Goal: Task Accomplishment & Management: Complete application form

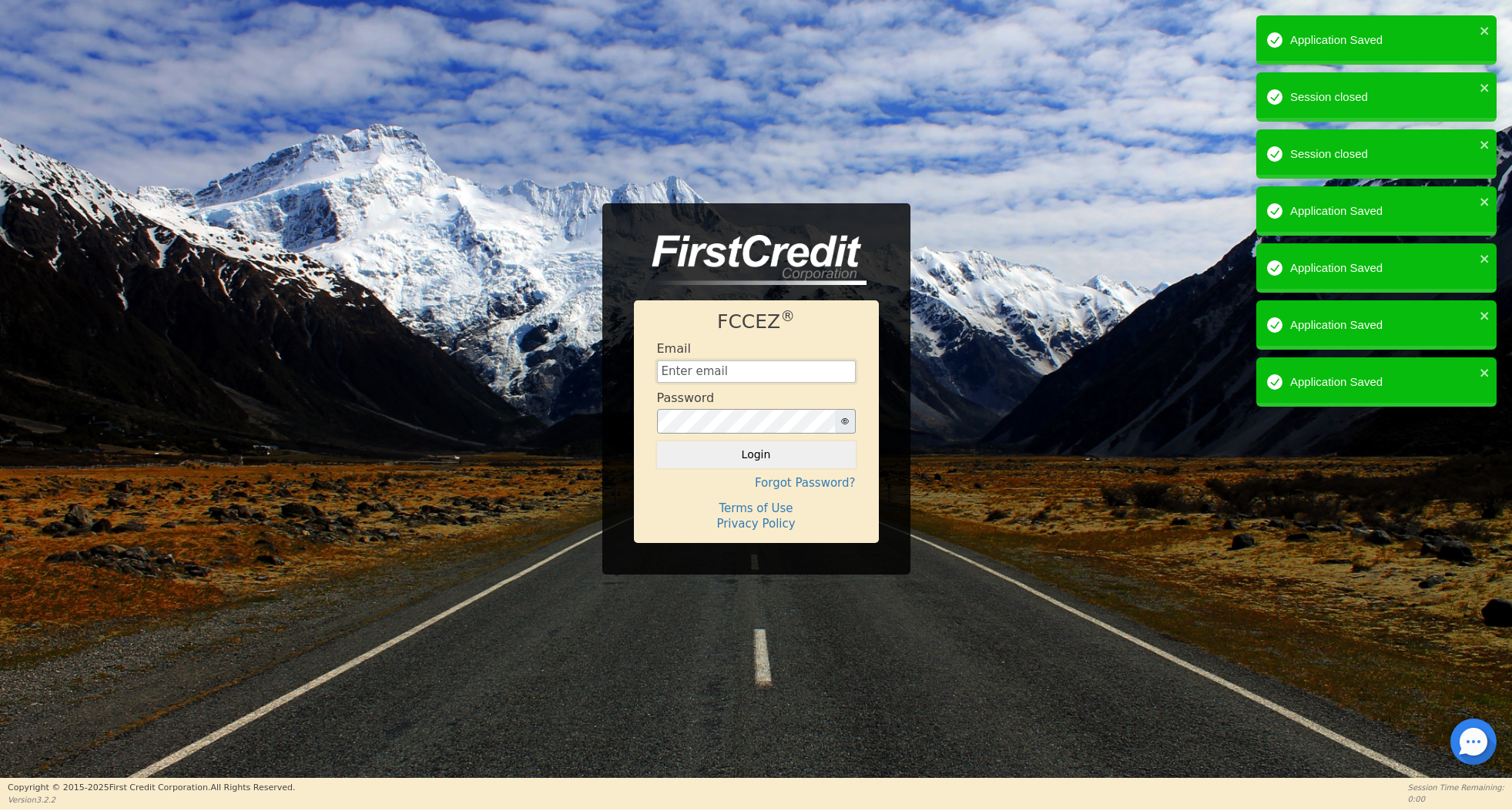
type input "[EMAIL_ADDRESS][DOMAIN_NAME]"
click at [756, 455] on button "Login" at bounding box center [756, 454] width 199 height 26
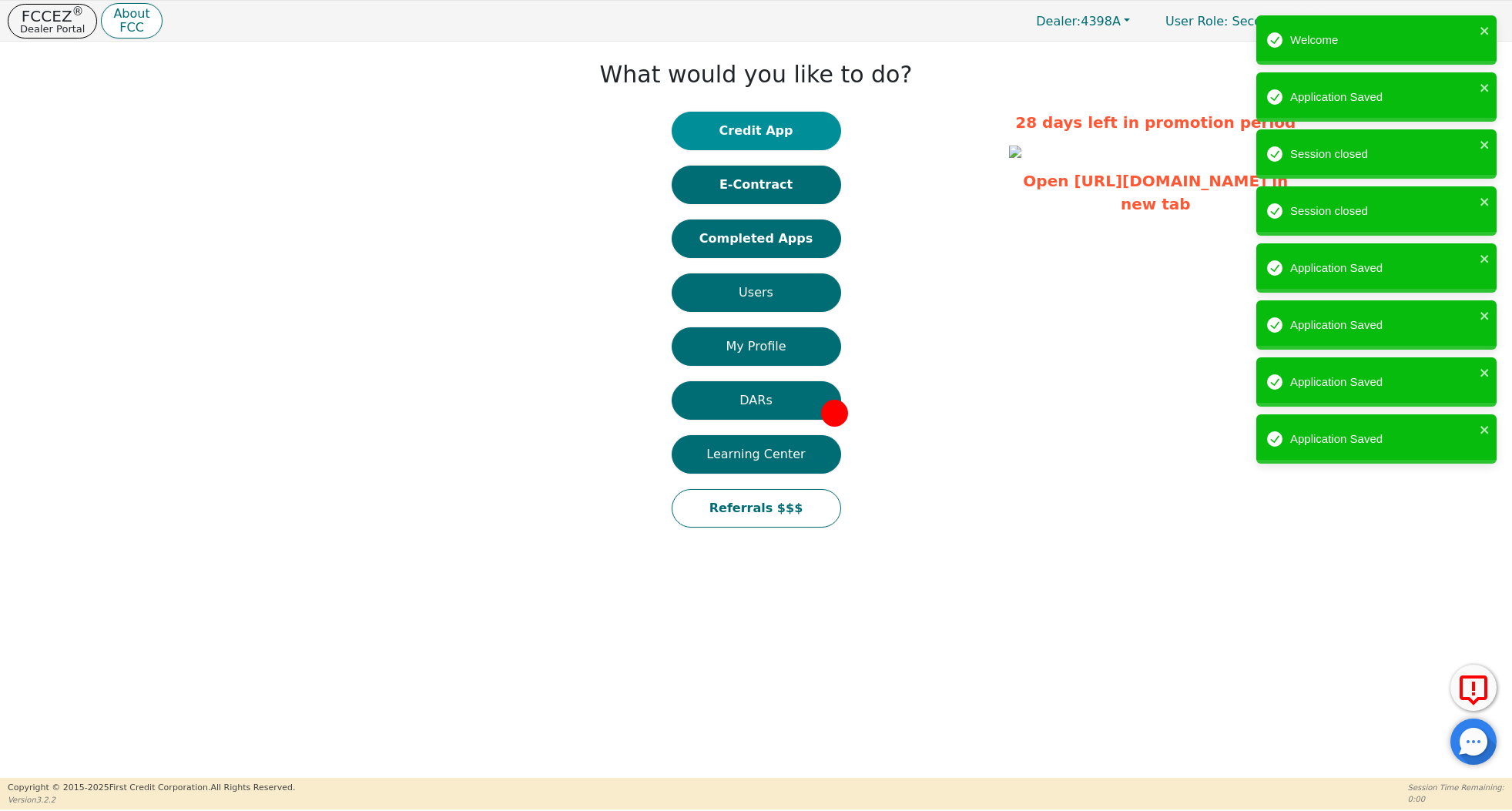
click at [780, 125] on button "Credit App" at bounding box center [756, 131] width 170 height 38
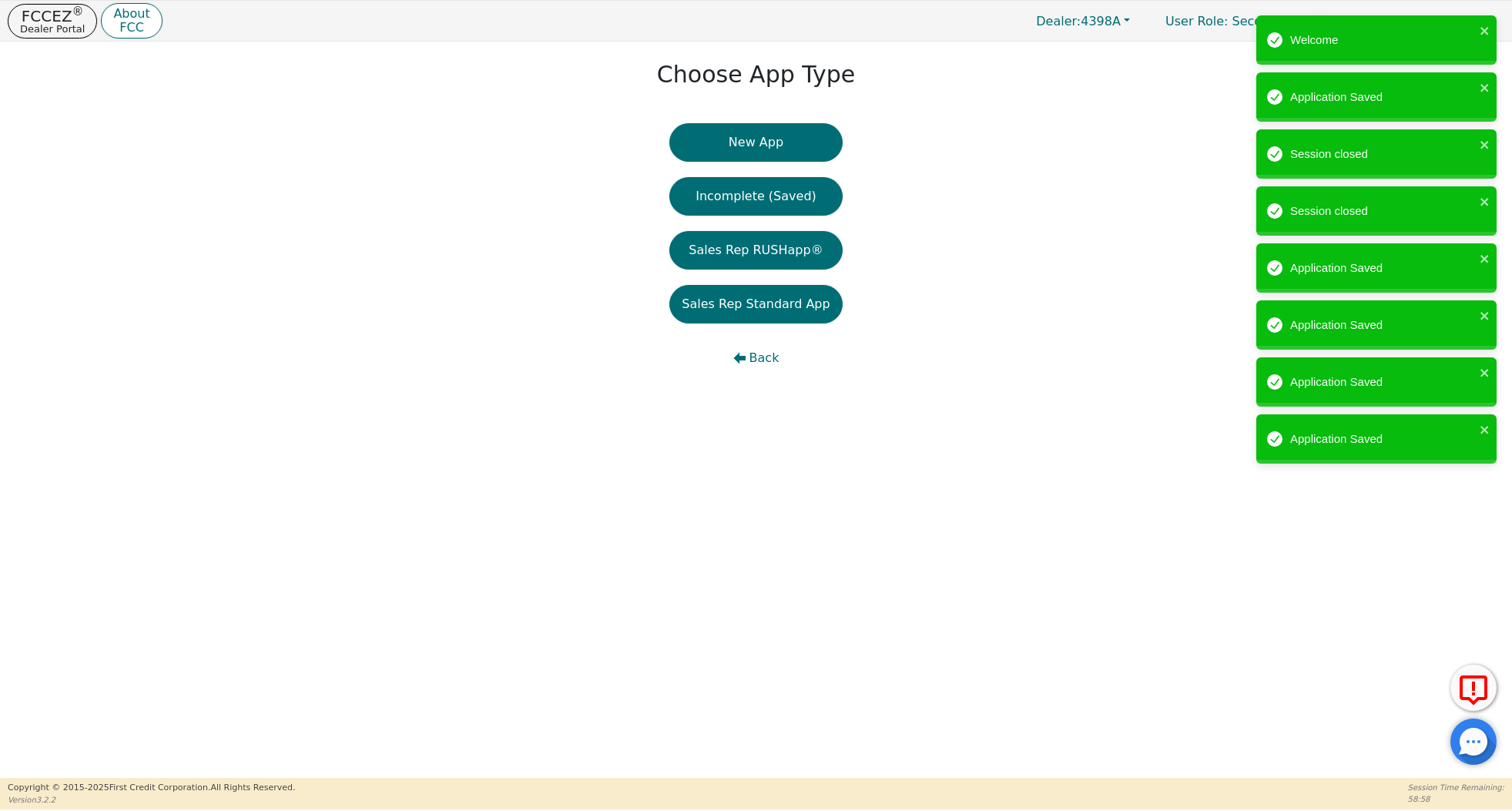
click at [780, 125] on button "New App" at bounding box center [756, 142] width 172 height 38
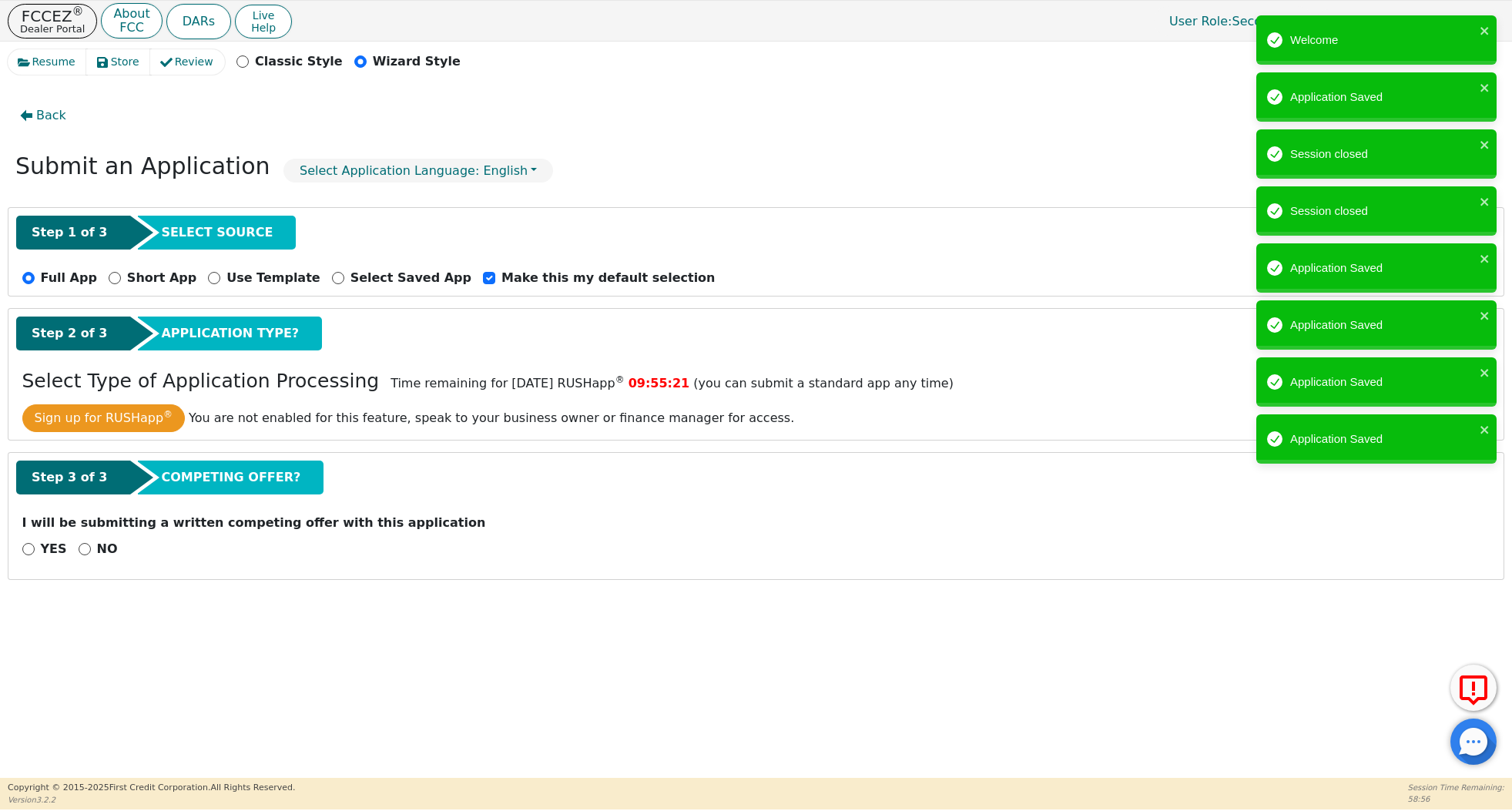
click at [92, 553] on div "NO" at bounding box center [98, 549] width 39 height 18
click at [89, 553] on div "NO" at bounding box center [98, 549] width 39 height 18
click at [87, 546] on input "NO" at bounding box center [85, 549] width 13 height 13
radio input "true"
click at [117, 588] on button "Next Step" at bounding box center [123, 589] width 201 height 36
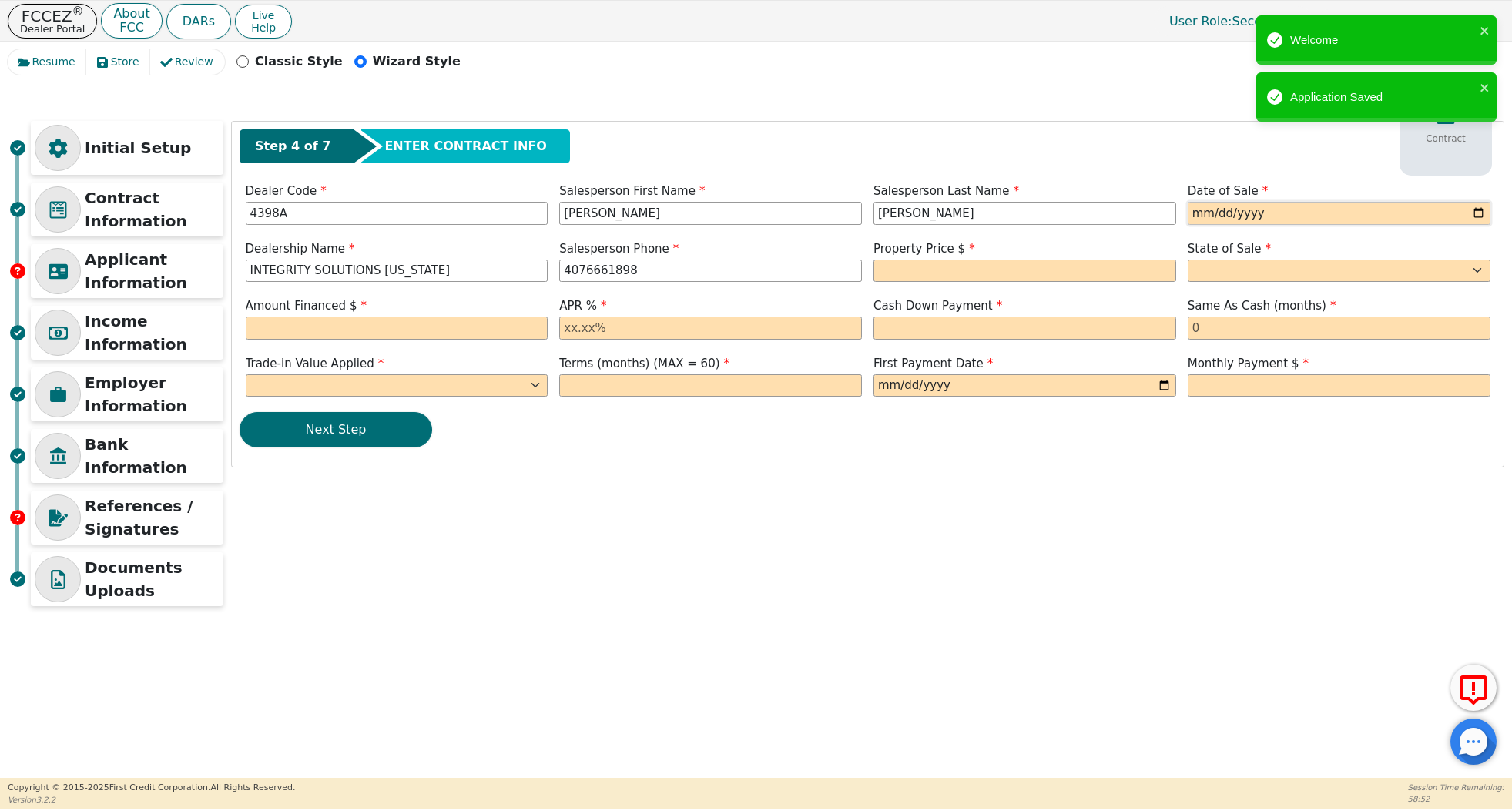
click at [1194, 214] on input "date" at bounding box center [1340, 212] width 303 height 23
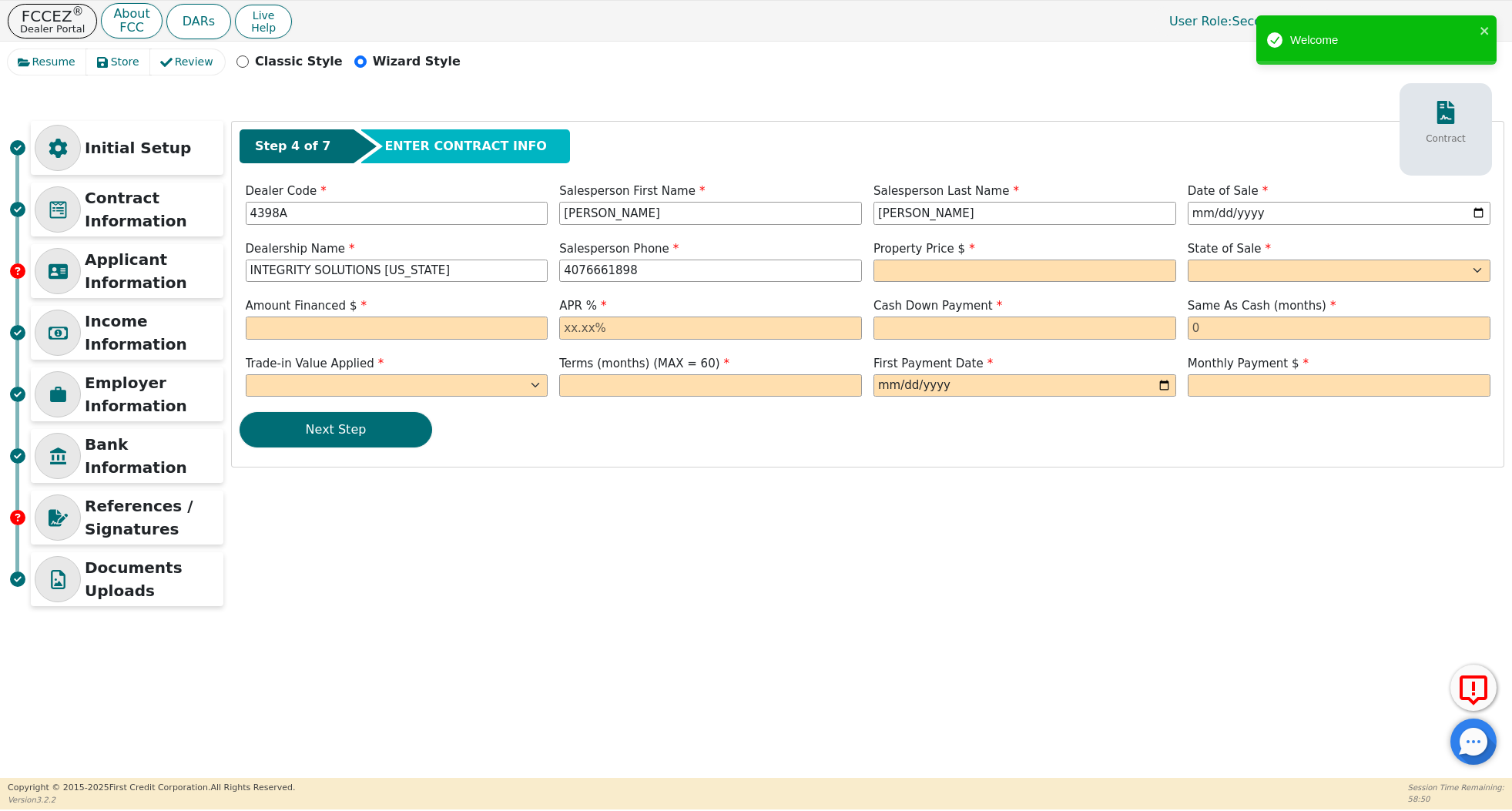
type input "[DATE]"
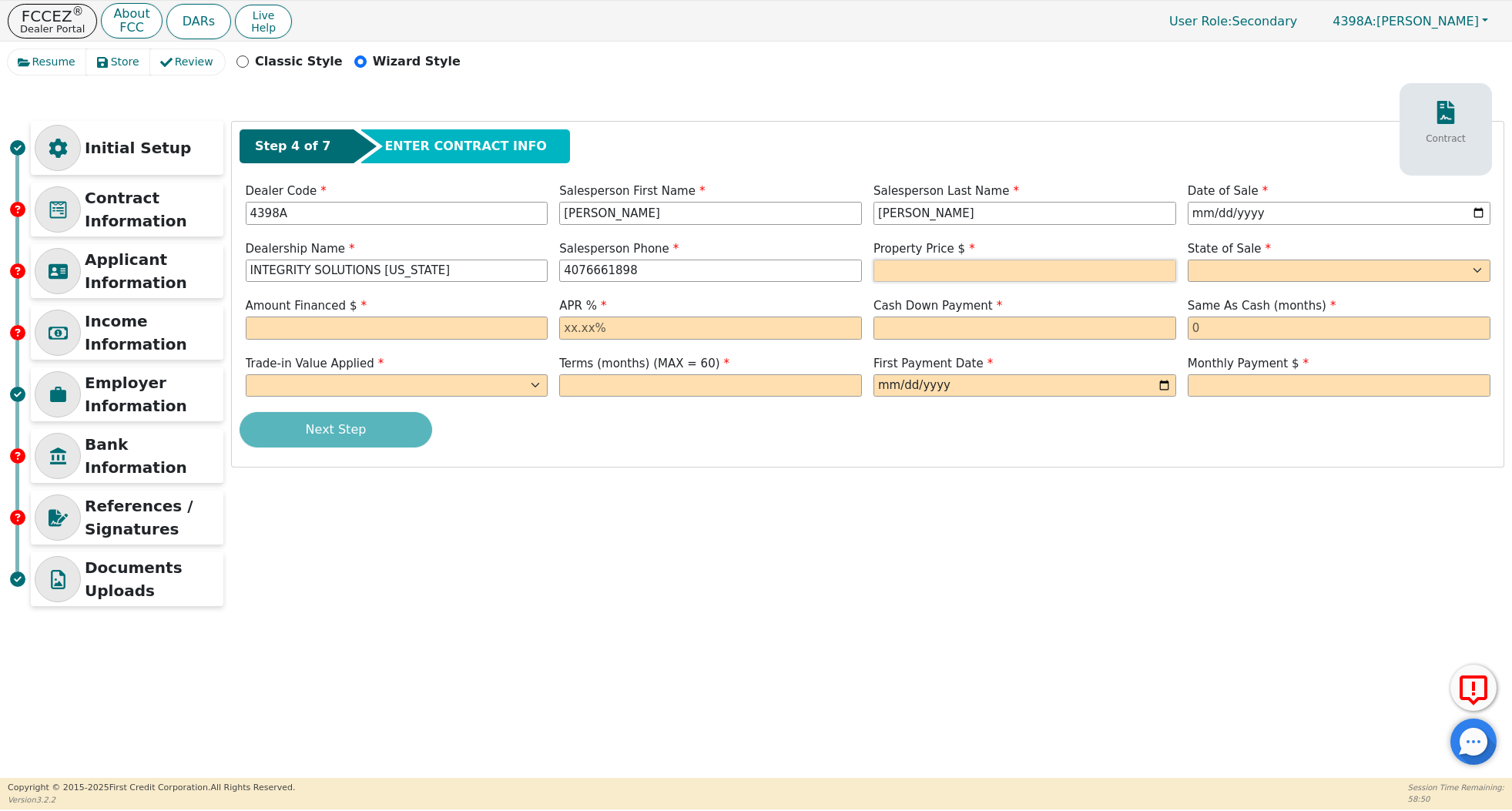
type input "[PHONE_NUMBER]"
type input "8490.00"
select select "KS"
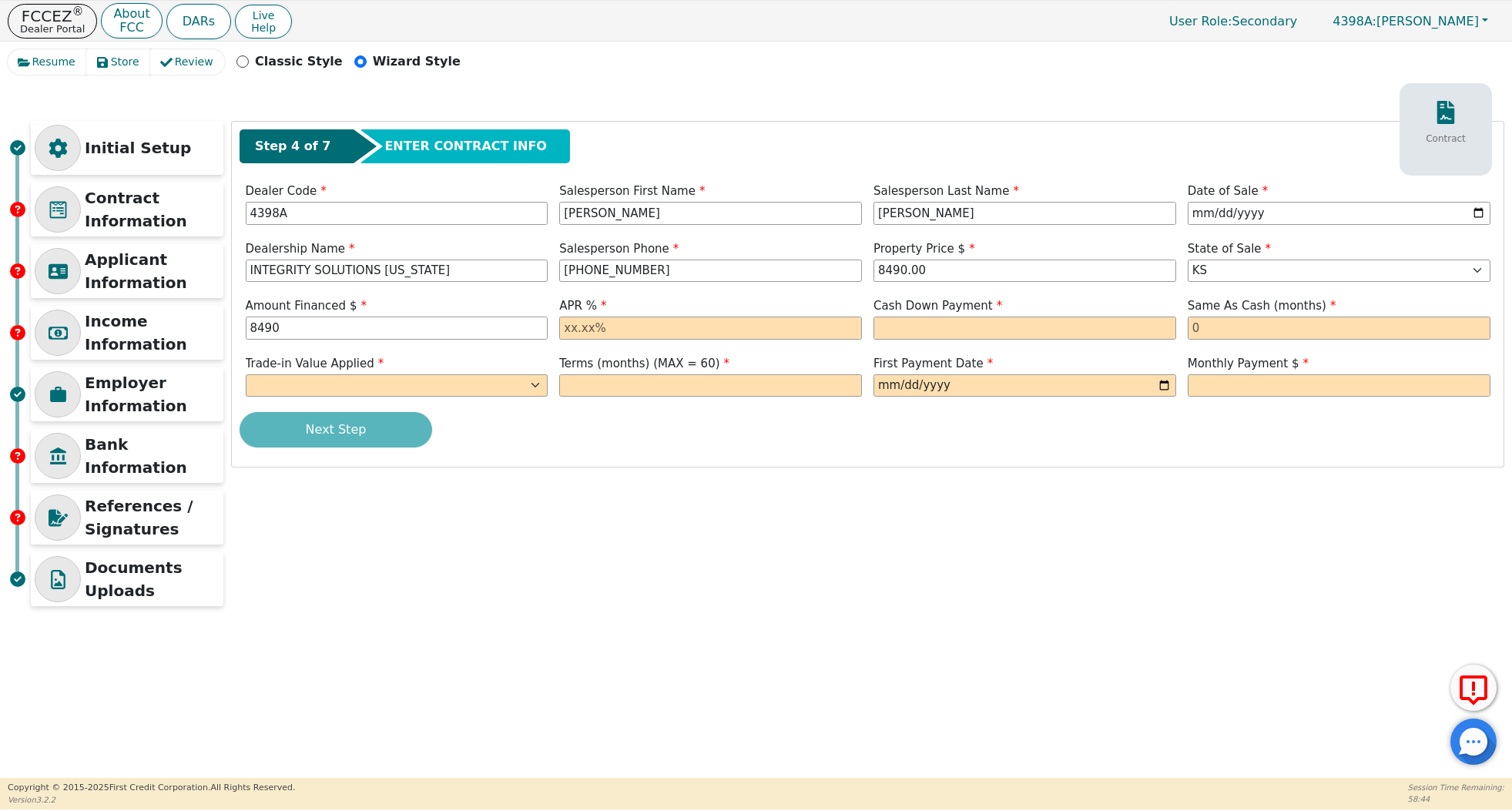
type input "8490.00"
type input "17.99"
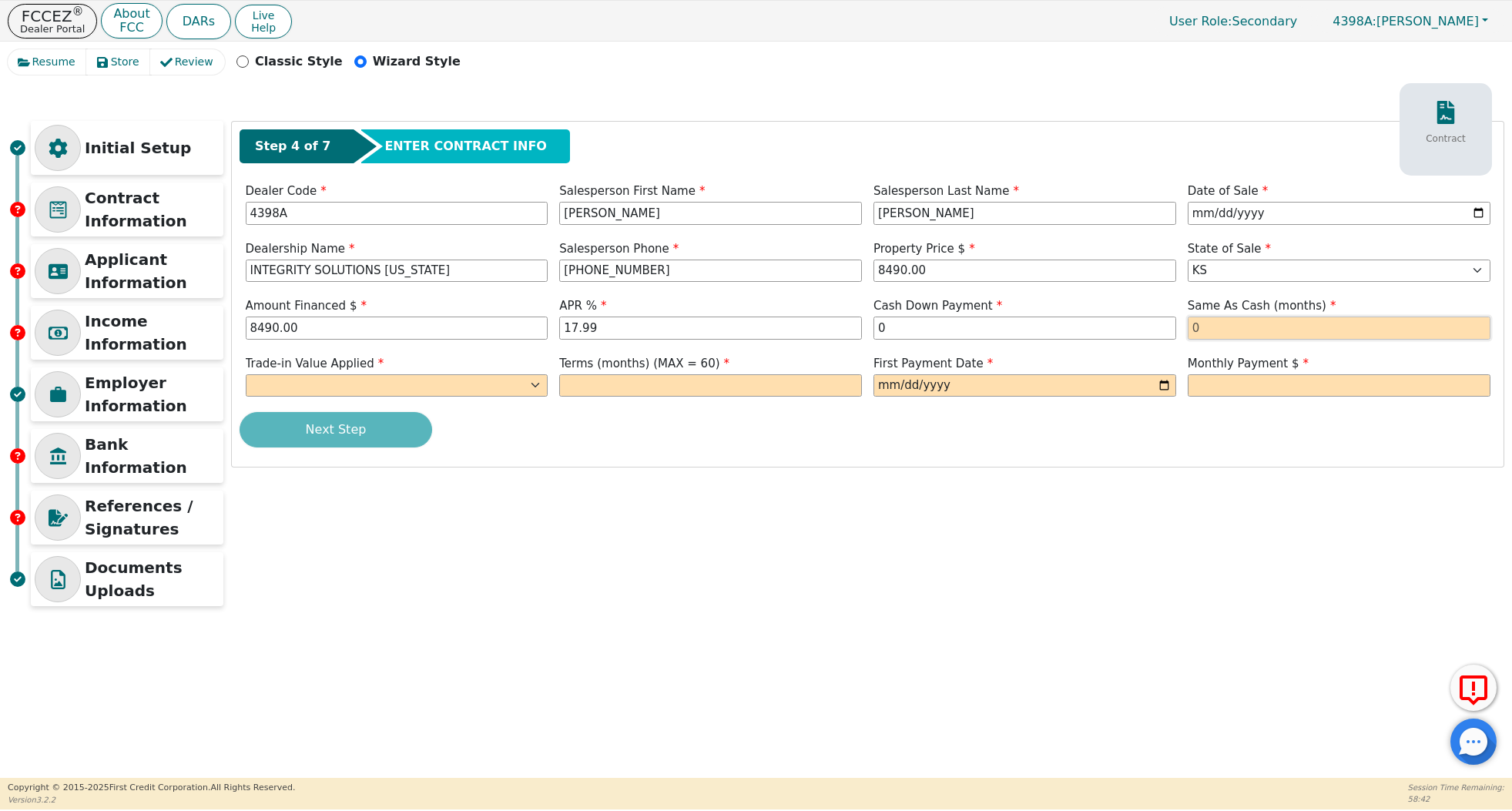
type input "0.00"
type input "0"
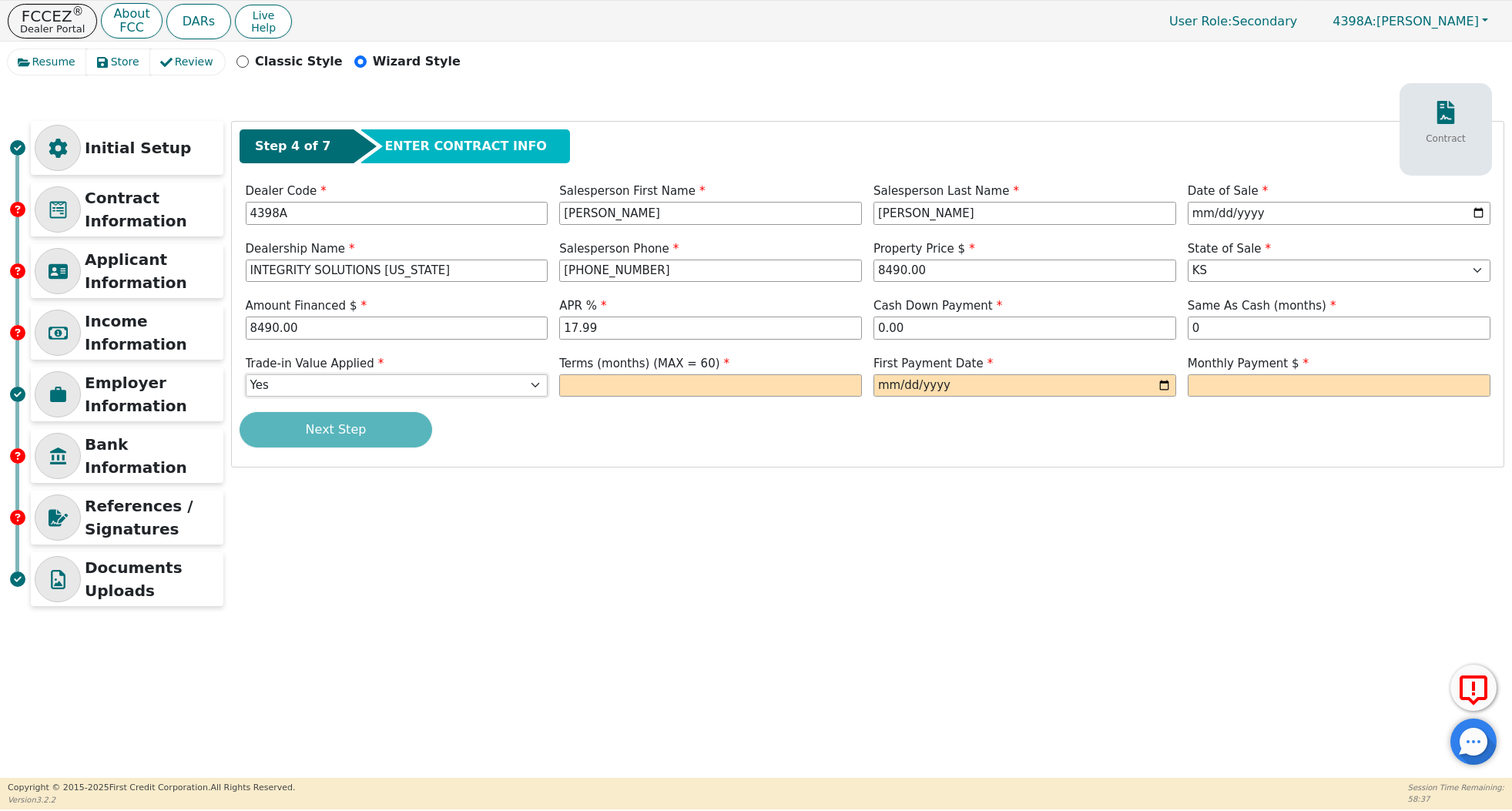
select select "n"
type input "60"
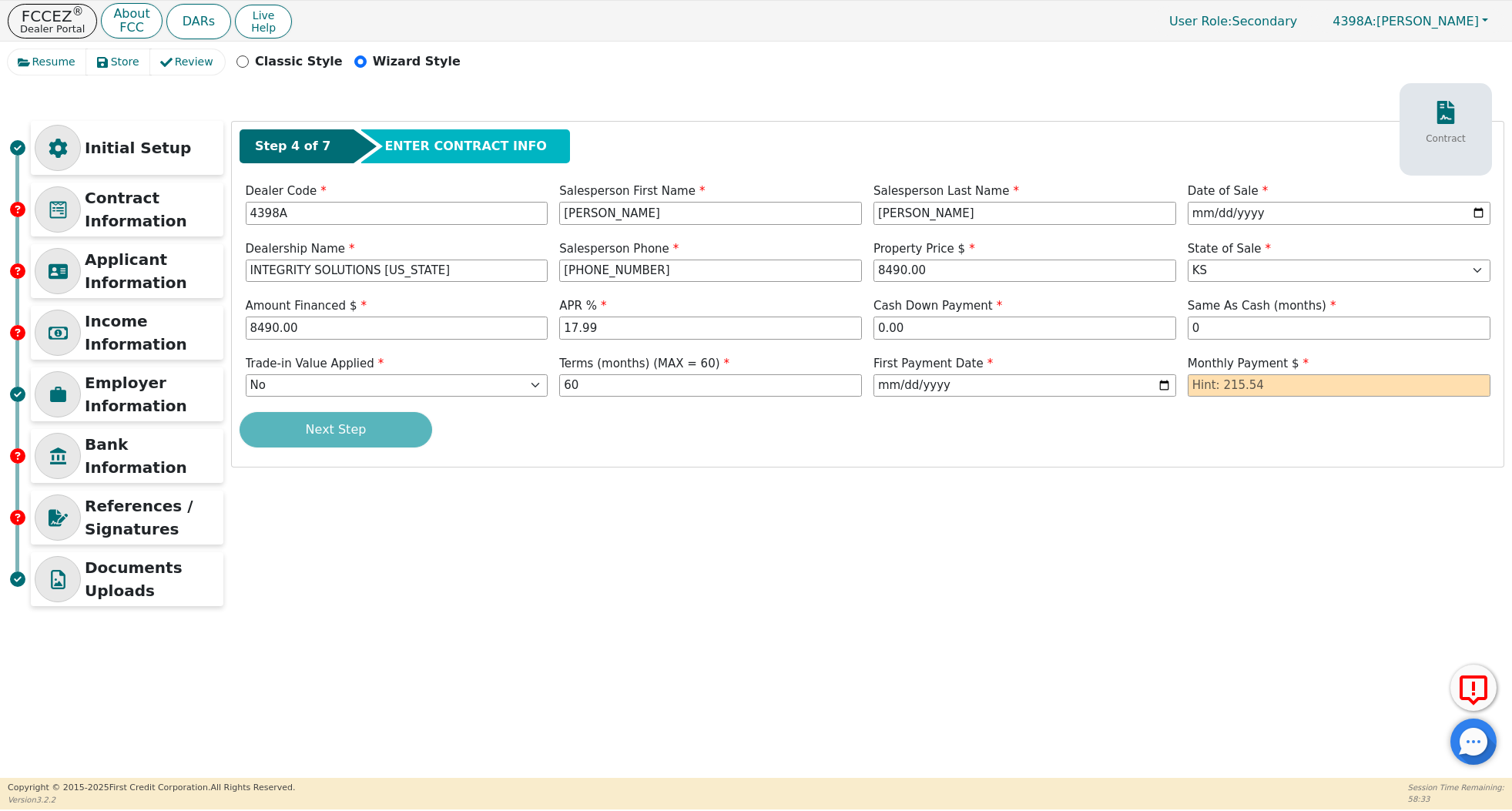
type input "[DATE]"
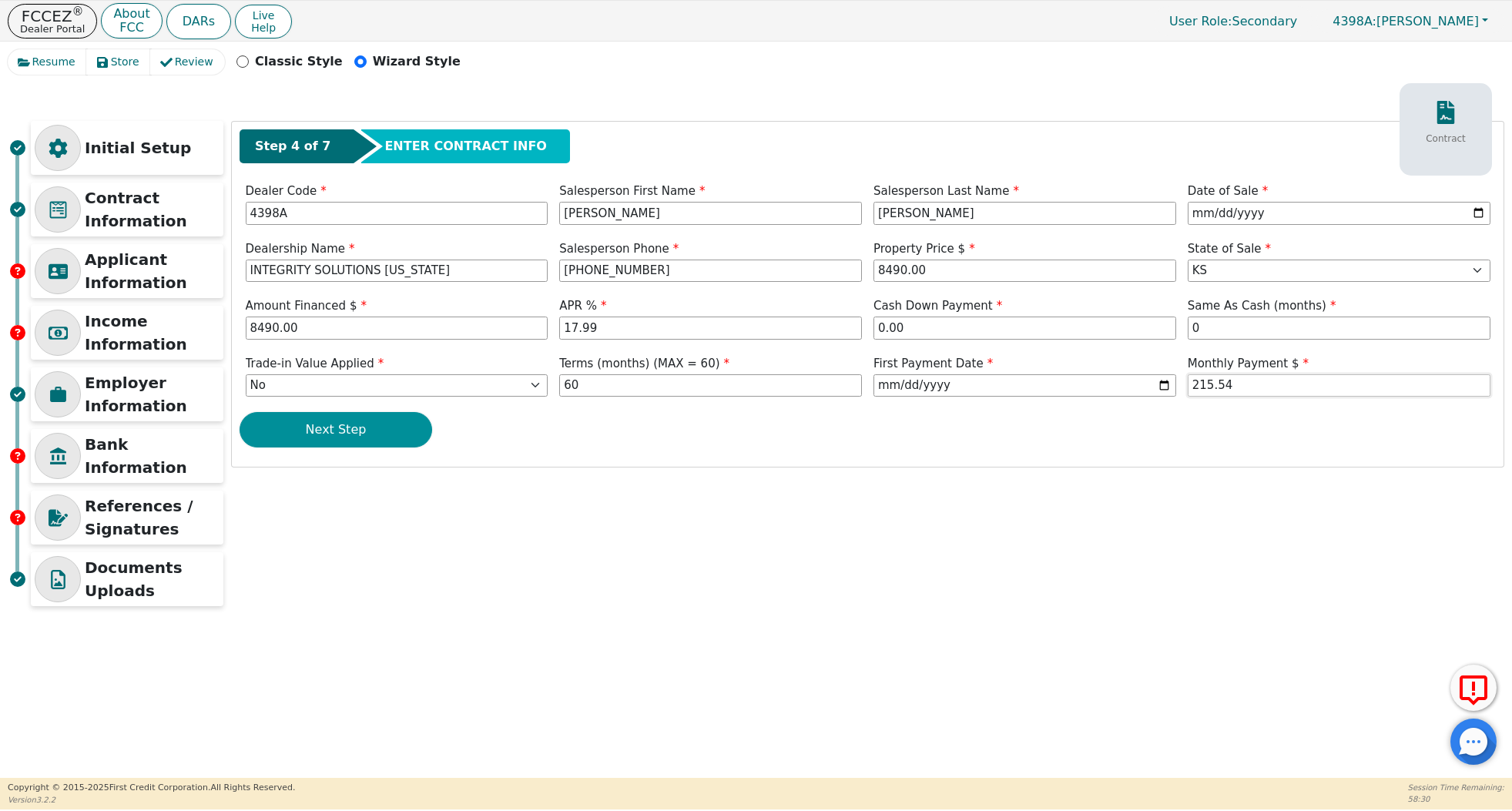
type input "215.54"
click at [383, 426] on button "Next Step" at bounding box center [335, 429] width 192 height 36
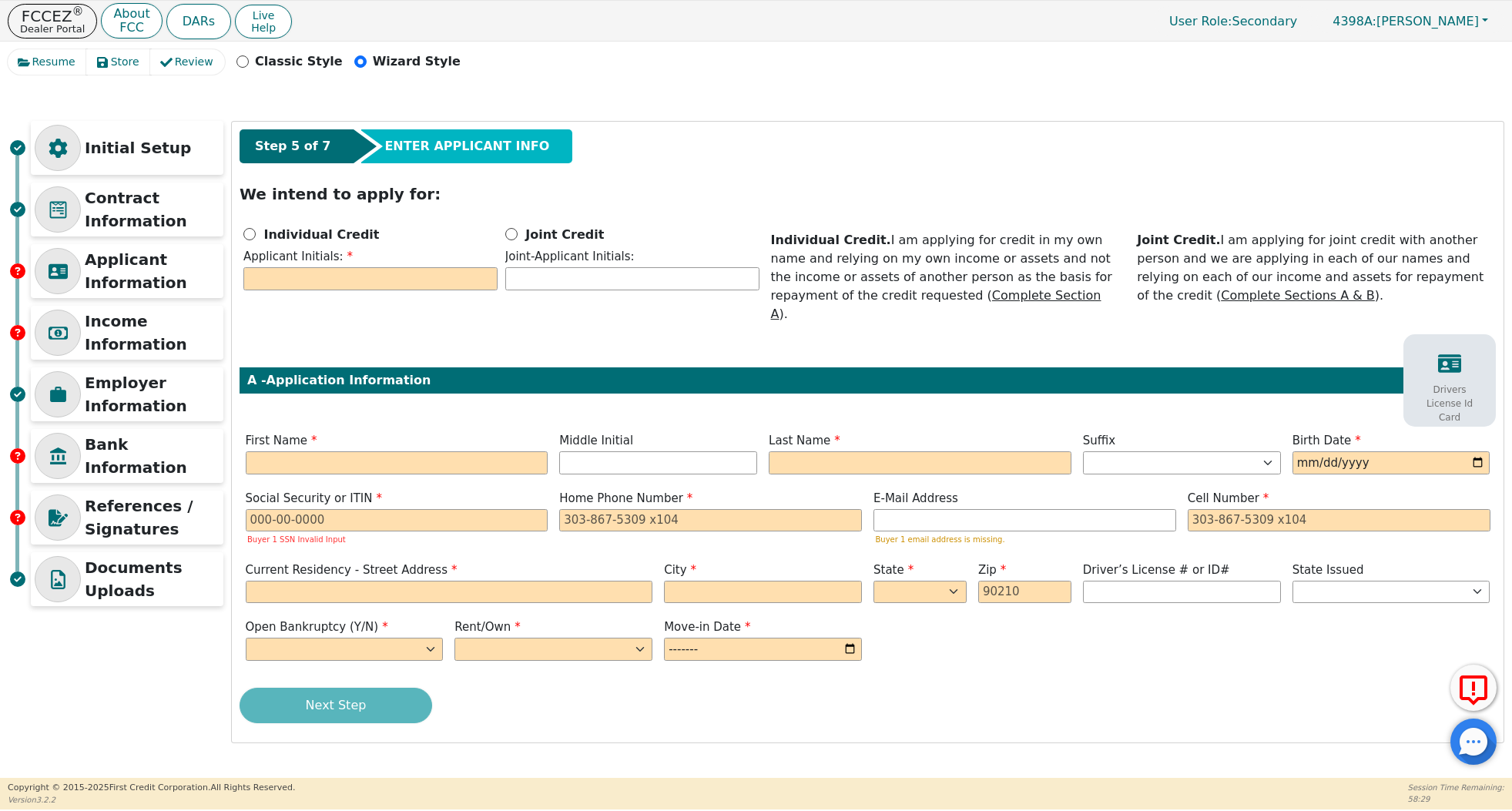
click at [503, 249] on div "Joint Credit Joint-Applicant Initials:" at bounding box center [632, 260] width 262 height 69
click at [513, 238] on input "Joint Credit" at bounding box center [512, 234] width 13 height 13
radio input "true"
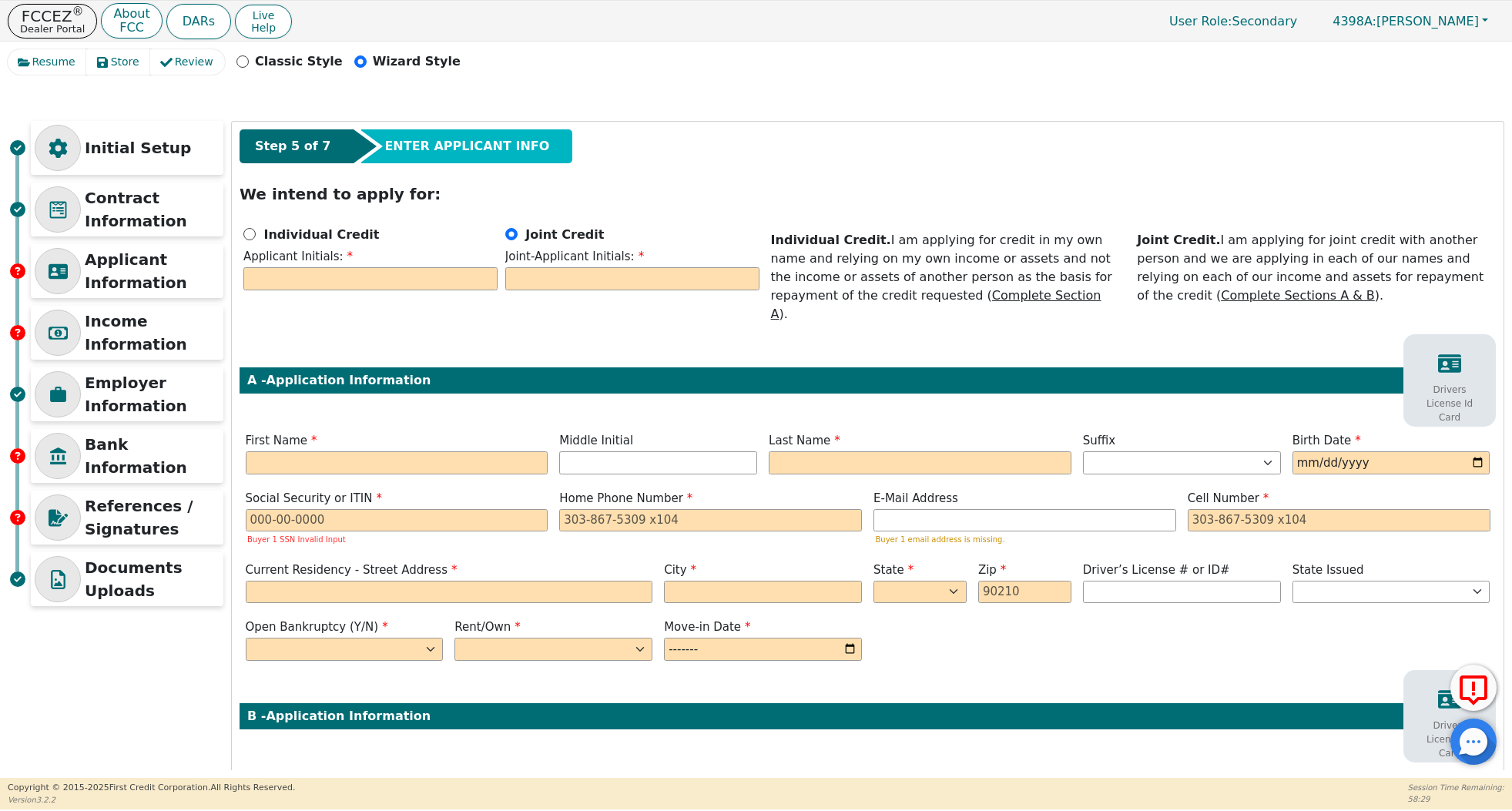
click at [417, 293] on div "Applicant Initials:" at bounding box center [370, 271] width 254 height 46
click at [416, 272] on input "text" at bounding box center [370, 278] width 254 height 23
type input "DS"
click at [563, 267] on input "text" at bounding box center [633, 278] width 254 height 23
type input "SL"
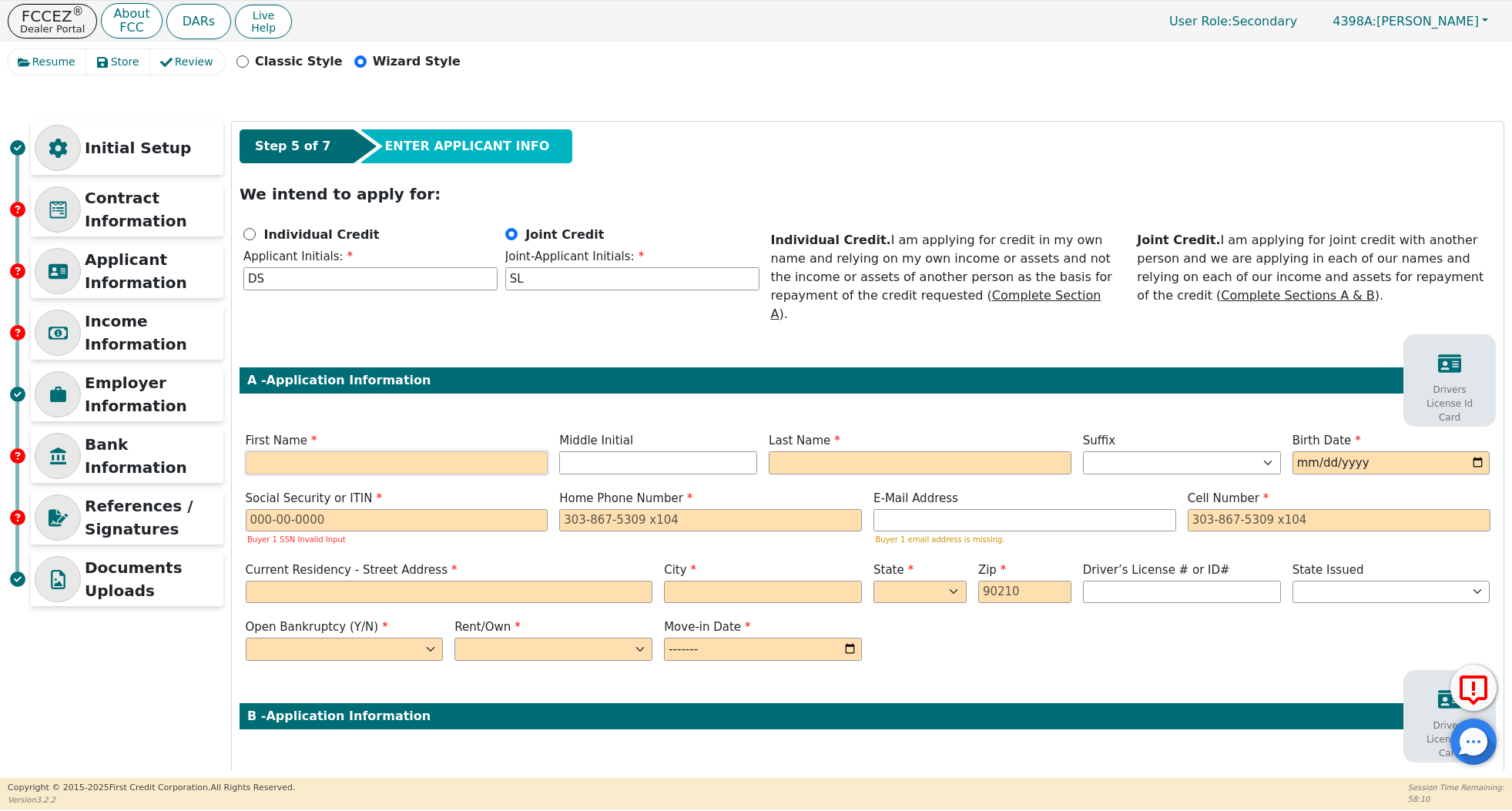
type input "D"
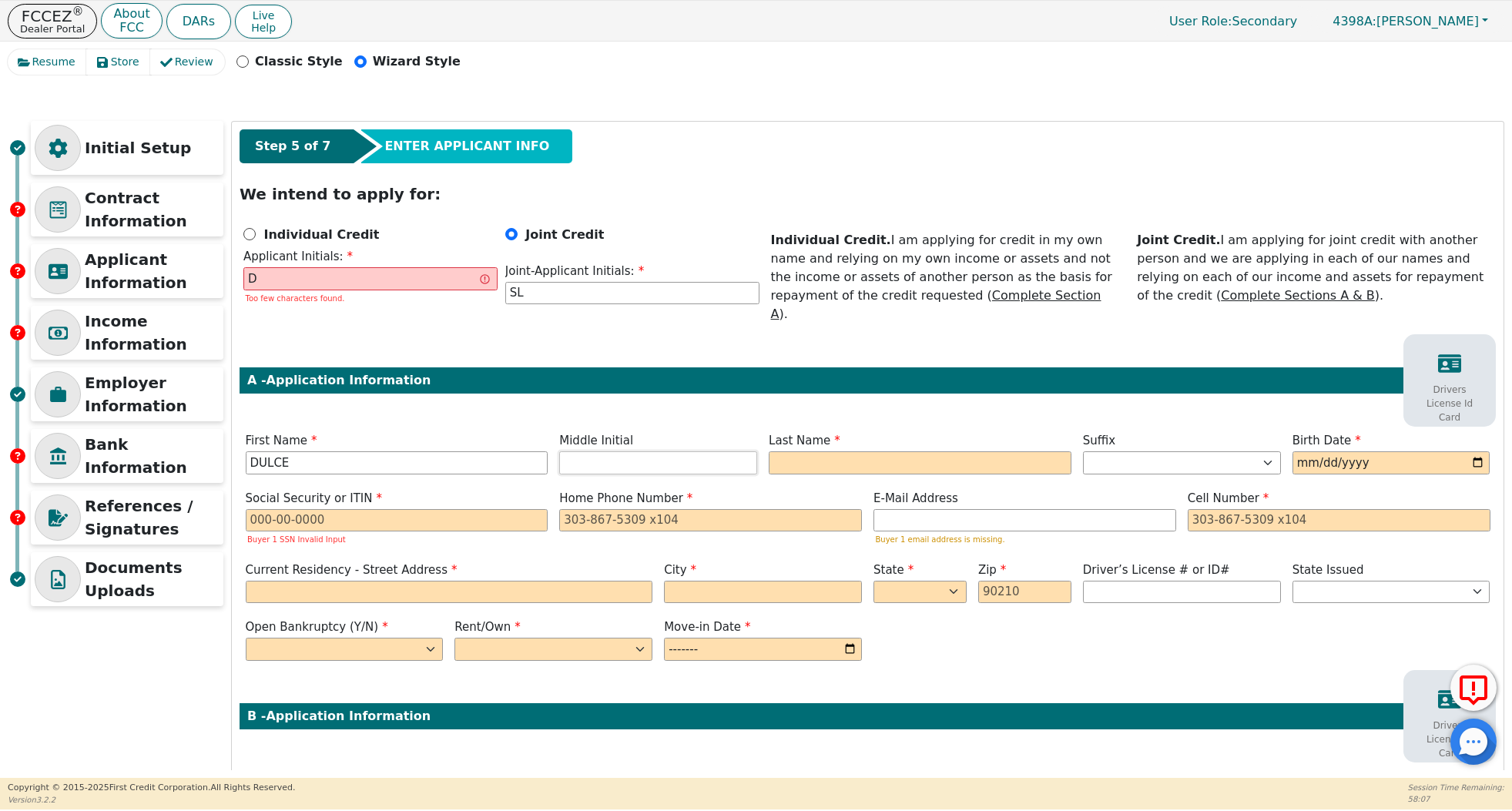
type input "DULCE"
type input "DS"
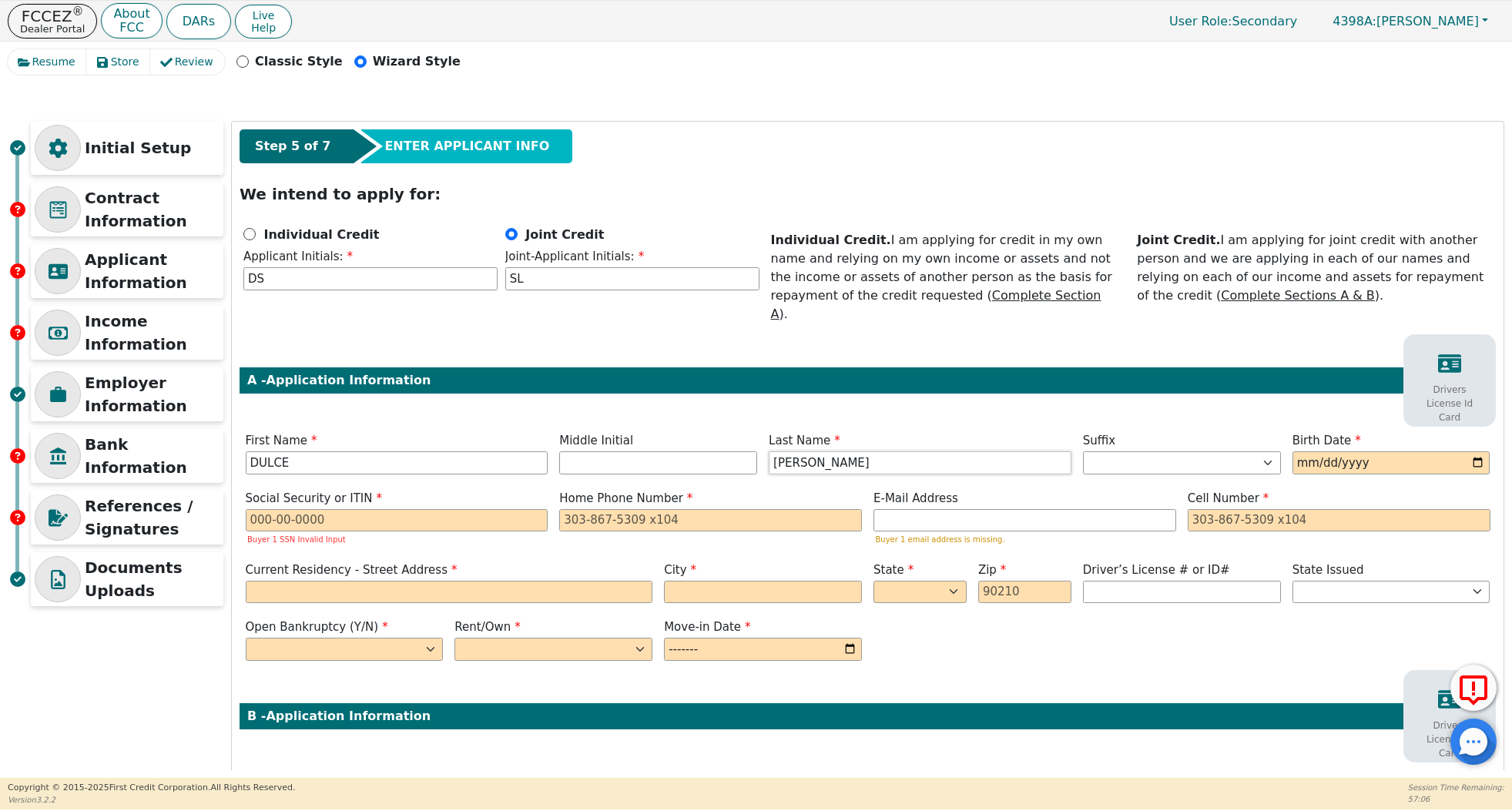
type input "[PERSON_NAME]"
type input "[DATE]"
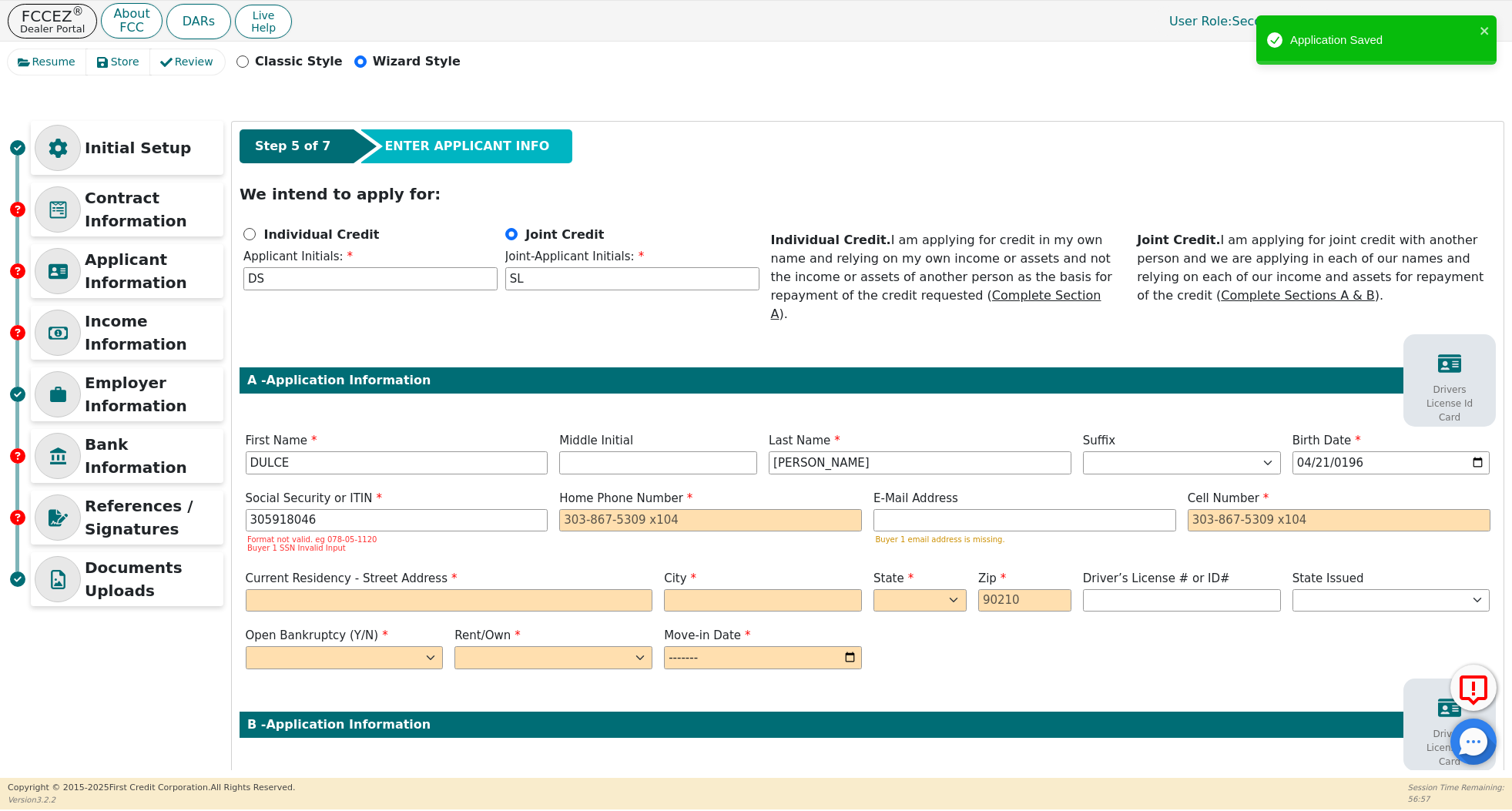
type input "***-**-8046"
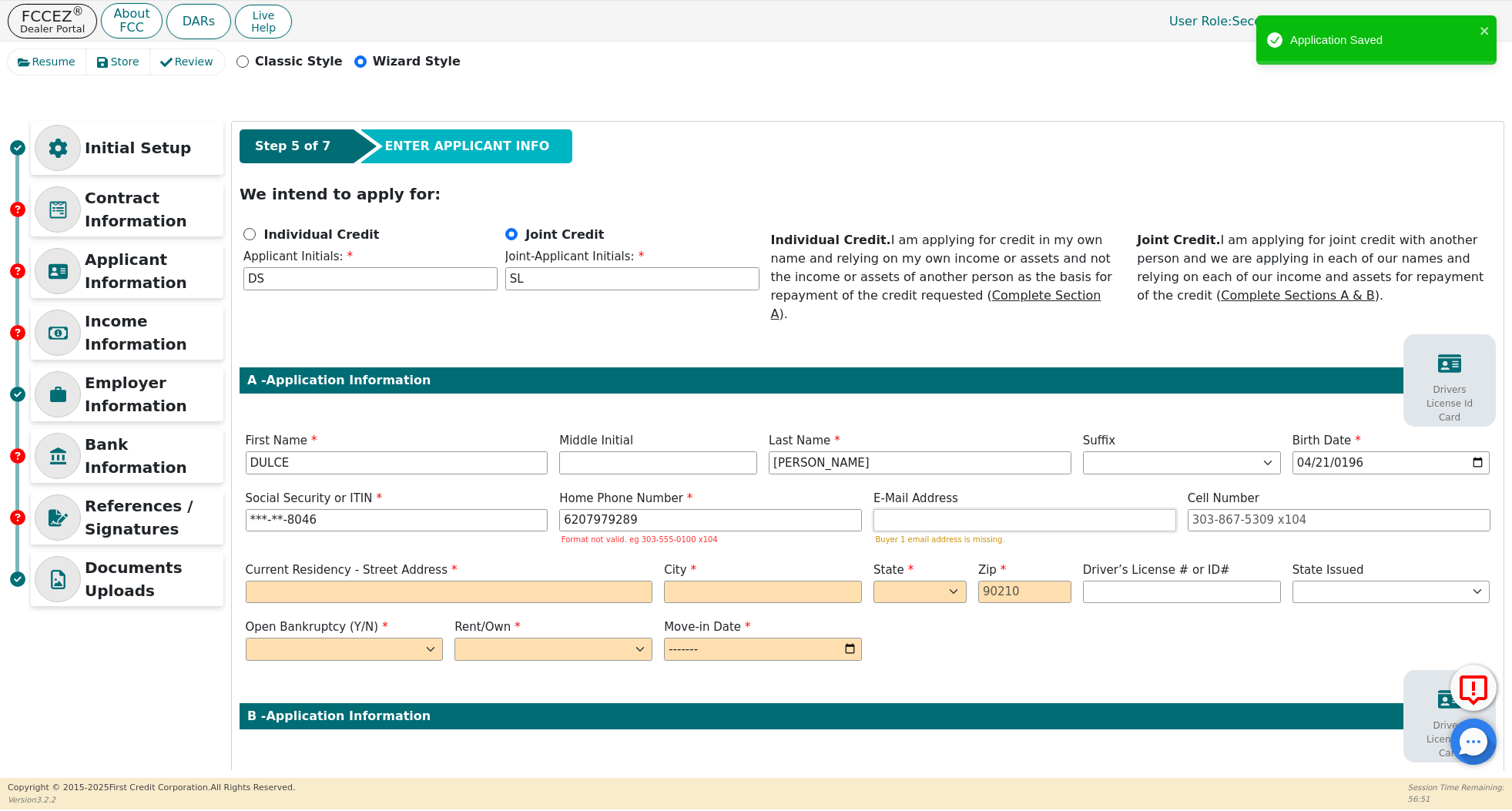
type input "[PHONE_NUMBER]"
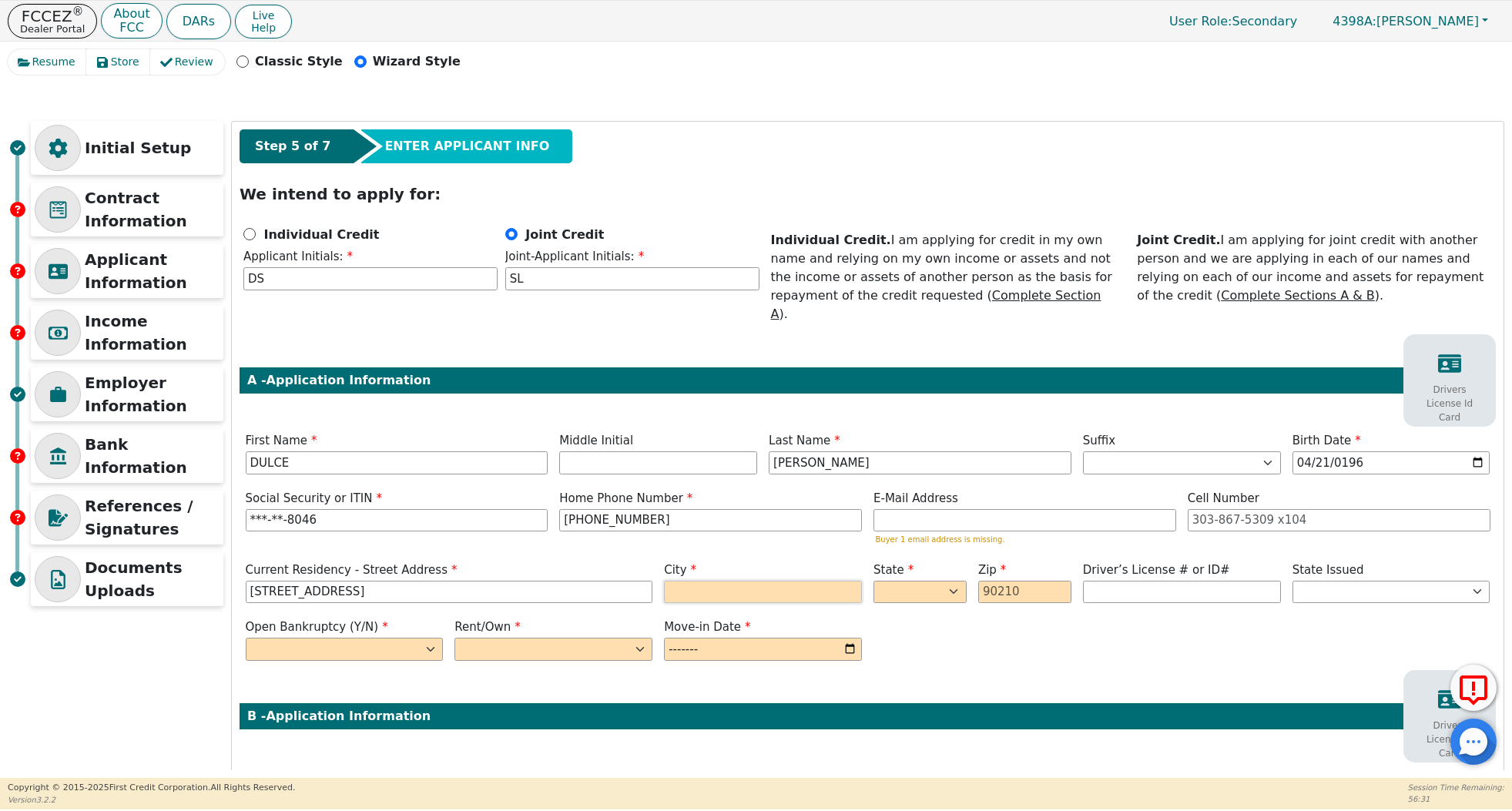
type input "[STREET_ADDRESS]"
type input "GREAT BEND"
select select "KS"
type input "67530"
select select "n"
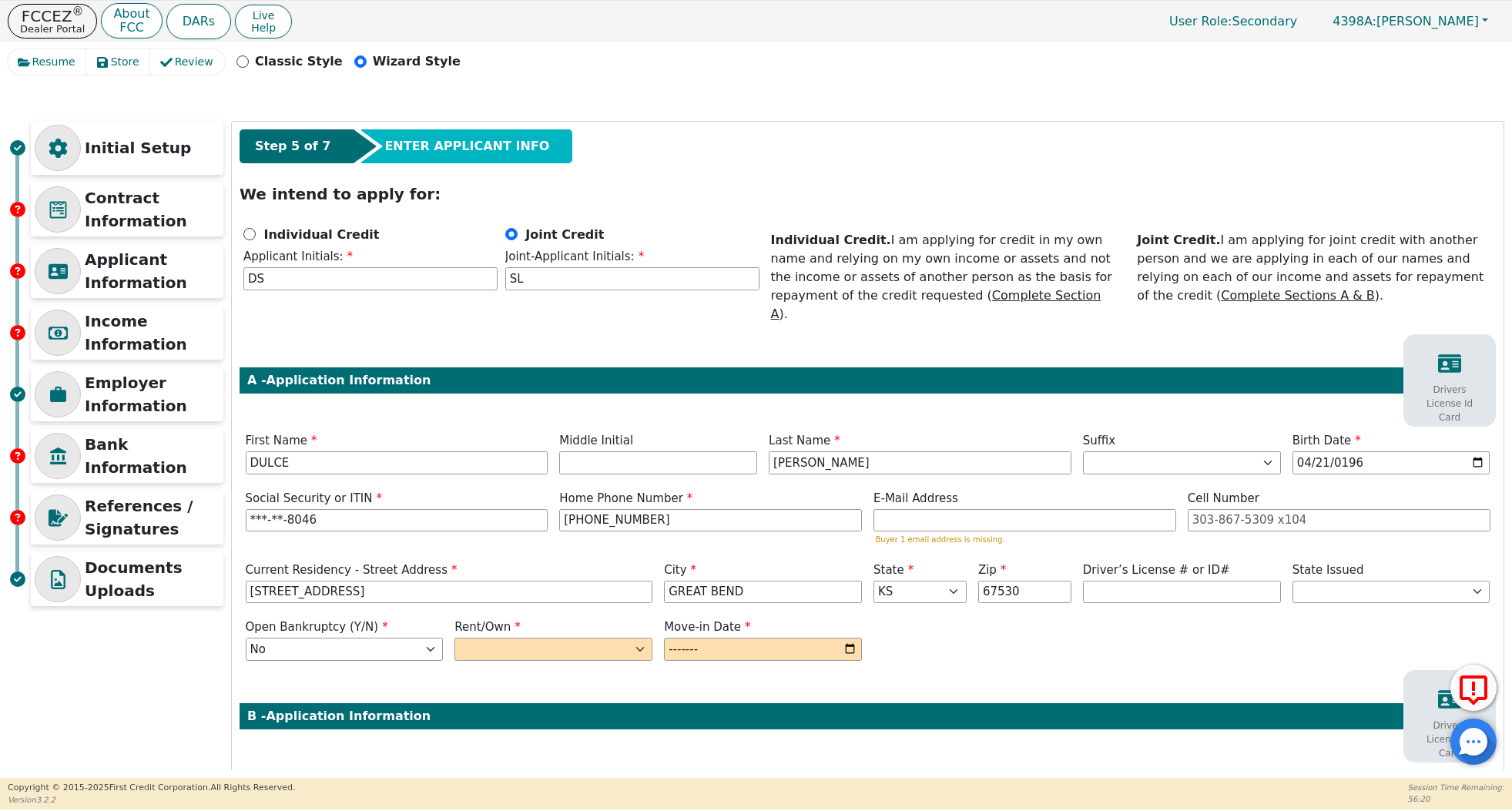
click at [560, 647] on div "Step 5 of 7 ENTER APPLICANT INFO We intend to apply for: Individual Credit Appl…" at bounding box center [868, 633] width 1272 height 1023
select select "Own"
click at [739, 638] on input "month" at bounding box center [763, 649] width 198 height 23
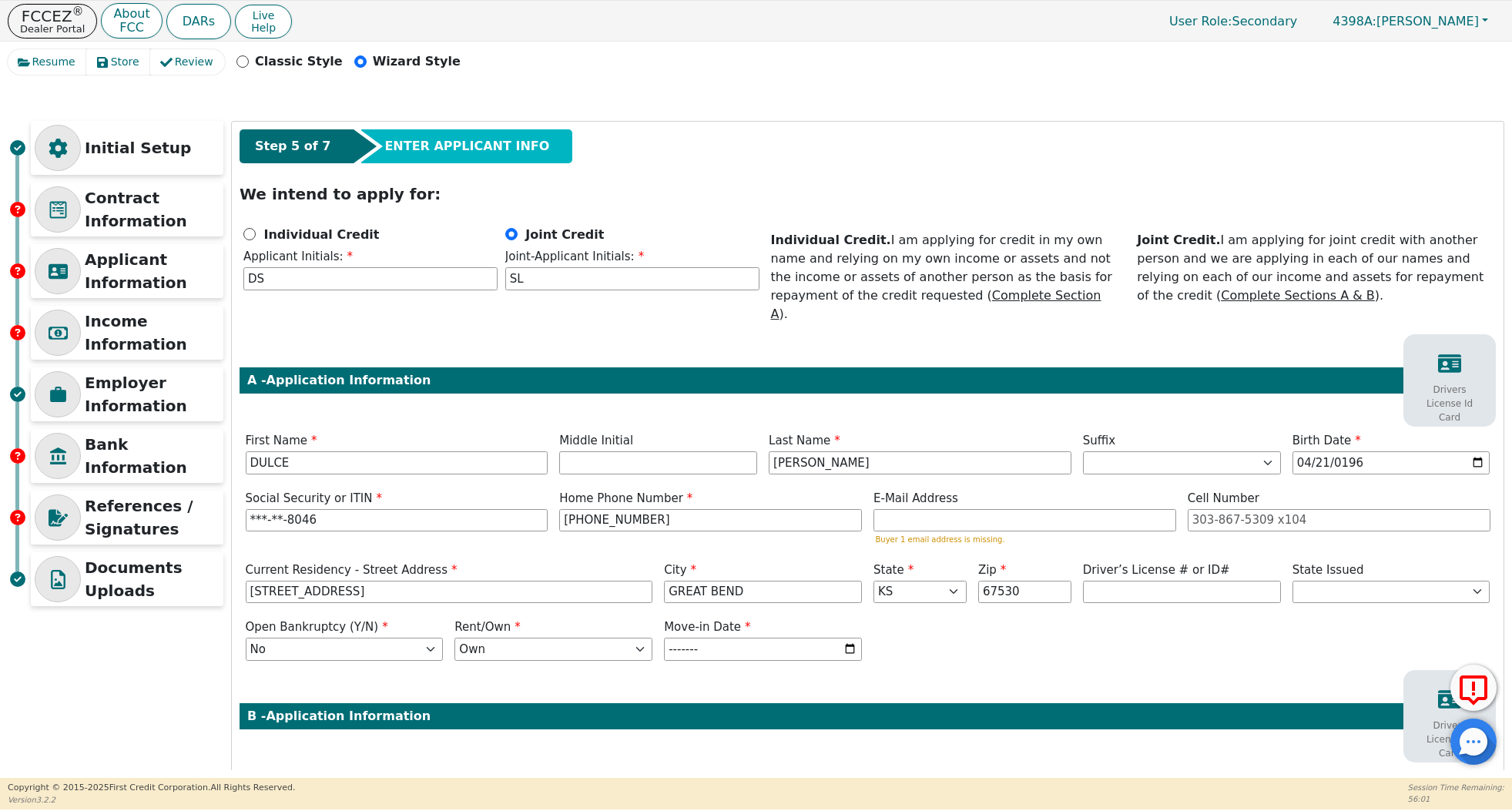
type input "2005-01"
click at [982, 662] on div "Step 5 of 7 ENTER APPLICANT INFO We intend to apply for: Individual Credit Appl…" at bounding box center [868, 633] width 1272 height 1023
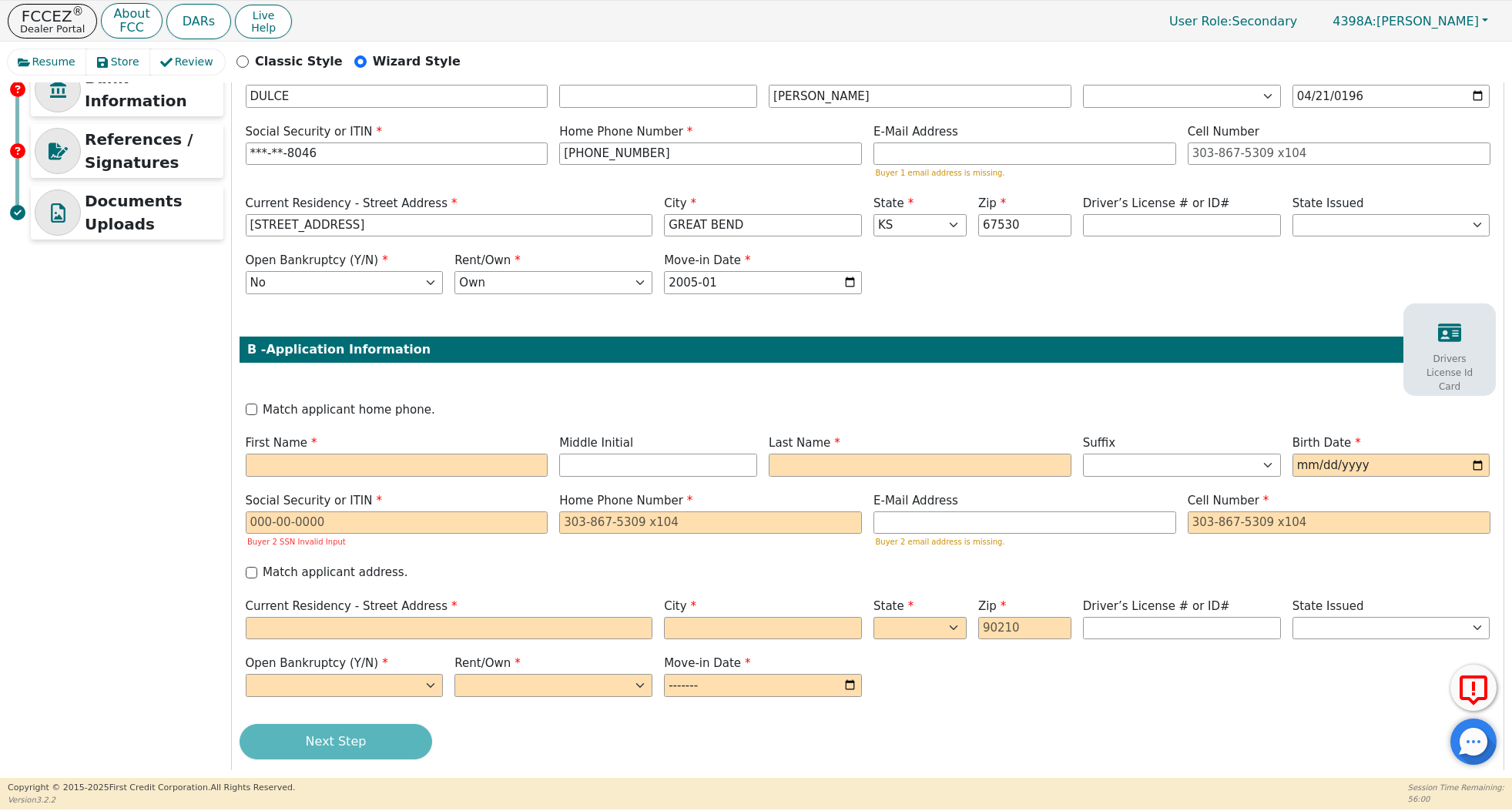
scroll to position [365, 0]
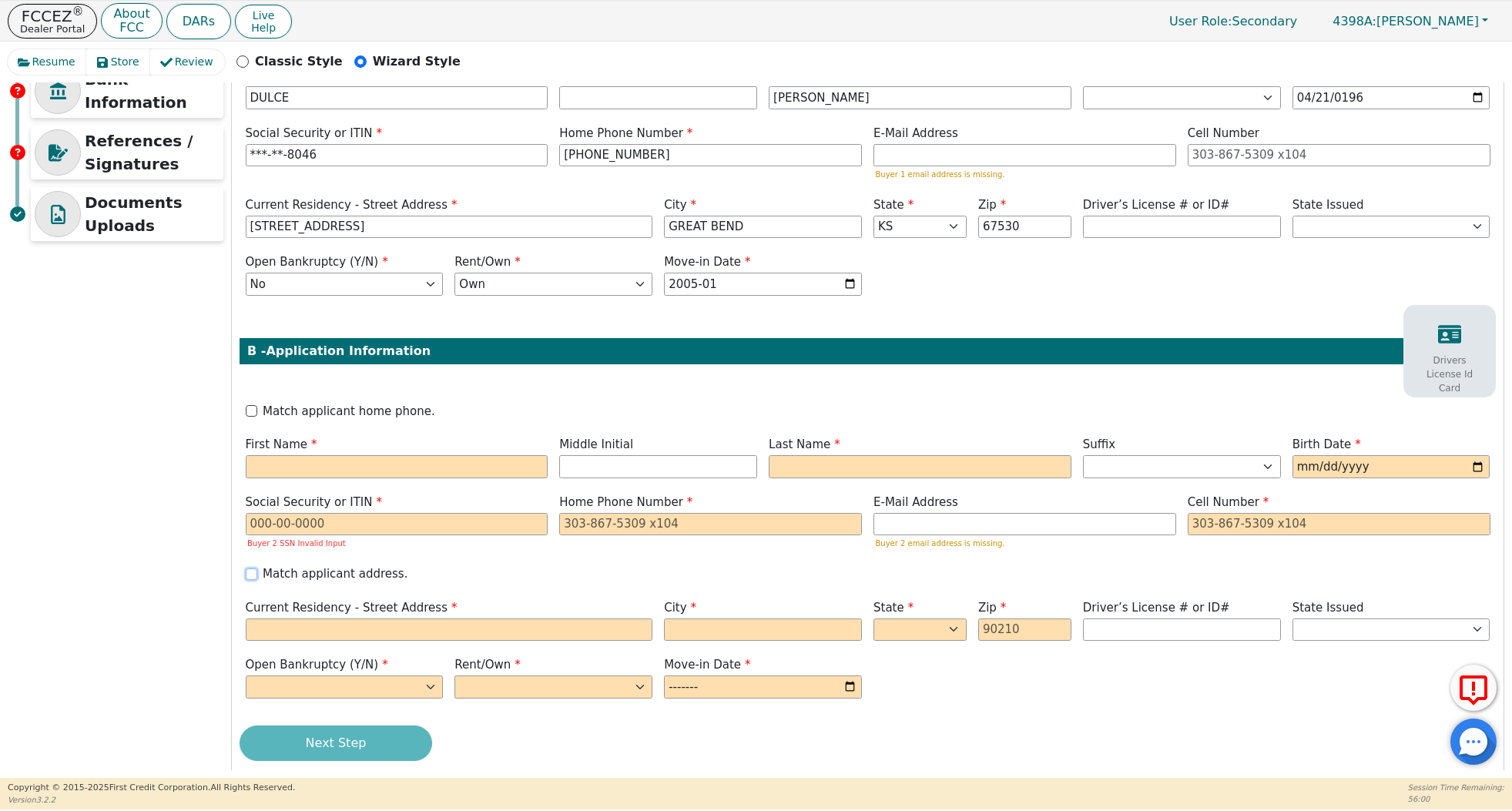
click at [251, 569] on input "Match applicant address." at bounding box center [252, 574] width 12 height 12
checkbox input "true"
type input "[STREET_ADDRESS]"
type input "GREAT BEND"
select select "KS"
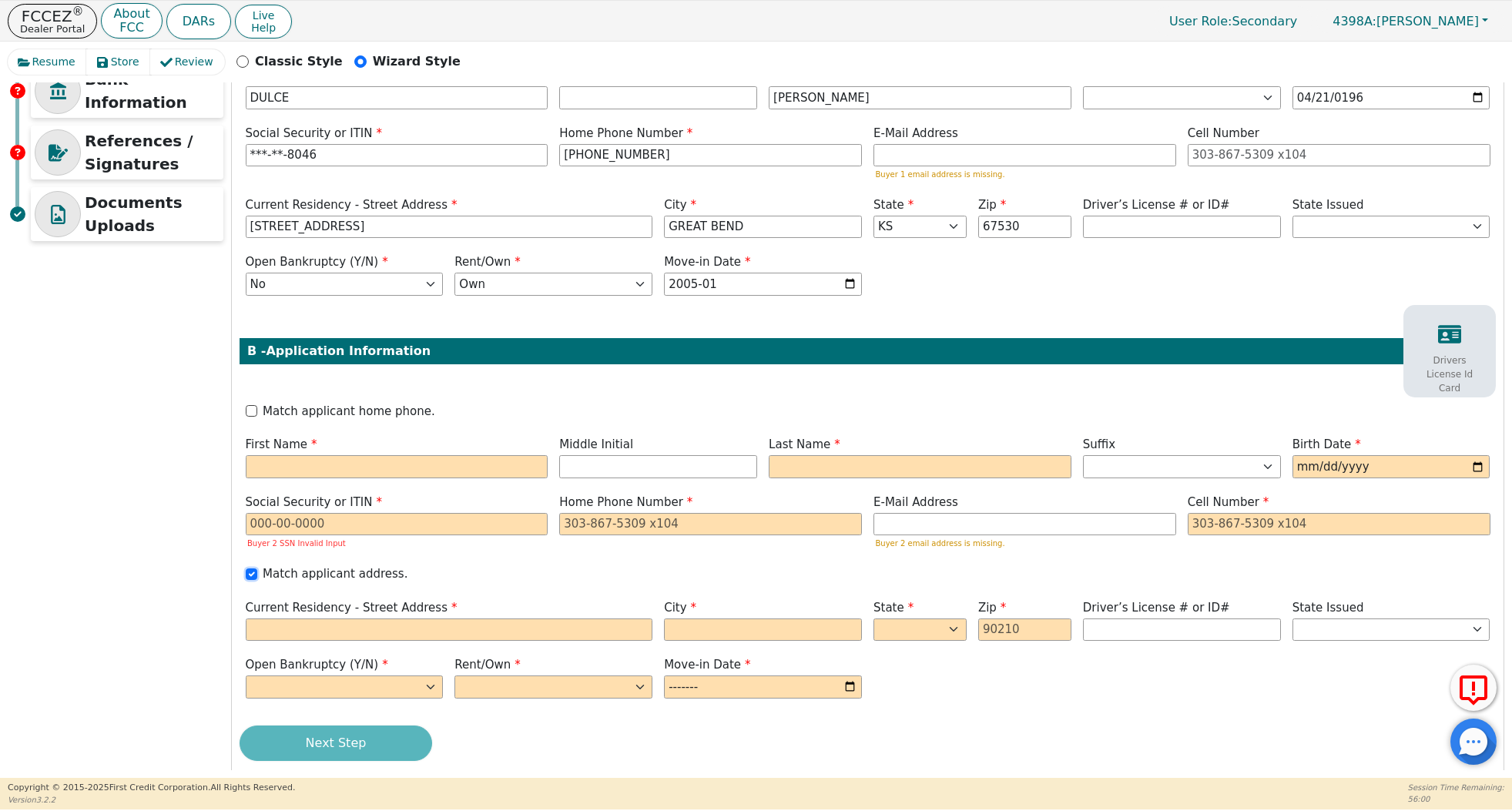
type input "67530"
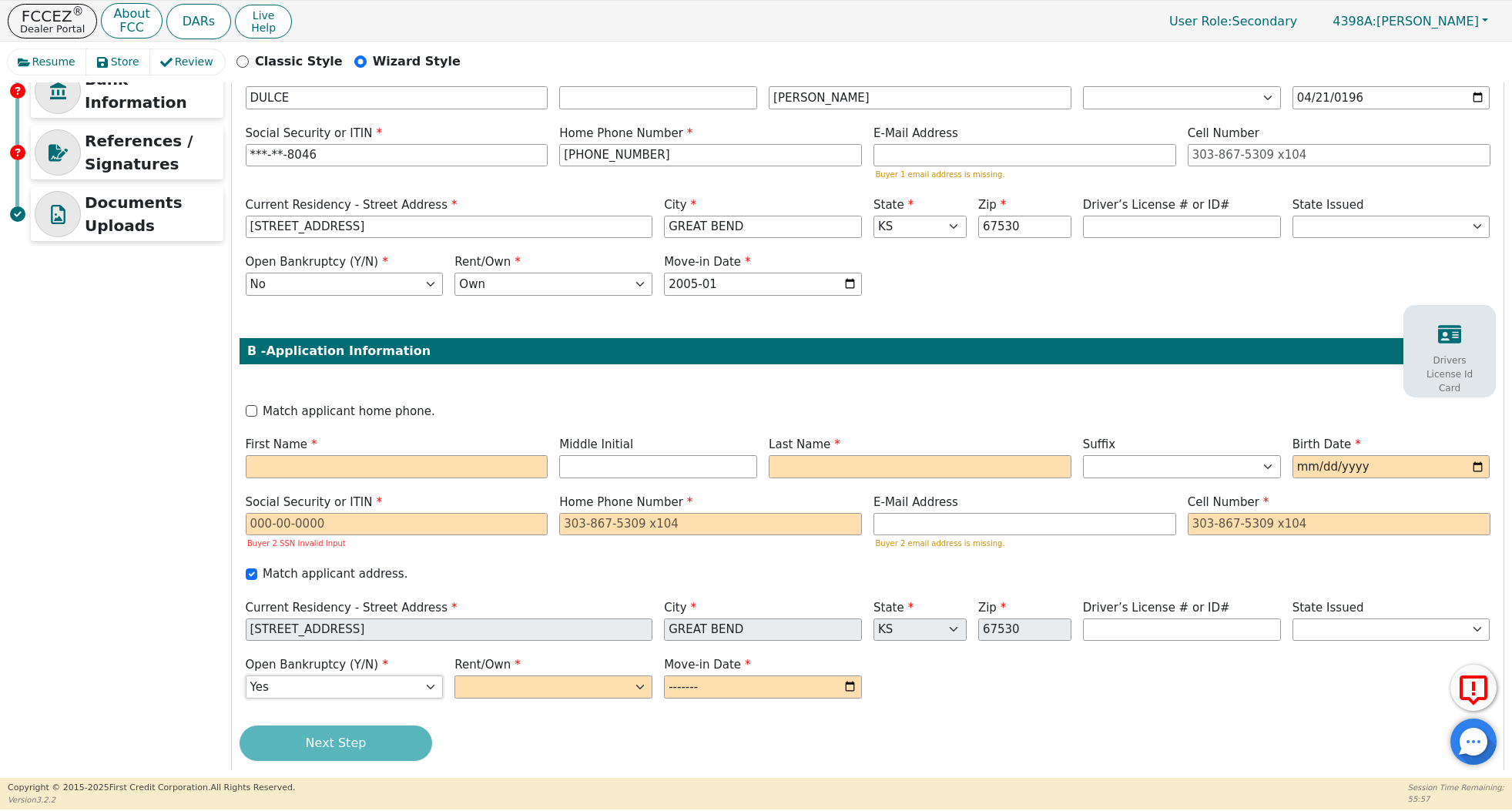
select select "n"
select select "Own"
click at [684, 675] on input "month" at bounding box center [763, 686] width 198 height 23
type input "2025-01"
type input "S"
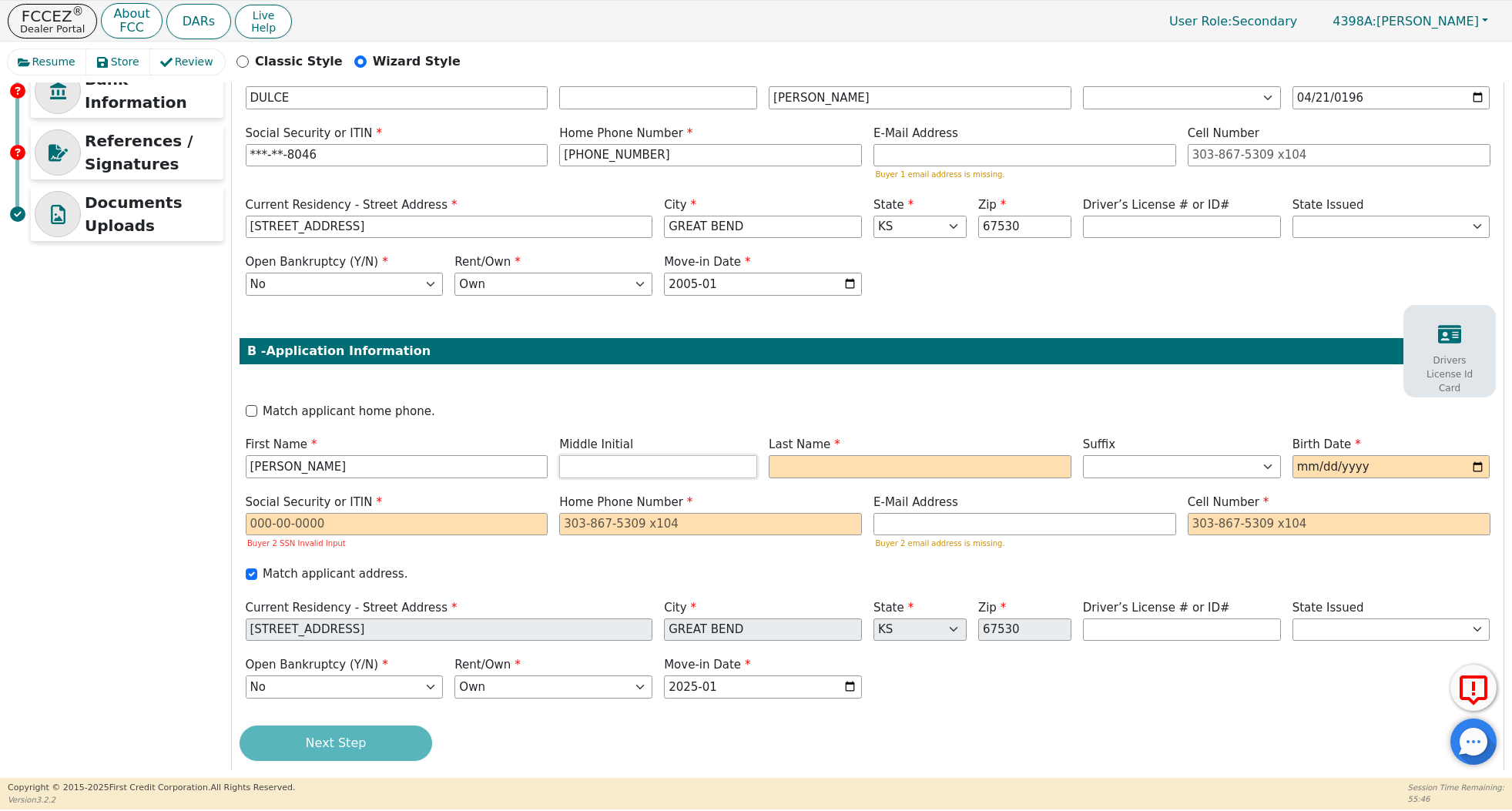
type input "[PERSON_NAME]"
type input "SL"
type input "[PERSON_NAME]"
type input "[DATE]"
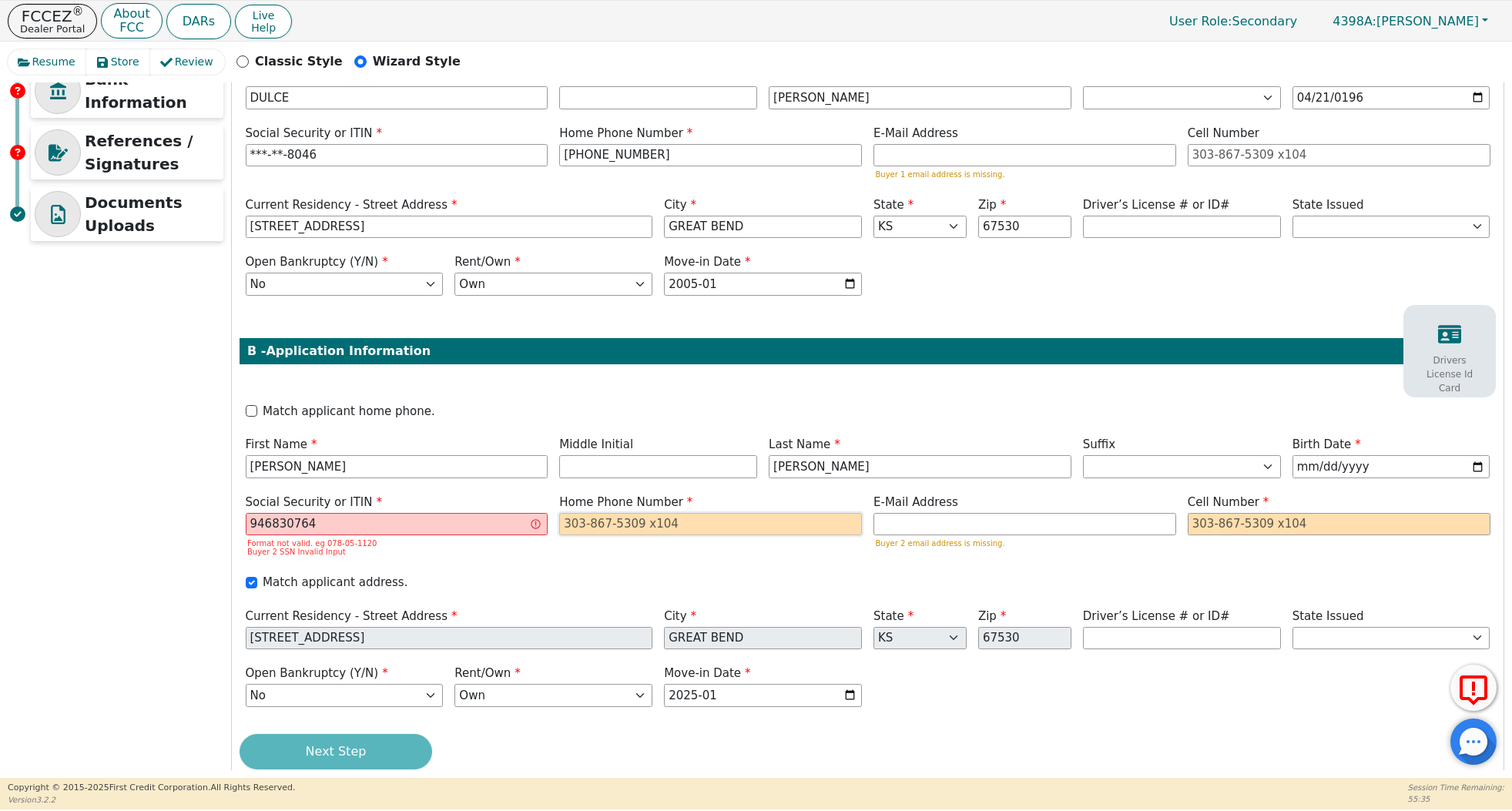
type input "***-**-0764"
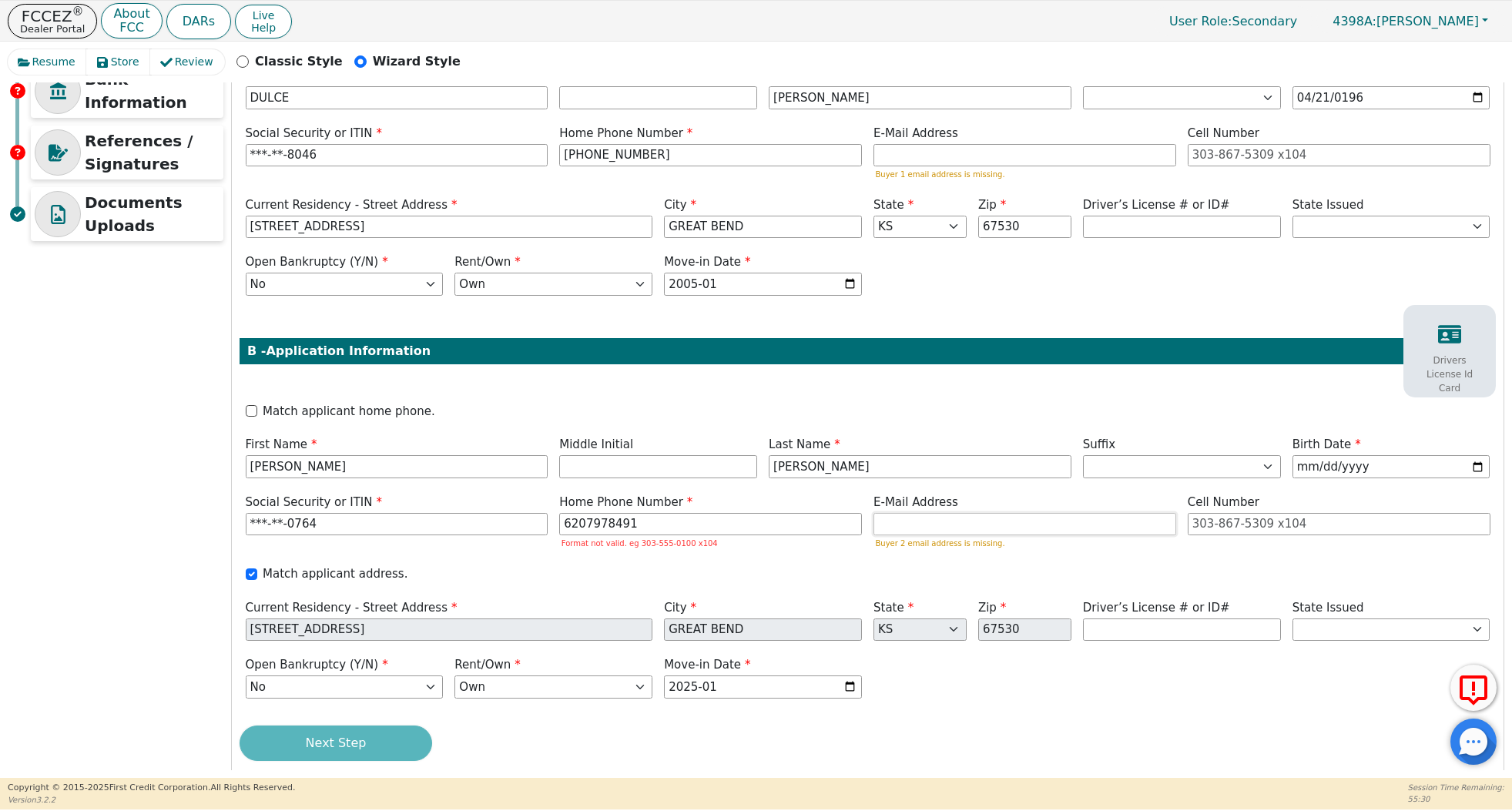
type input "[PHONE_NUMBER]"
click at [337, 725] on button "Next Step" at bounding box center [335, 743] width 192 height 36
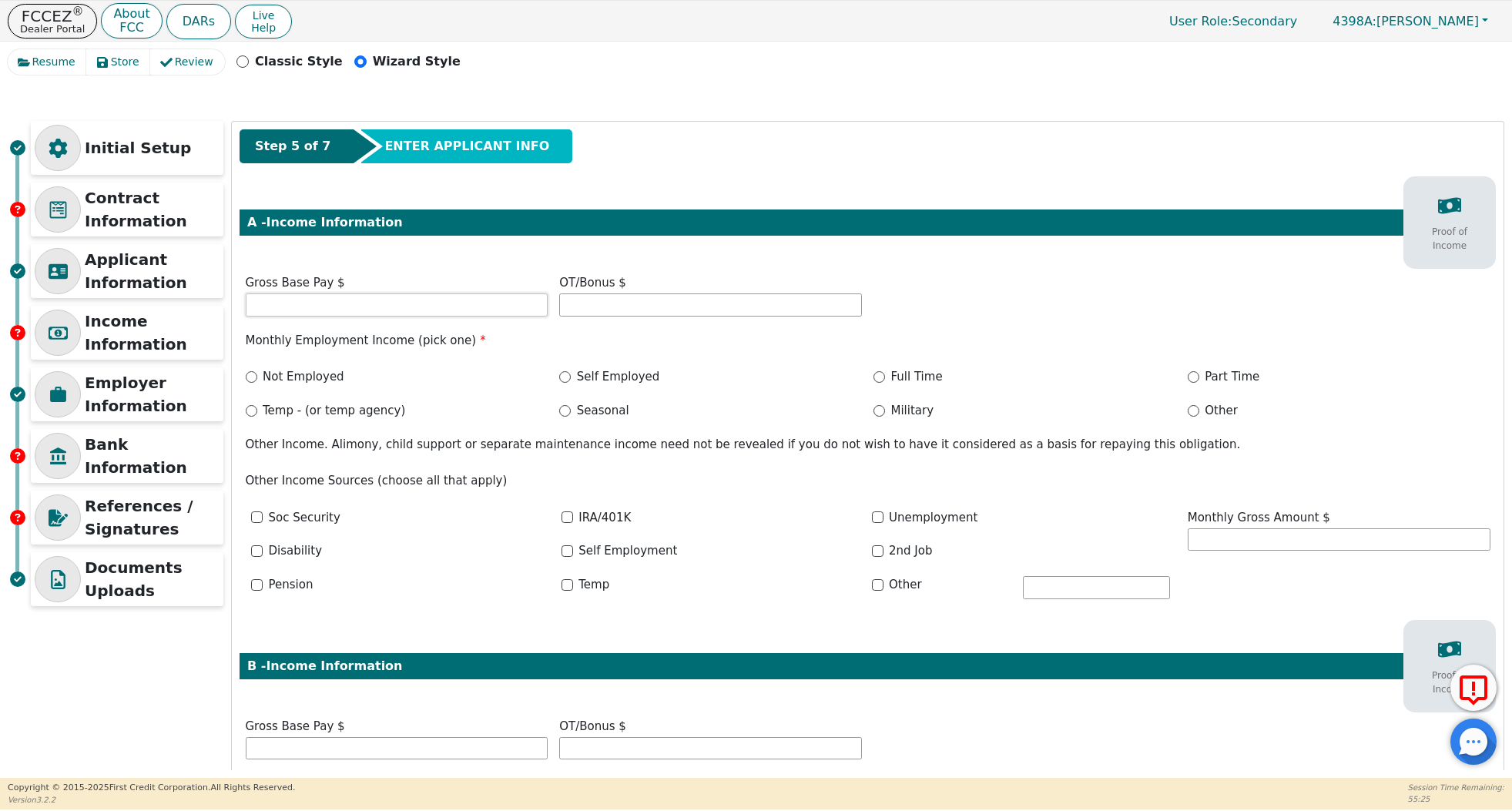
scroll to position [0, 0]
click at [392, 311] on input "text" at bounding box center [397, 304] width 303 height 23
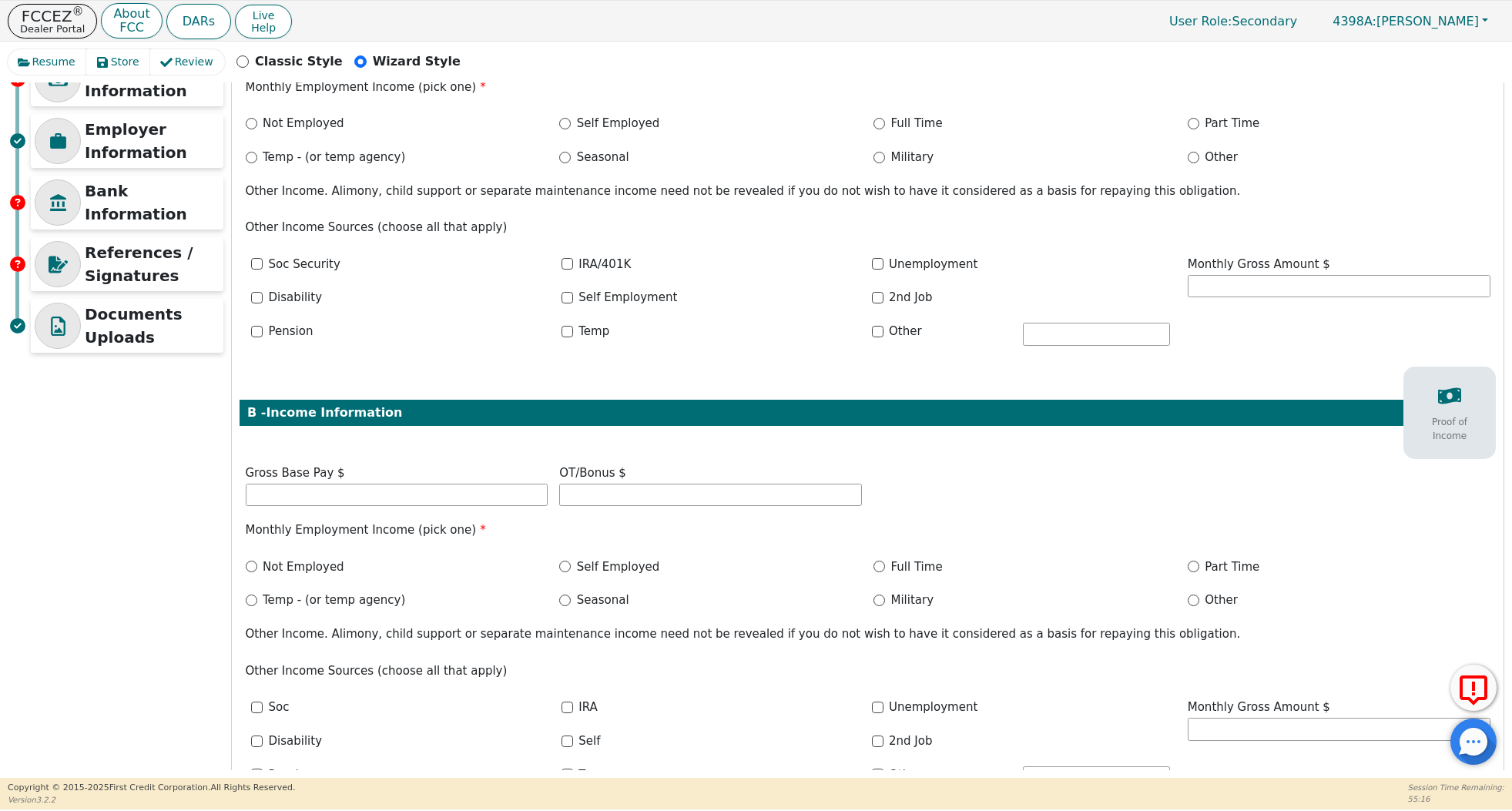
scroll to position [268, 0]
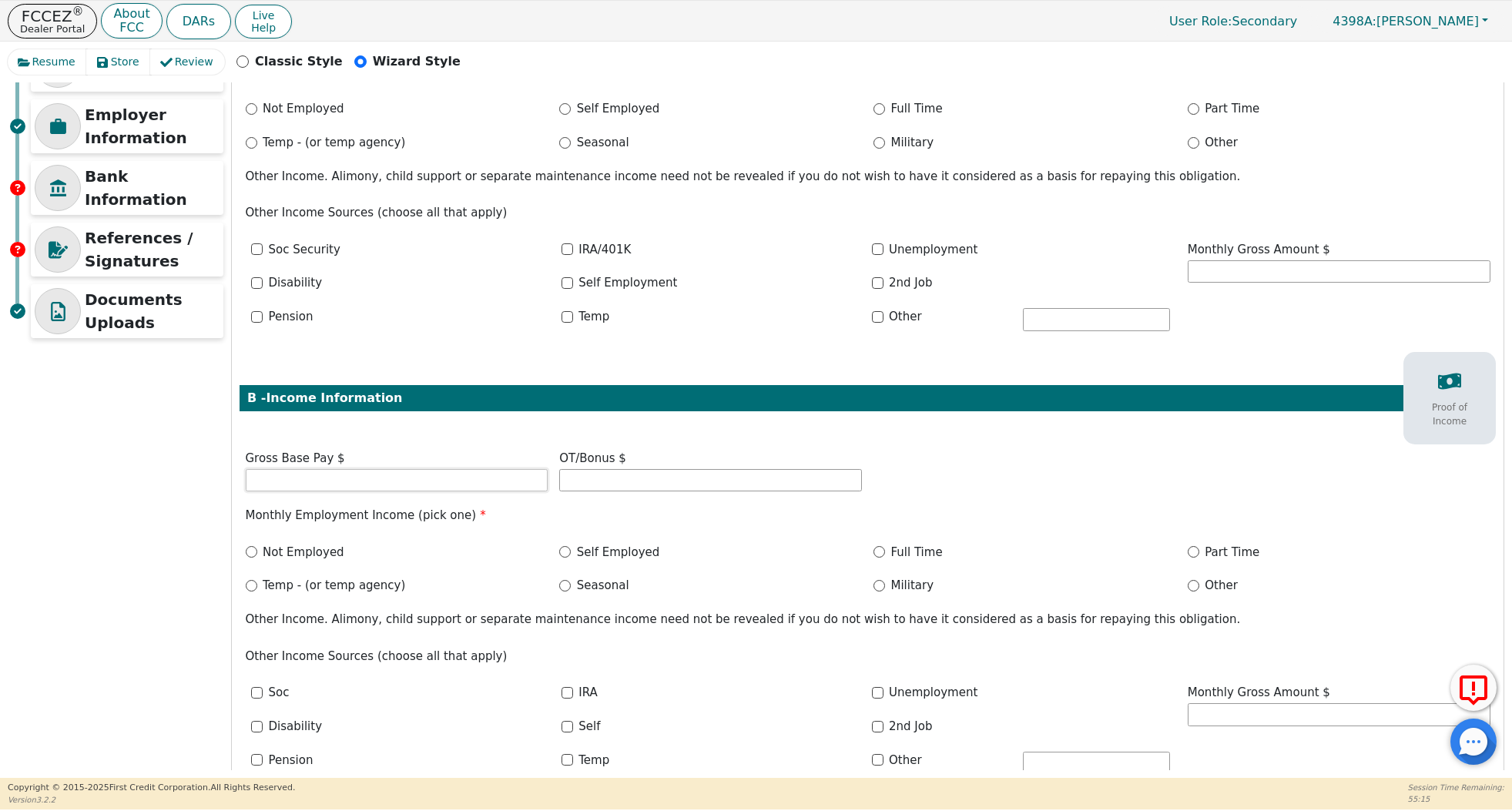
type input "2500.00"
click at [476, 484] on input "text" at bounding box center [397, 480] width 303 height 23
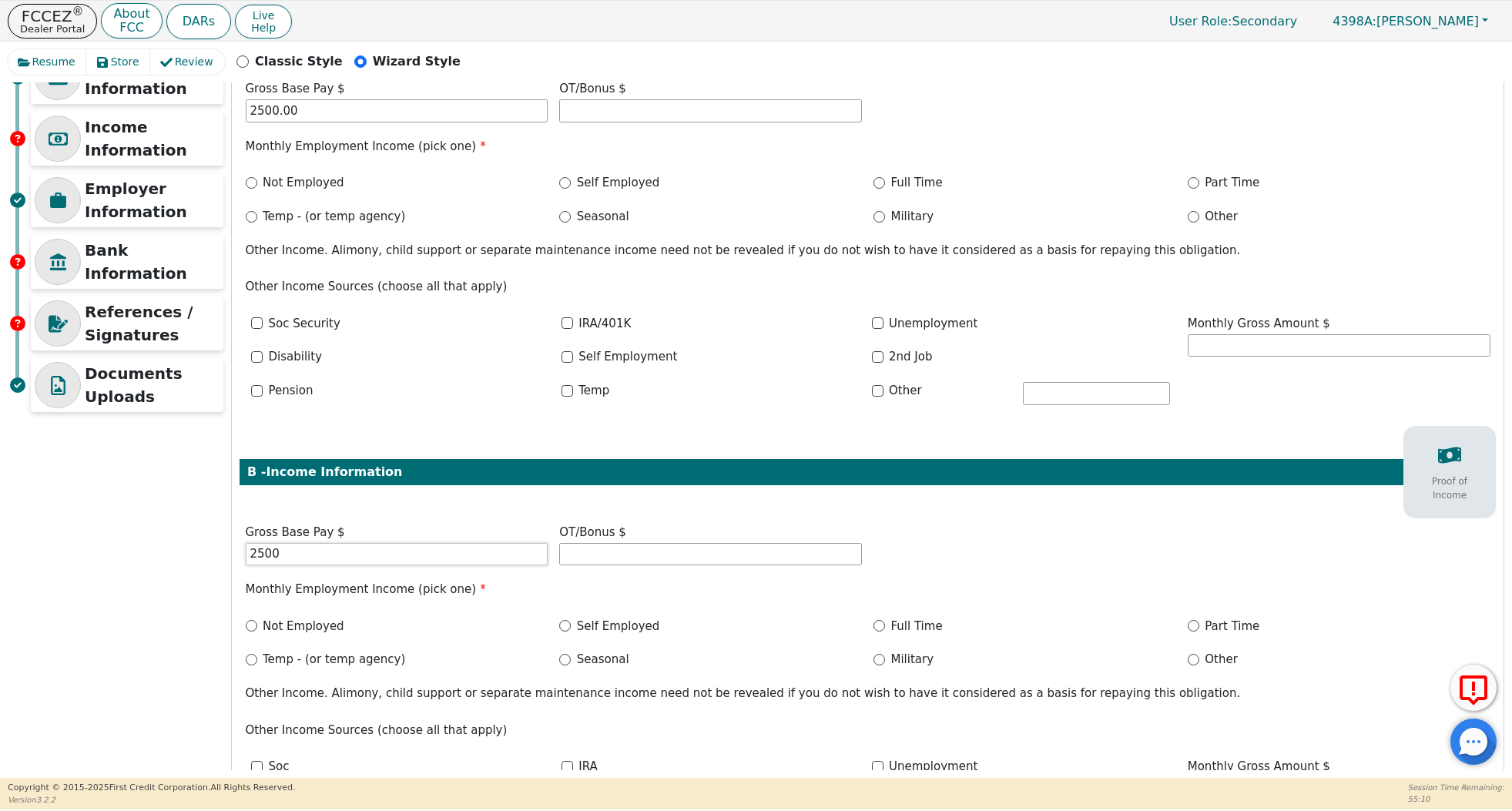
scroll to position [190, 0]
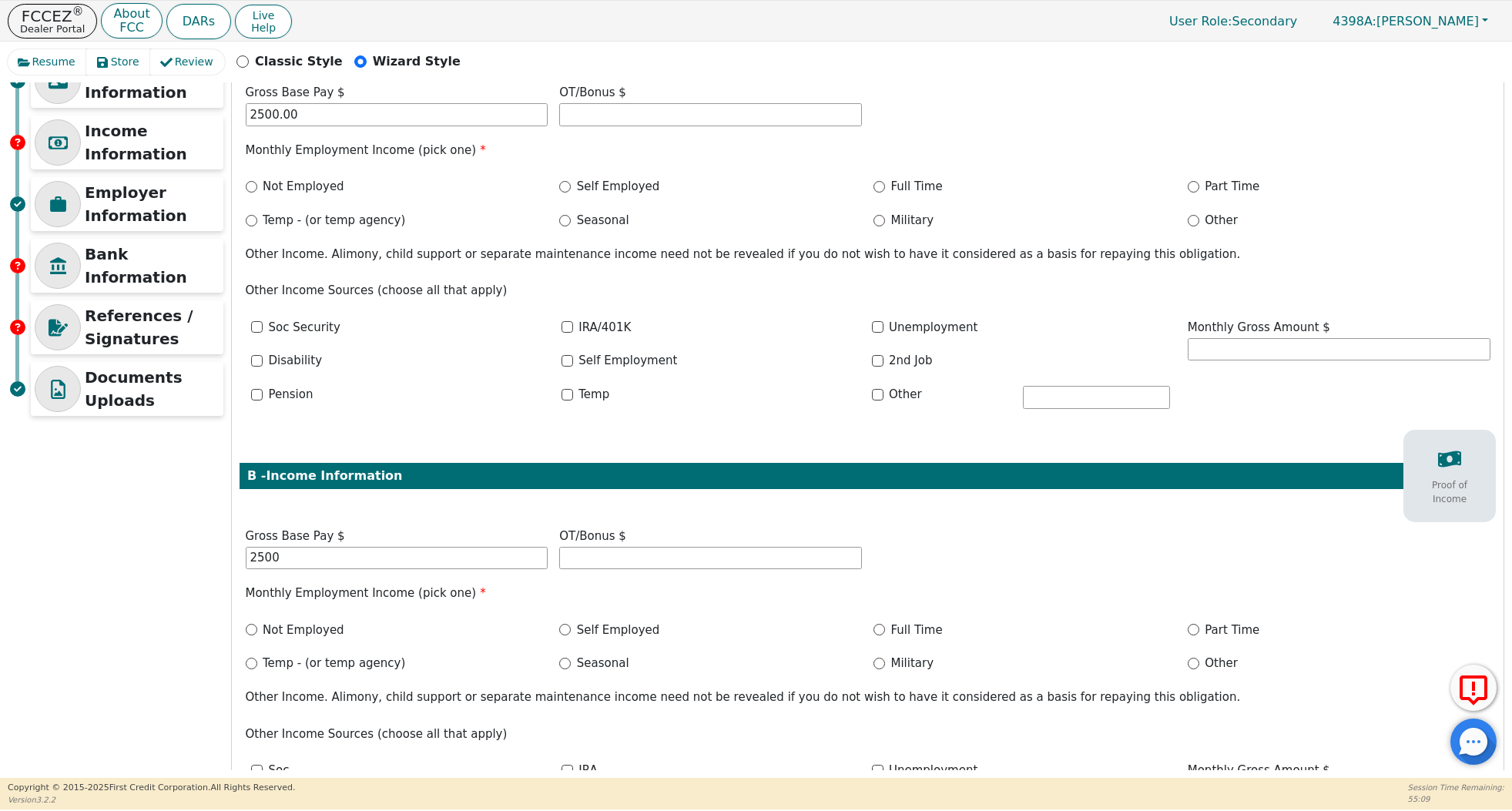
type input "2500.00"
click at [891, 186] on label "Full Time" at bounding box center [917, 186] width 52 height 17
click at [885, 186] on input "Full Time" at bounding box center [879, 187] width 12 height 12
radio input "true"
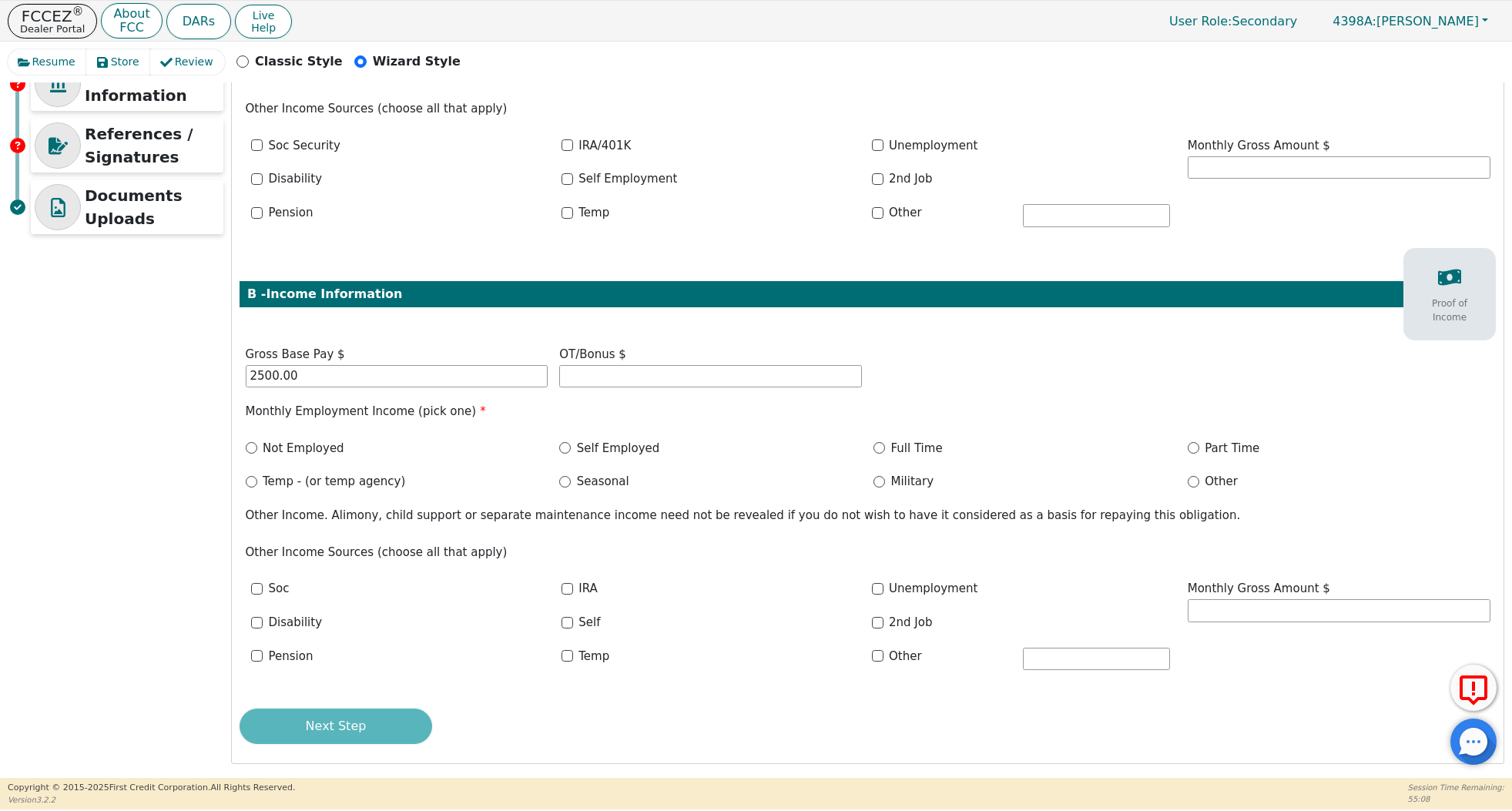
scroll to position [371, 0]
click at [571, 444] on div "Self Employed" at bounding box center [711, 449] width 303 height 17
click at [571, 448] on div "Self Employed" at bounding box center [711, 449] width 303 height 17
click at [564, 446] on input "Self Employed" at bounding box center [565, 448] width 12 height 12
radio input "true"
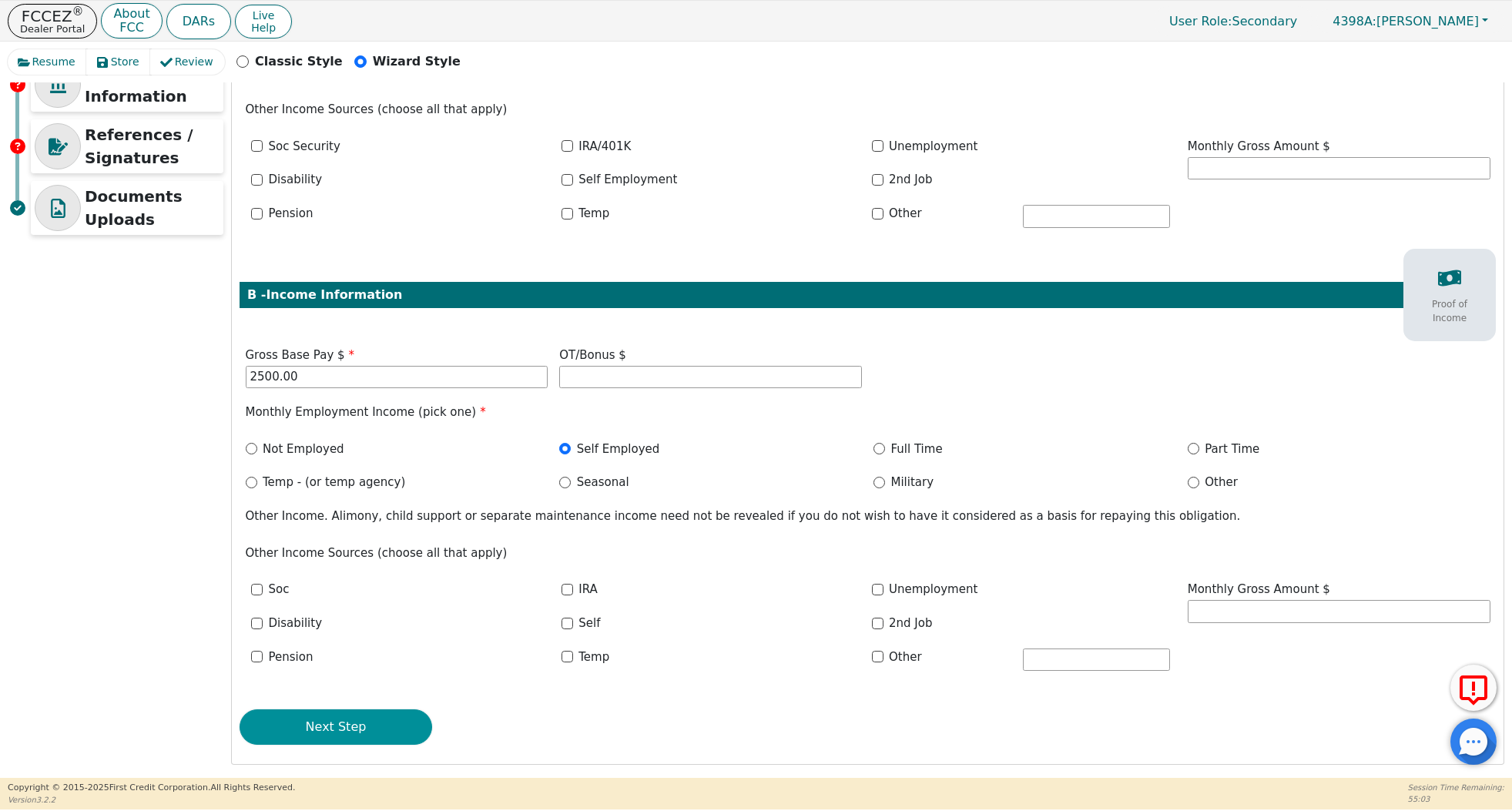
click at [389, 729] on button "Next Step" at bounding box center [335, 727] width 192 height 36
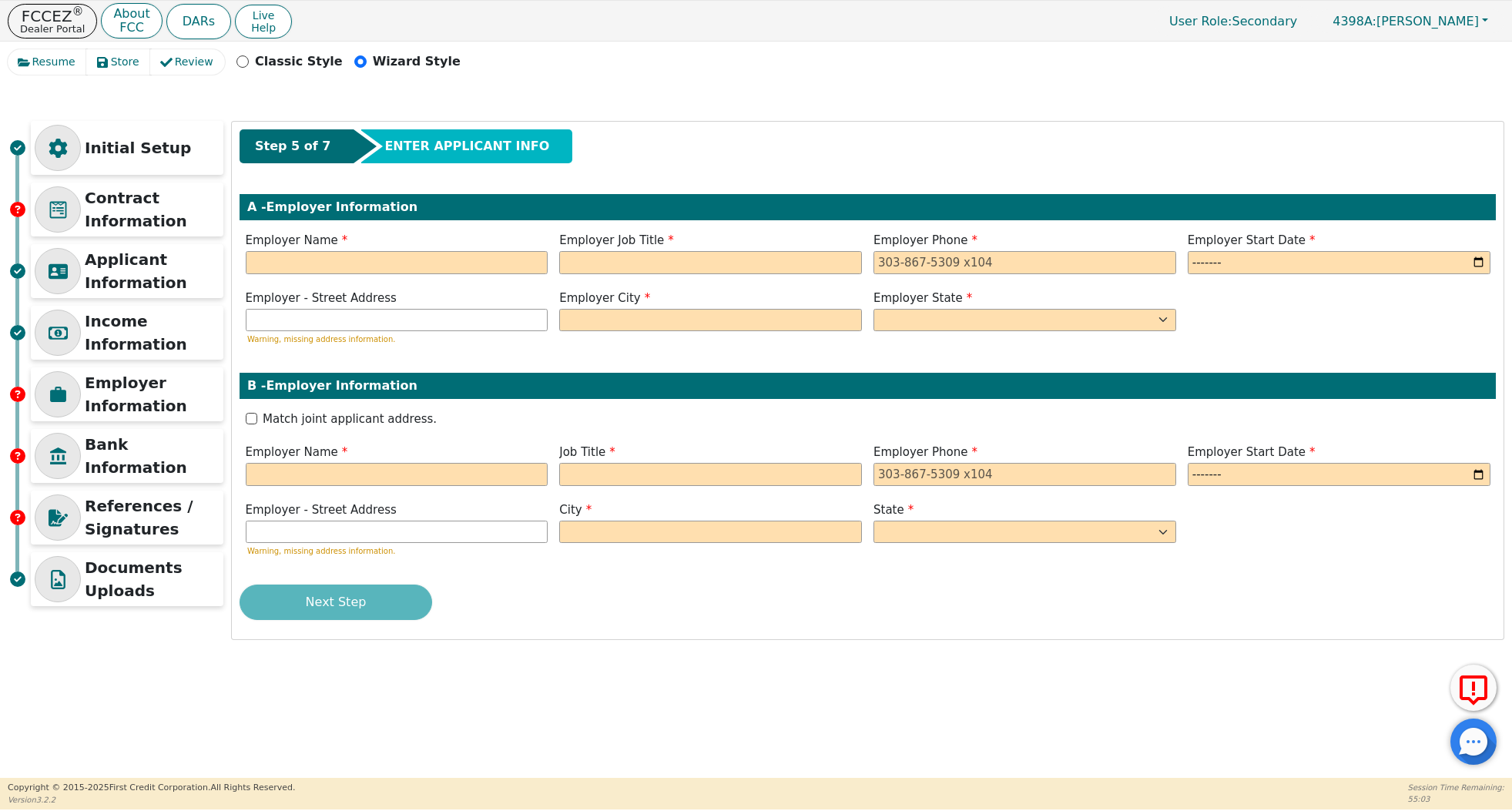
scroll to position [0, 0]
type input "[PERSON_NAME] EMPIRED"
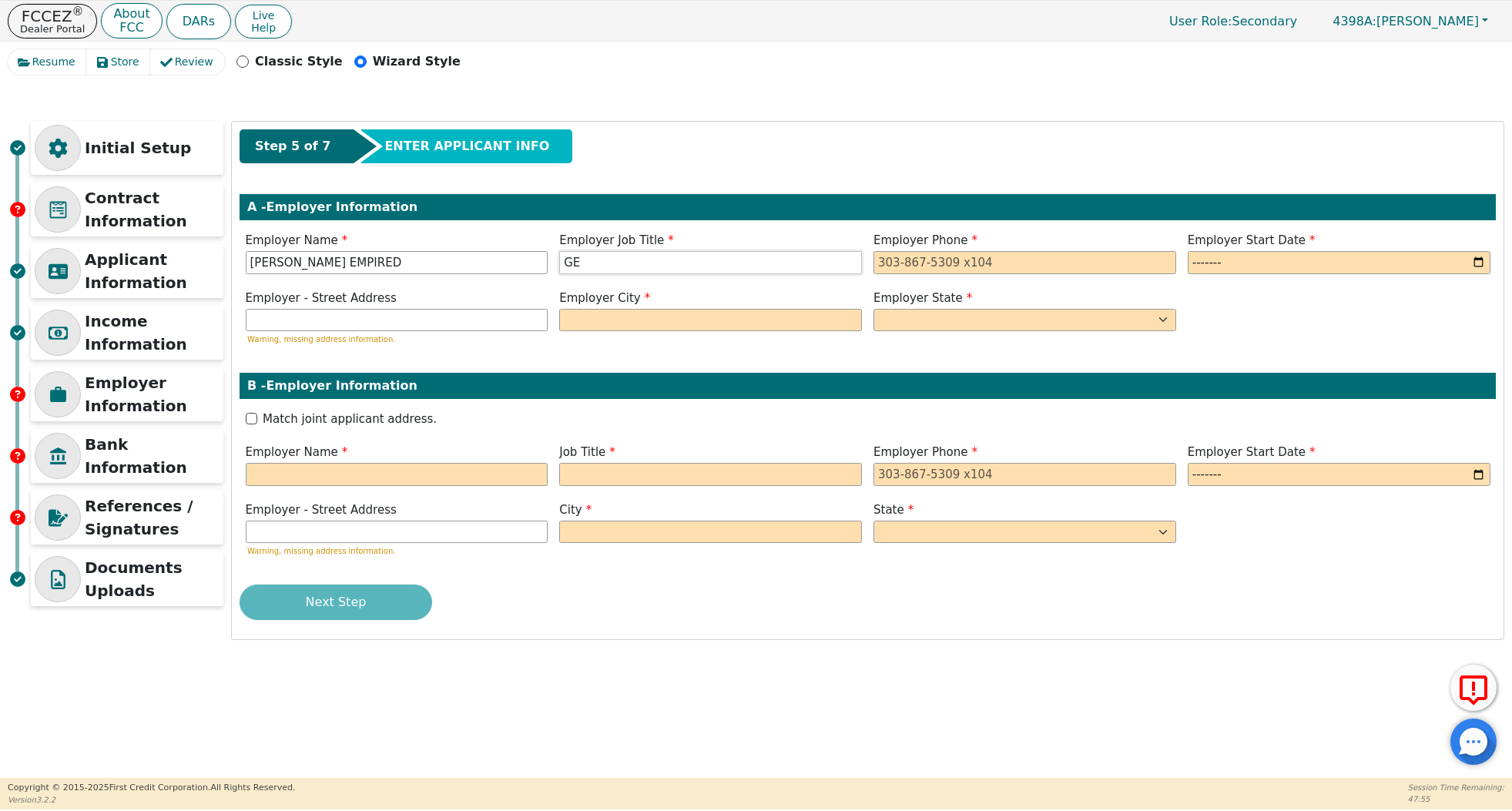
type input "G"
type input "NA"
type input "[PHONE_NUMBER]"
click at [1207, 250] on div "Employer Start Date" at bounding box center [1340, 252] width 303 height 42
click at [1207, 258] on input "month" at bounding box center [1340, 262] width 303 height 23
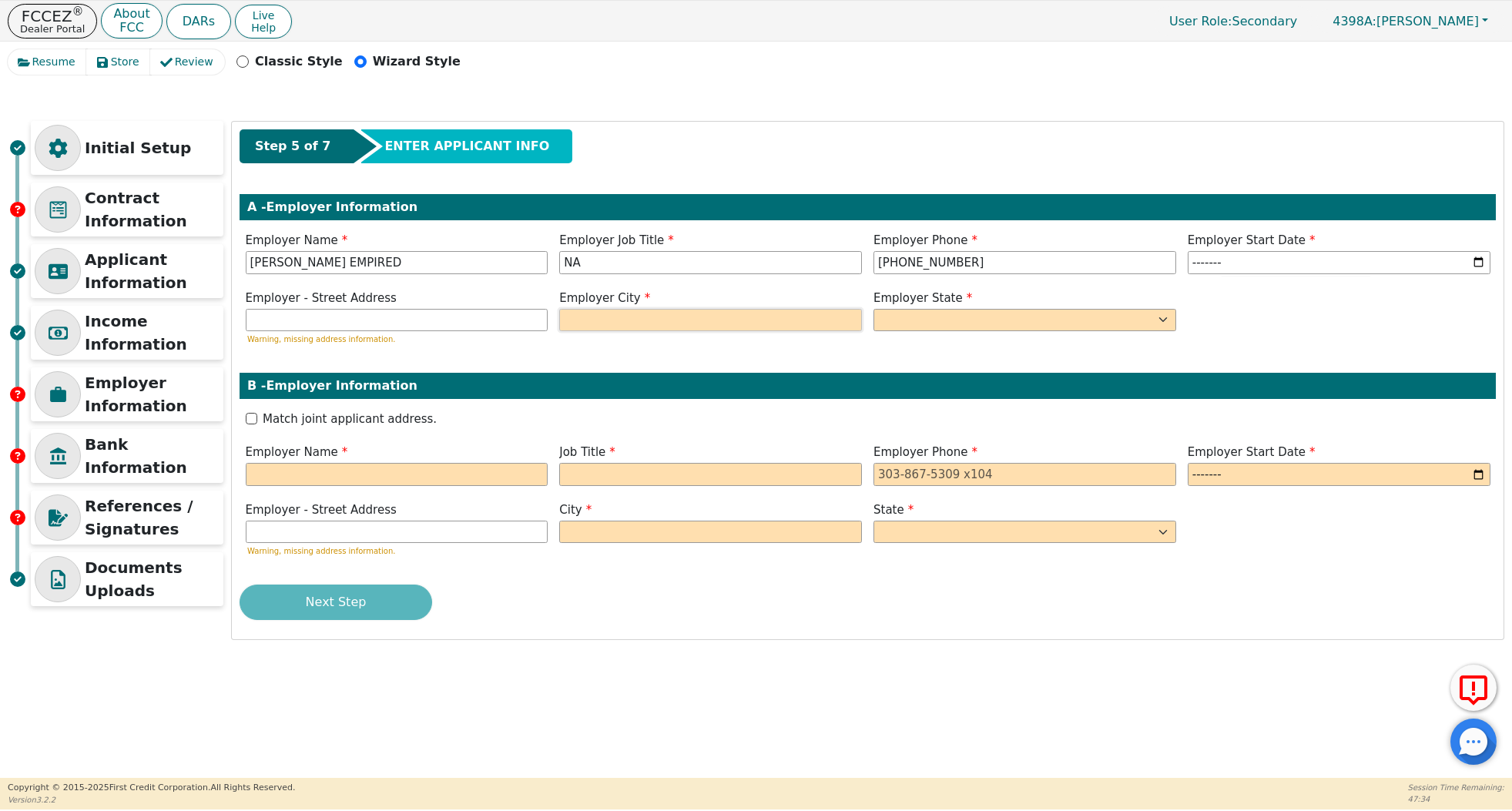
type input "2005-01"
type input "GREAT BEND"
select select "KS"
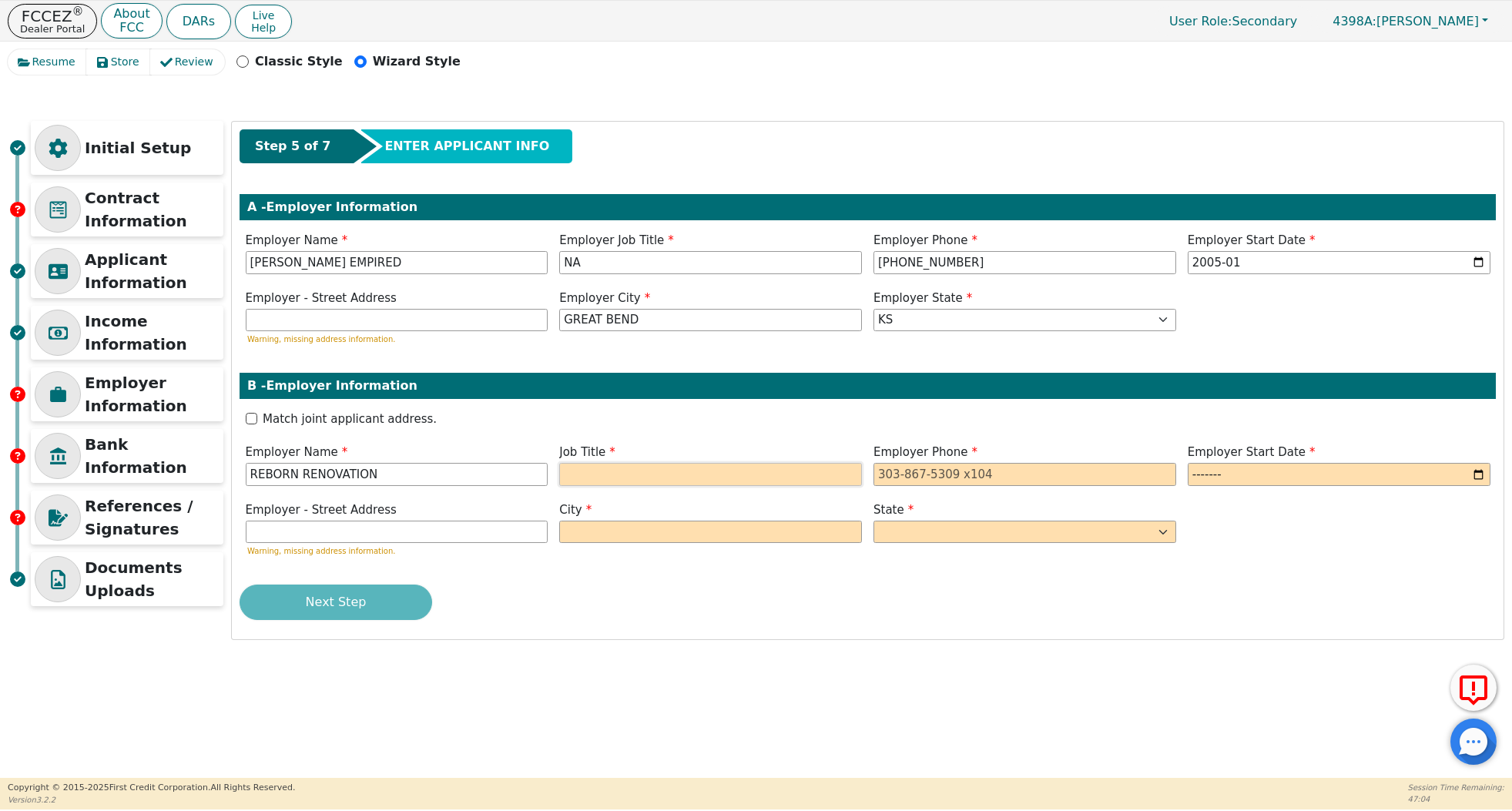
type input "REBORN RENOVATION"
type input "NA"
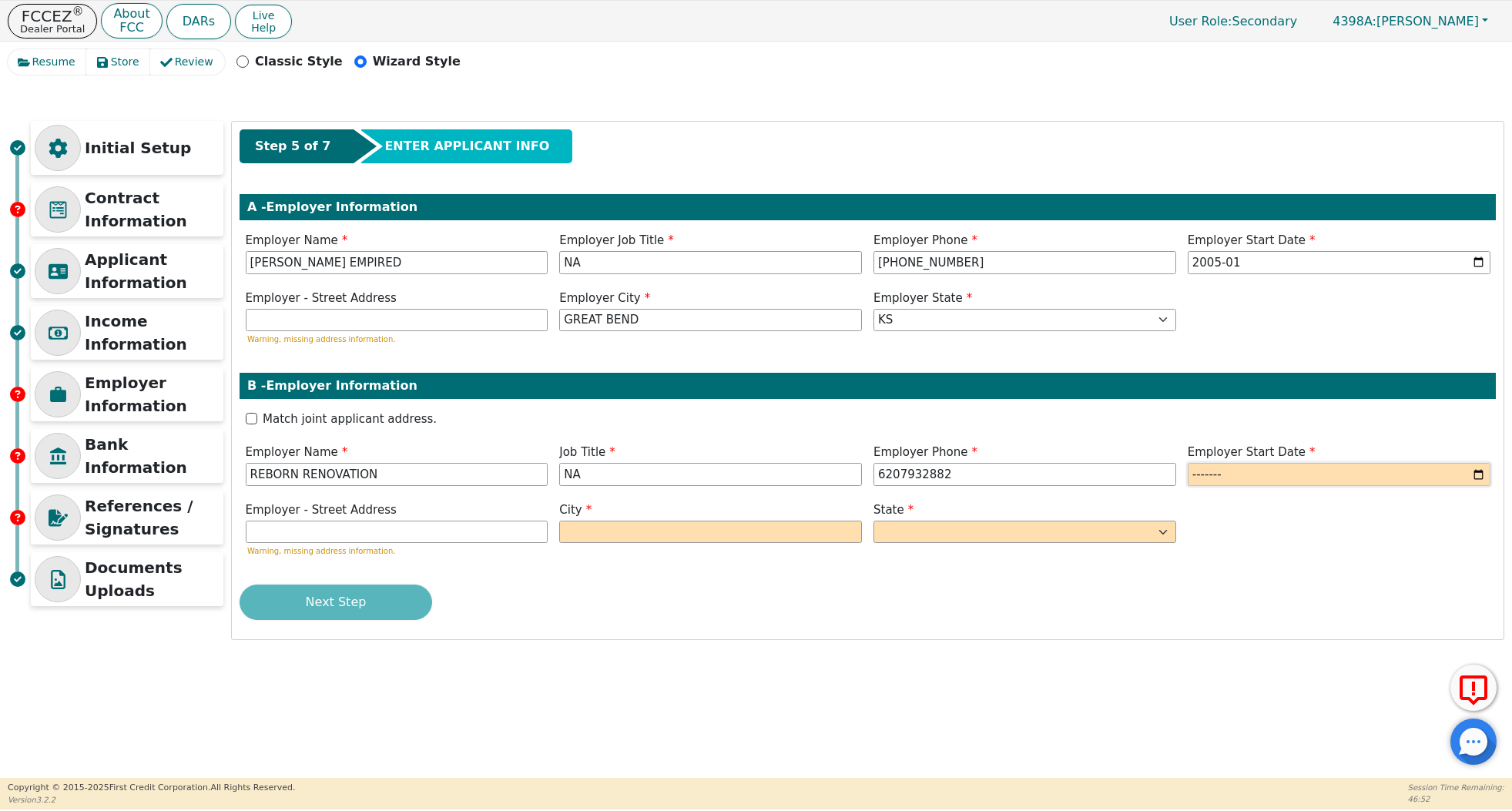
type input "[PHONE_NUMBER]"
click at [1314, 477] on input "month" at bounding box center [1340, 474] width 303 height 23
click at [1312, 471] on input "month" at bounding box center [1340, 474] width 303 height 23
type input "2022-01"
type input "F"
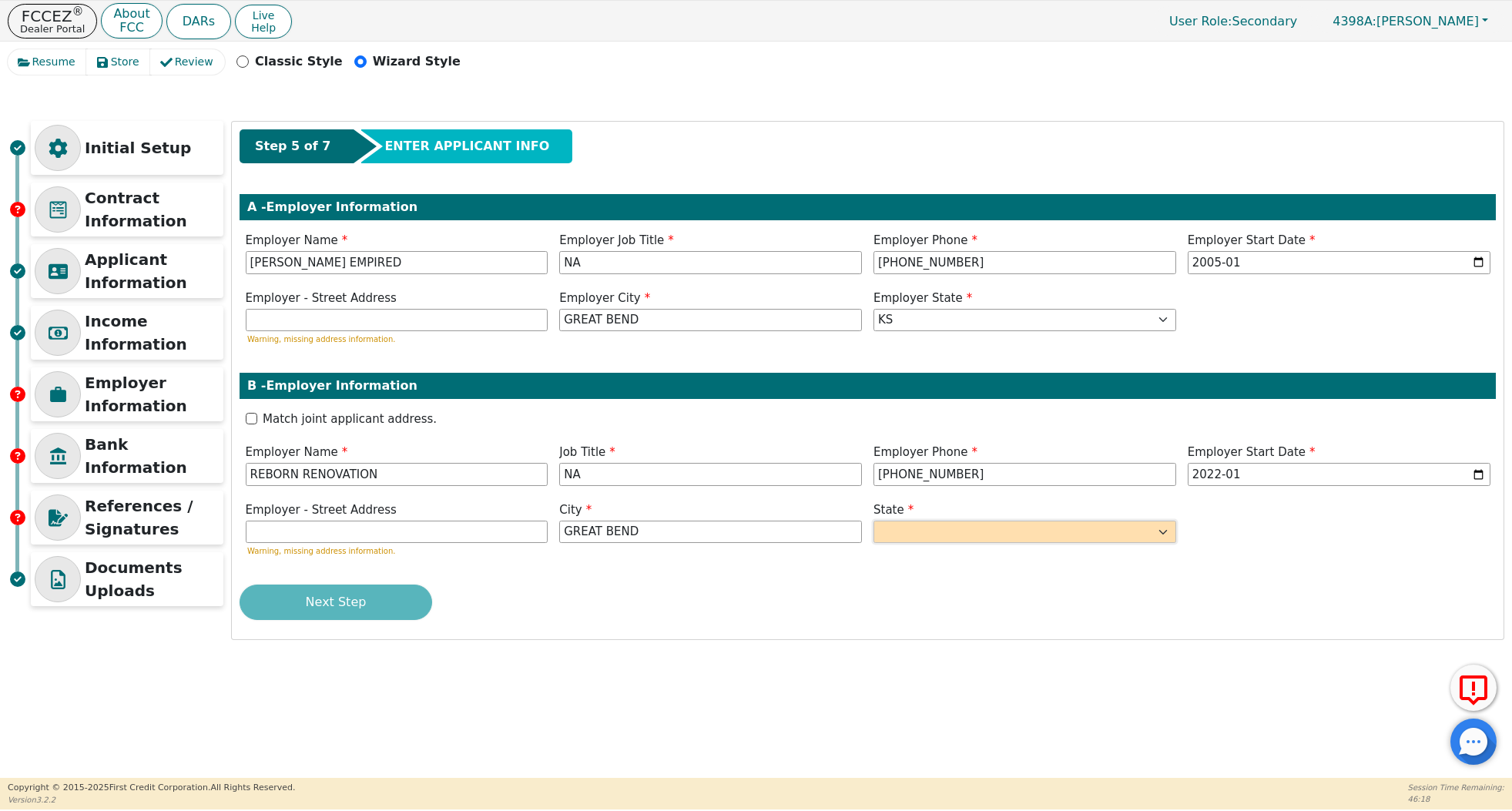
type input "GREAT BEND"
select select "KS"
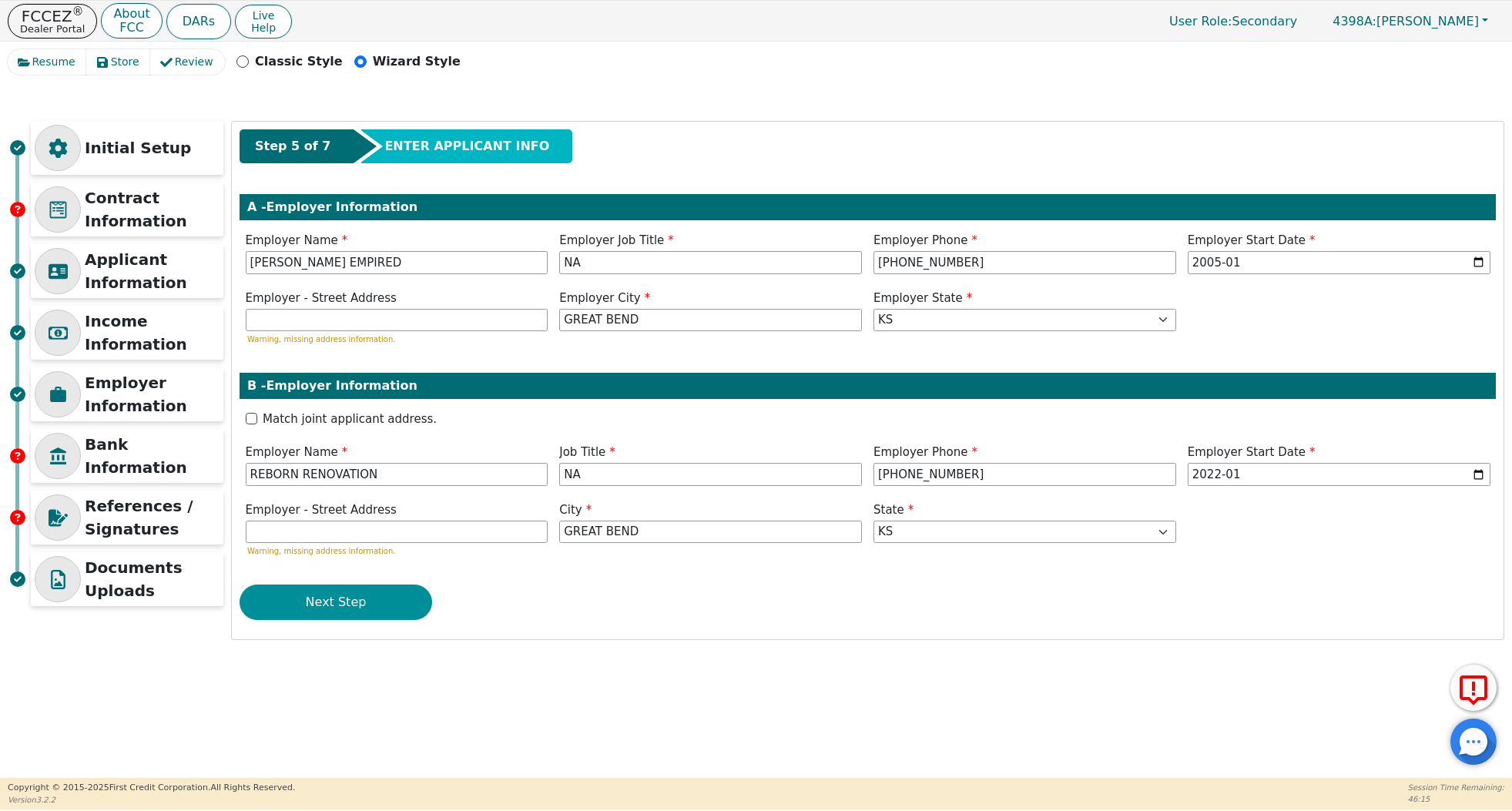
click at [313, 601] on button "Next Step" at bounding box center [335, 602] width 192 height 36
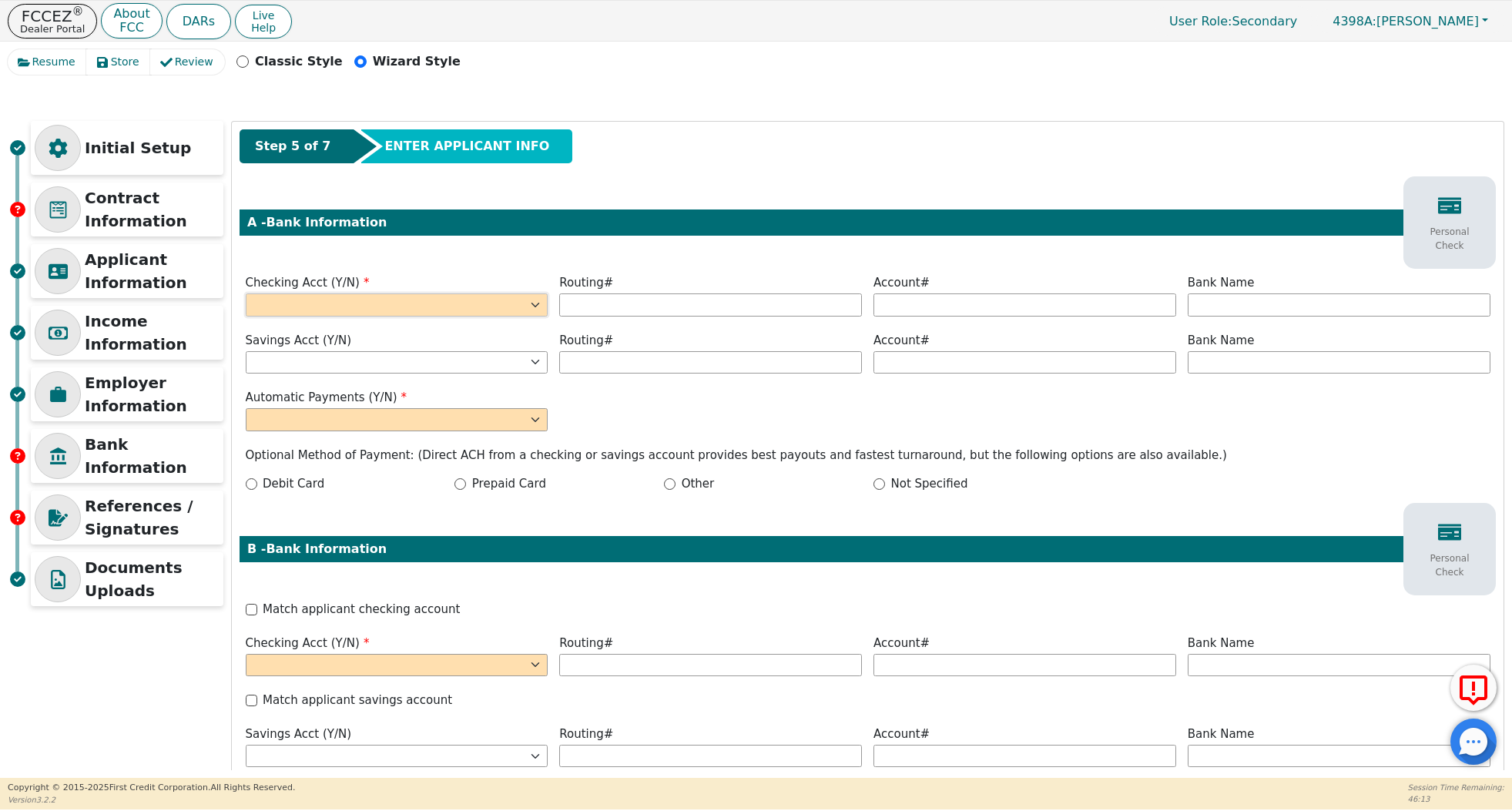
select select "y"
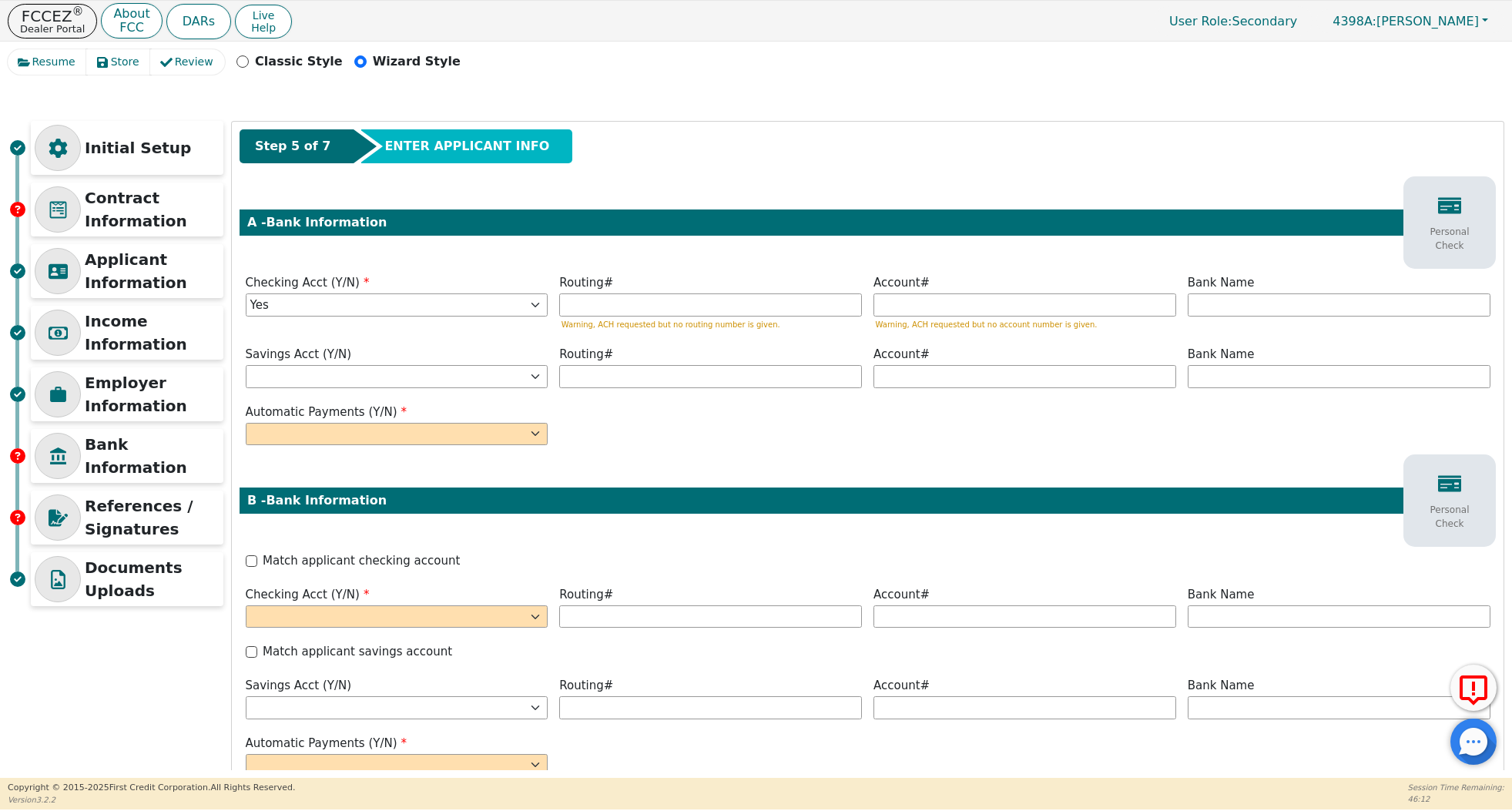
click at [250, 568] on div "Match applicant checking account" at bounding box center [869, 560] width 1245 height 17
click at [250, 555] on input "Match applicant checking account" at bounding box center [252, 560] width 12 height 12
checkbox input "true"
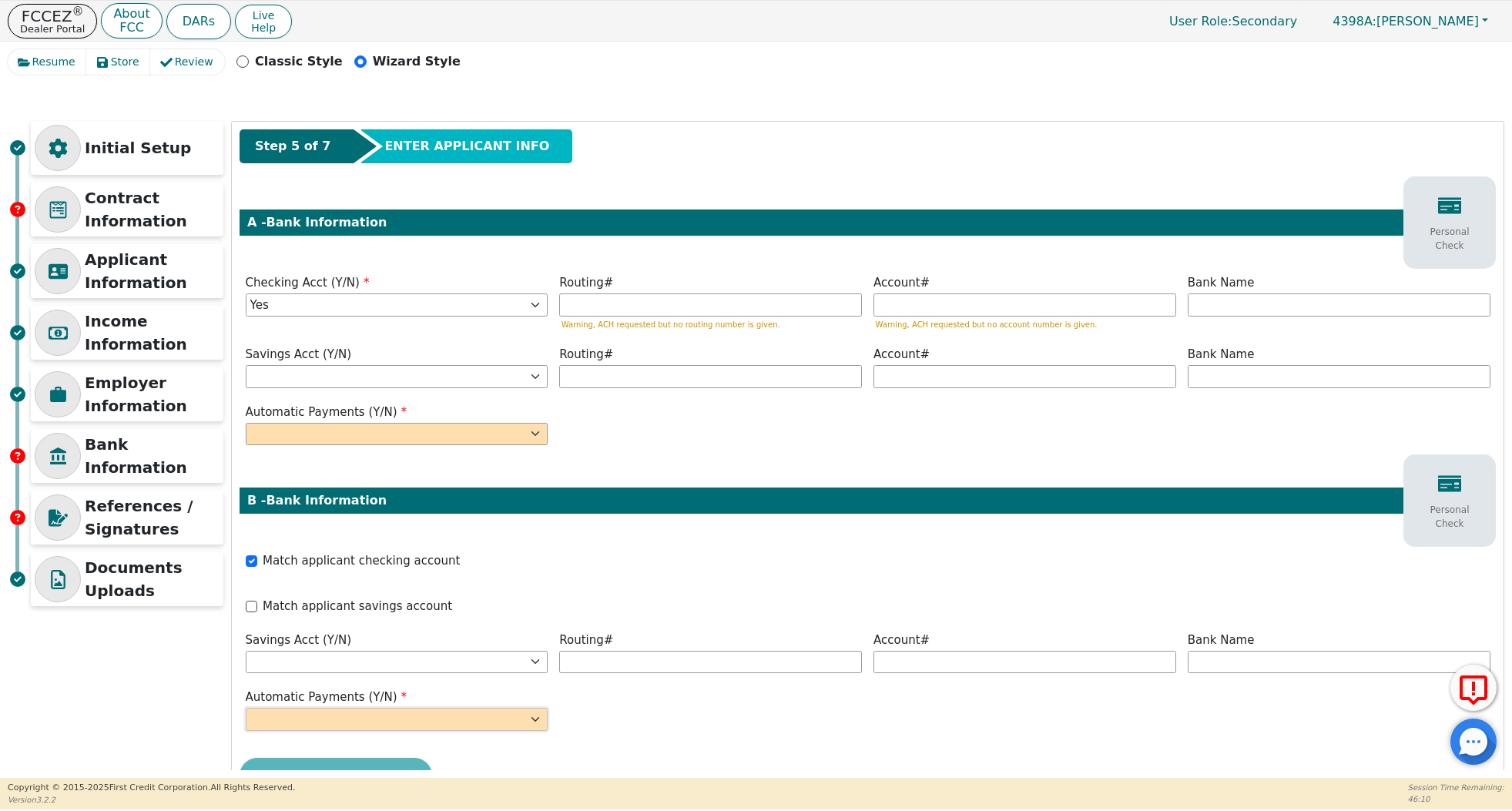
select select "y"
click at [641, 304] on input "text" at bounding box center [711, 304] width 303 height 23
select select "y"
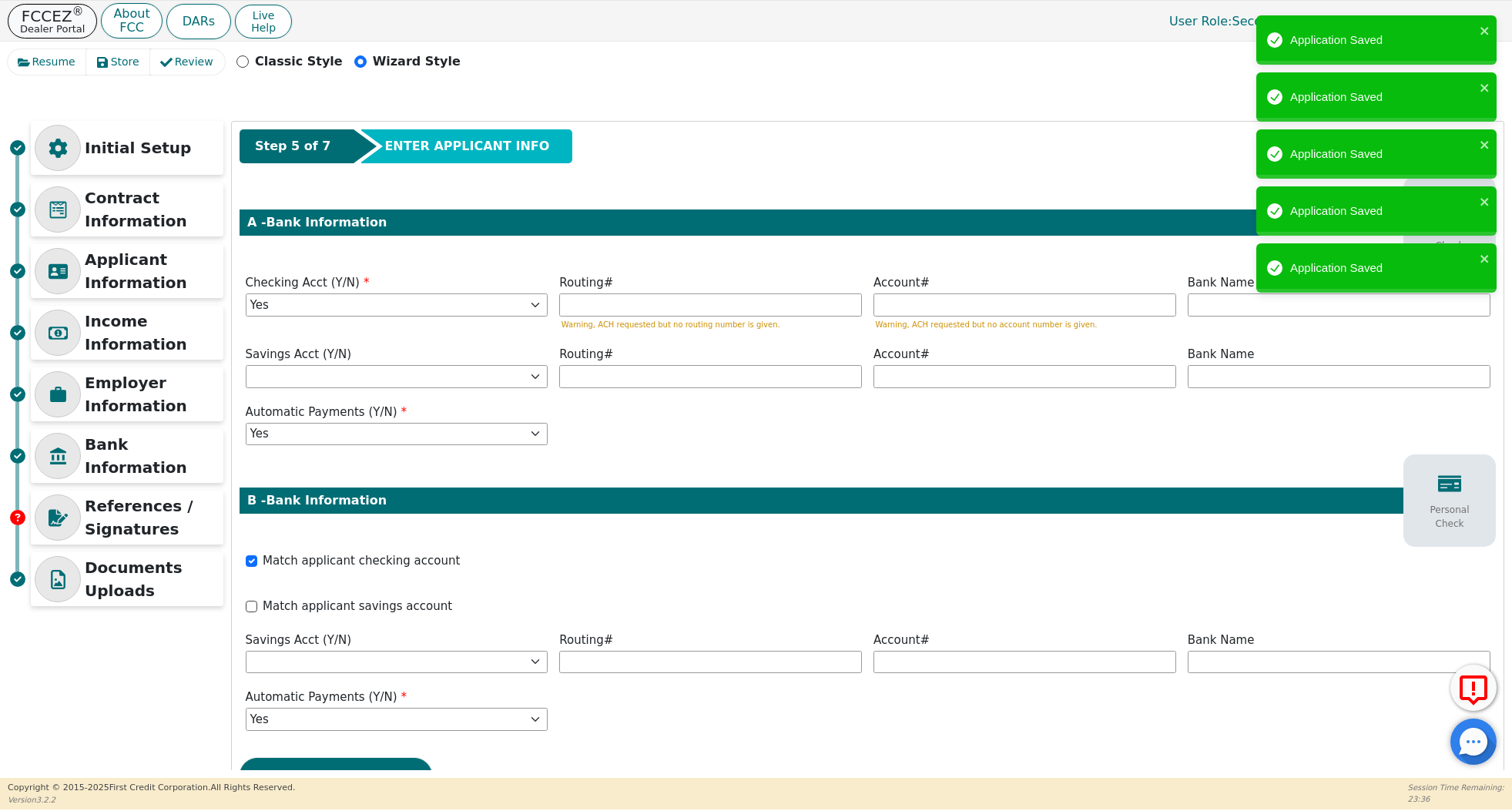
click at [63, 35] on button "FCCEZ ® Dealer Portal" at bounding box center [52, 21] width 89 height 35
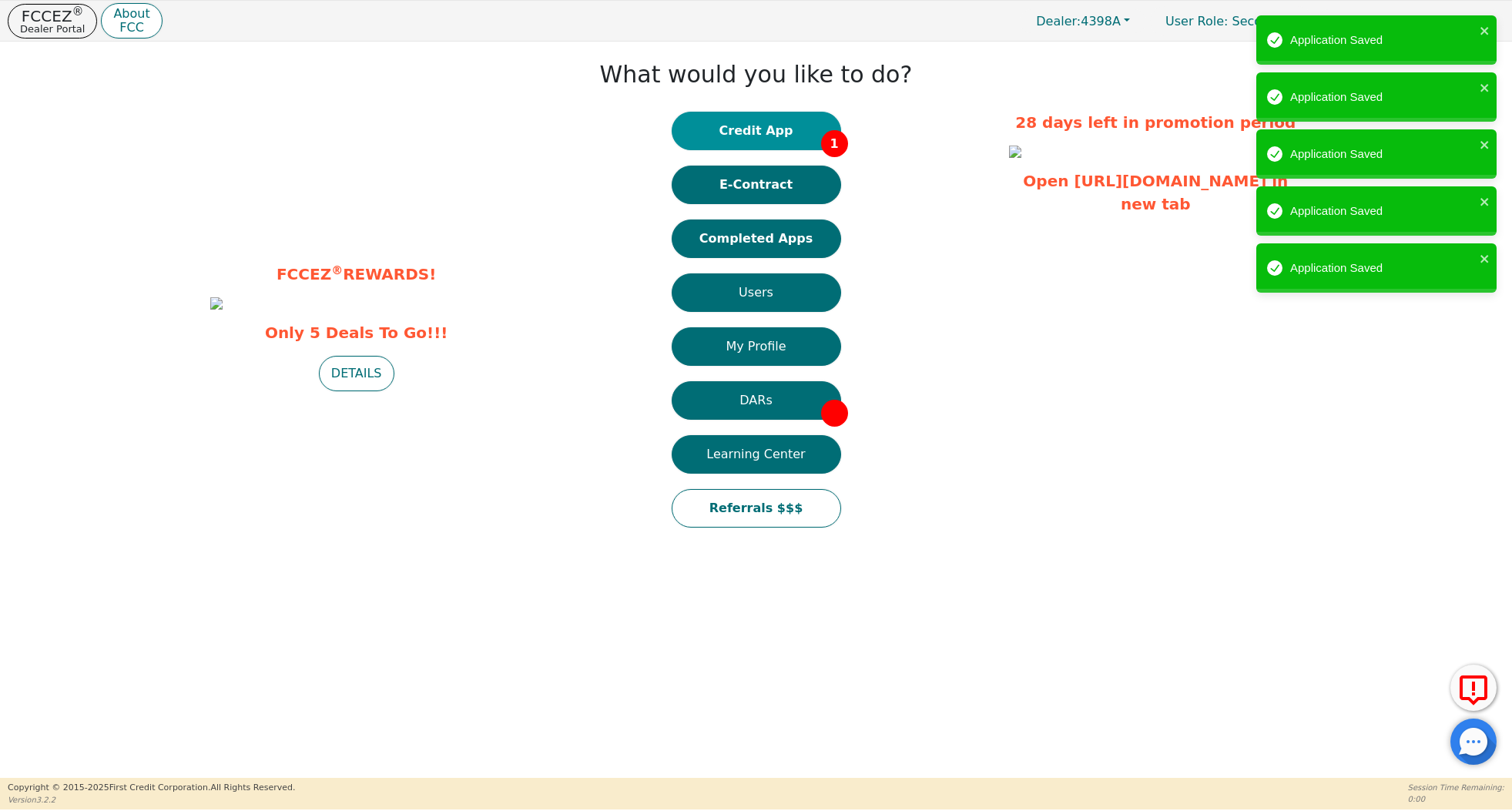
click at [798, 134] on button "Credit App 1" at bounding box center [756, 131] width 170 height 38
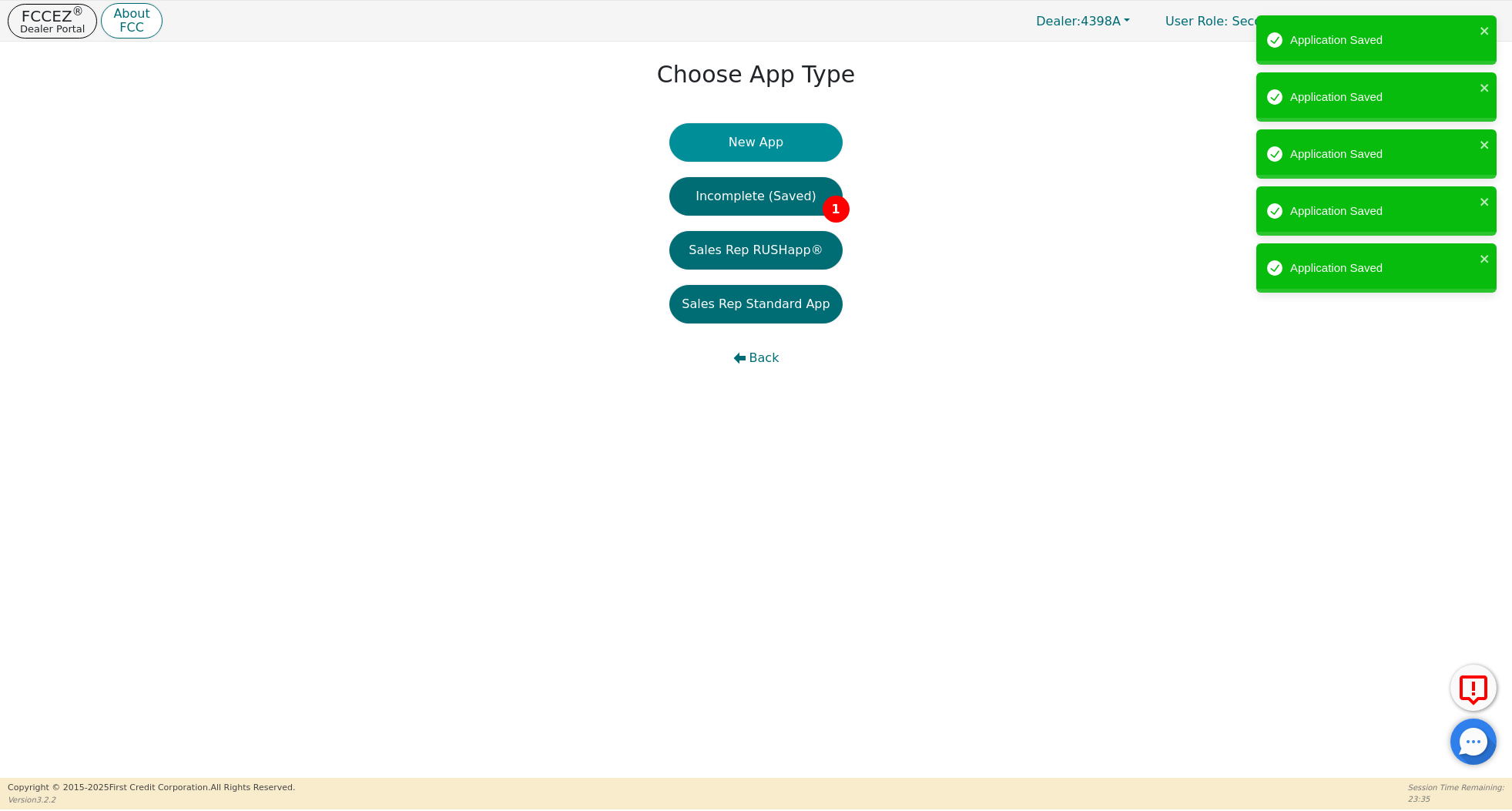
click at [794, 147] on button "New App" at bounding box center [756, 142] width 172 height 38
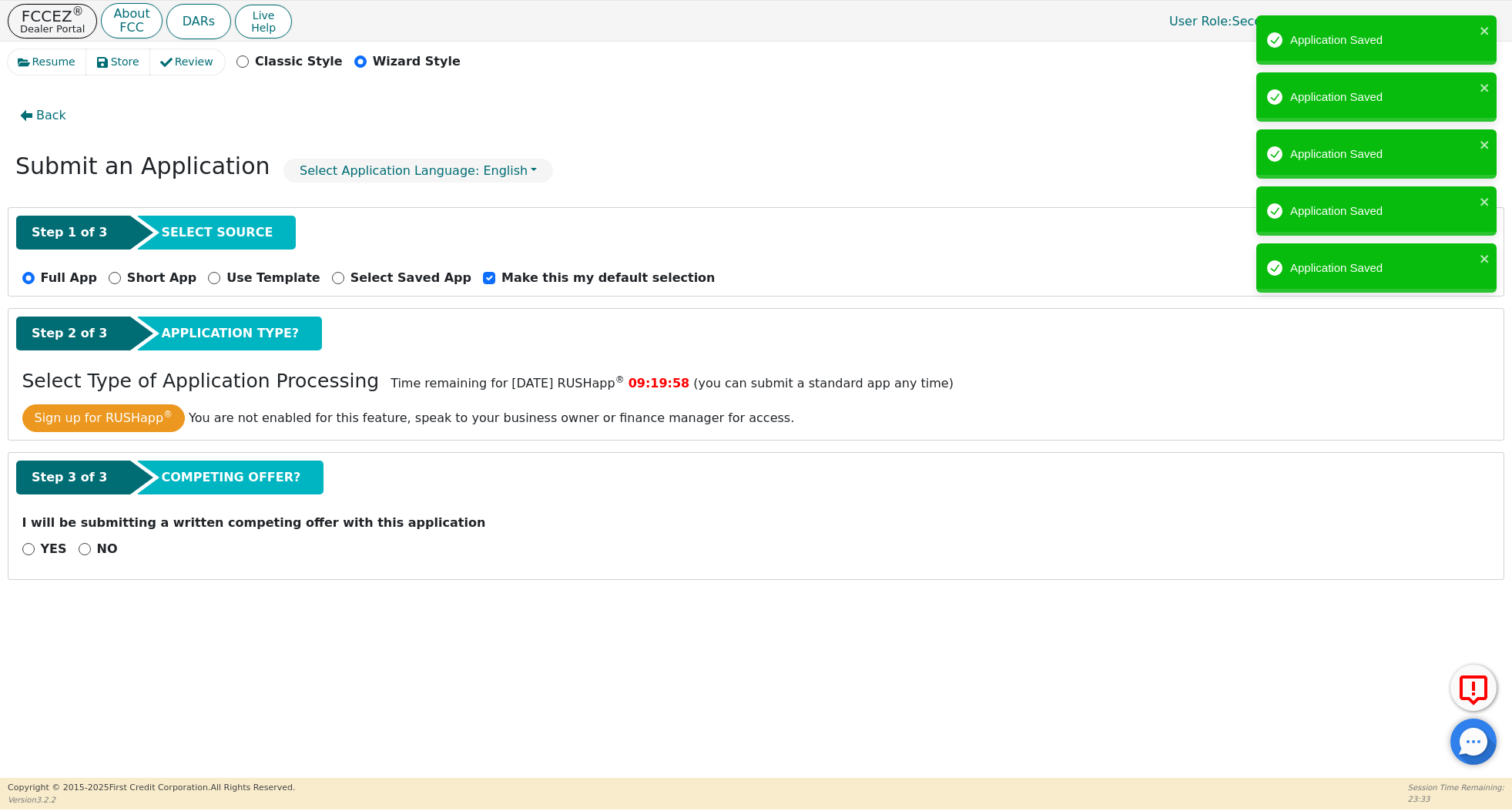
click at [87, 554] on div "NO" at bounding box center [98, 549] width 39 height 18
click at [81, 548] on input "NO" at bounding box center [85, 549] width 13 height 13
radio input "true"
click at [91, 580] on button "Next Step" at bounding box center [123, 589] width 201 height 36
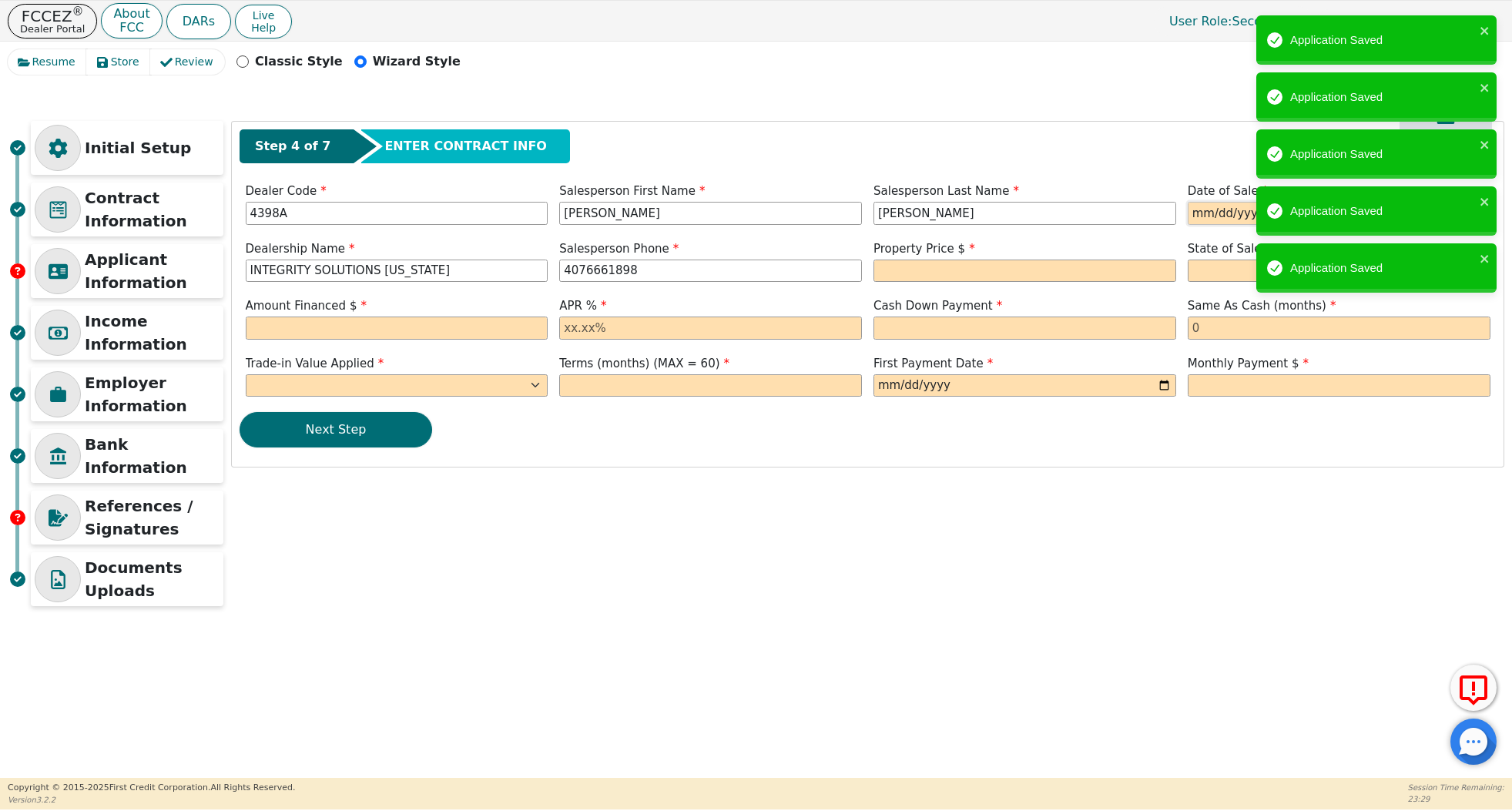
click at [1201, 215] on input "date" at bounding box center [1340, 212] width 303 height 23
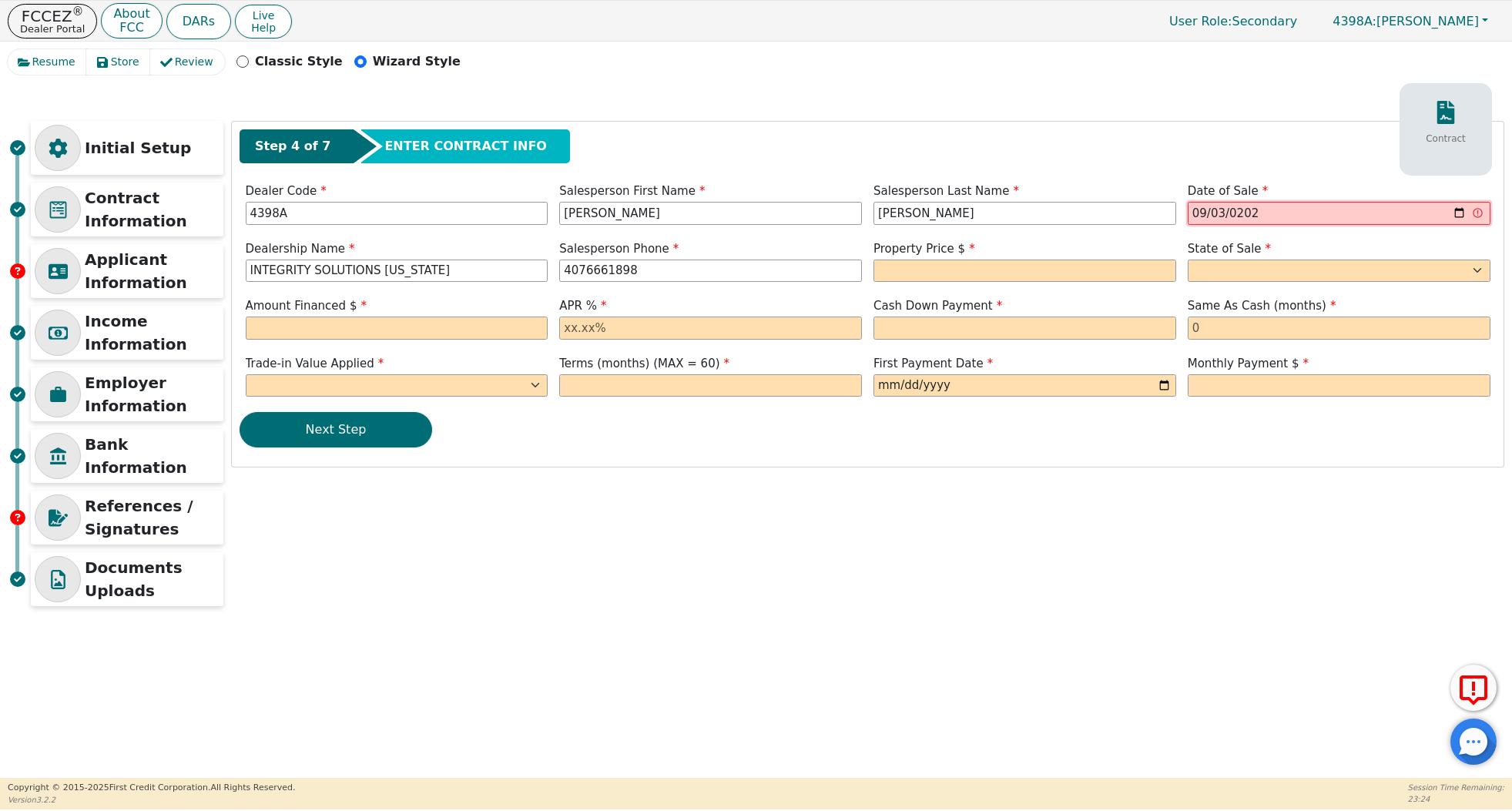
type input "[DATE]"
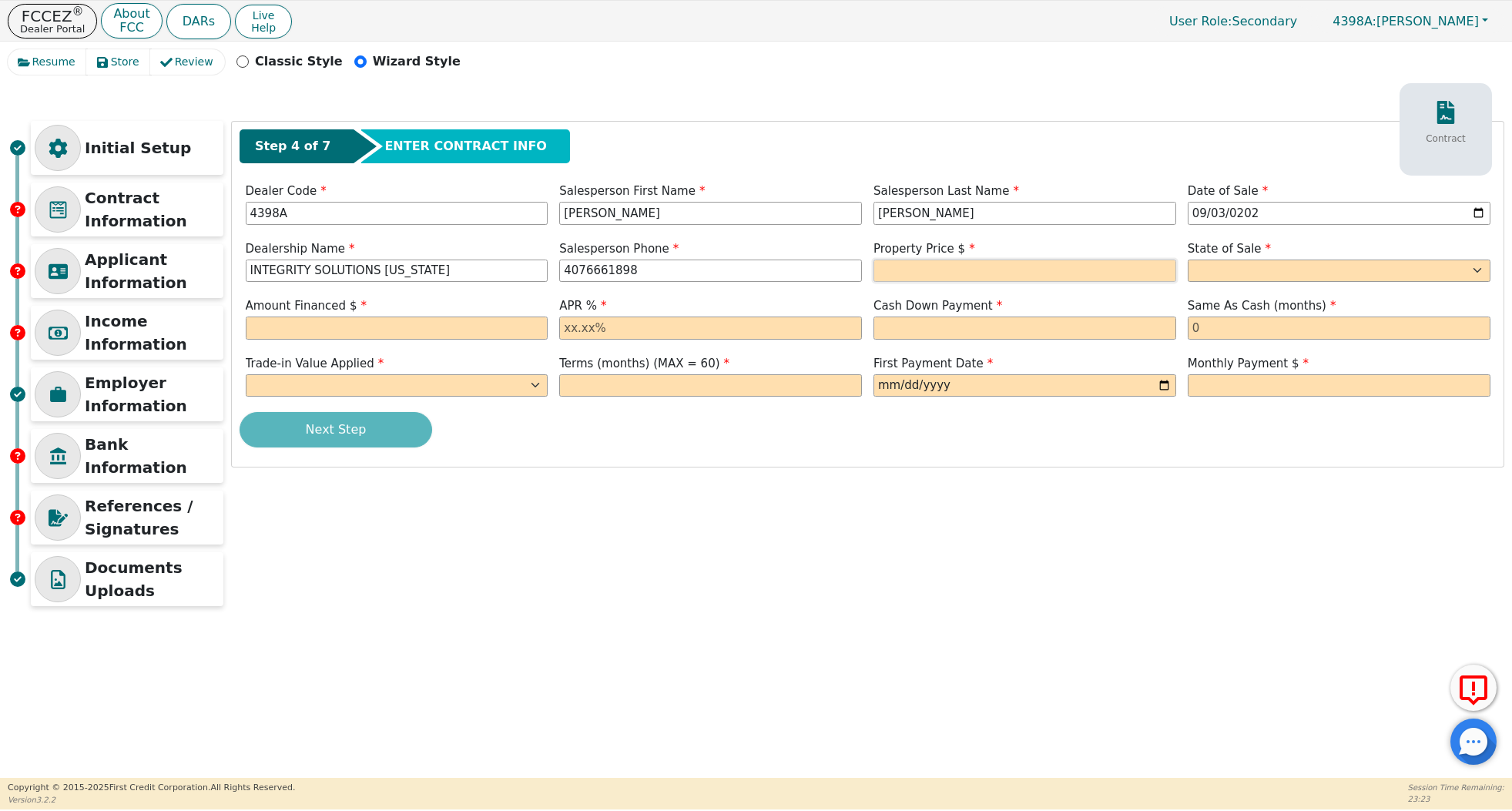
type input "[PHONE_NUMBER]"
type input "8490.00"
select select "KS"
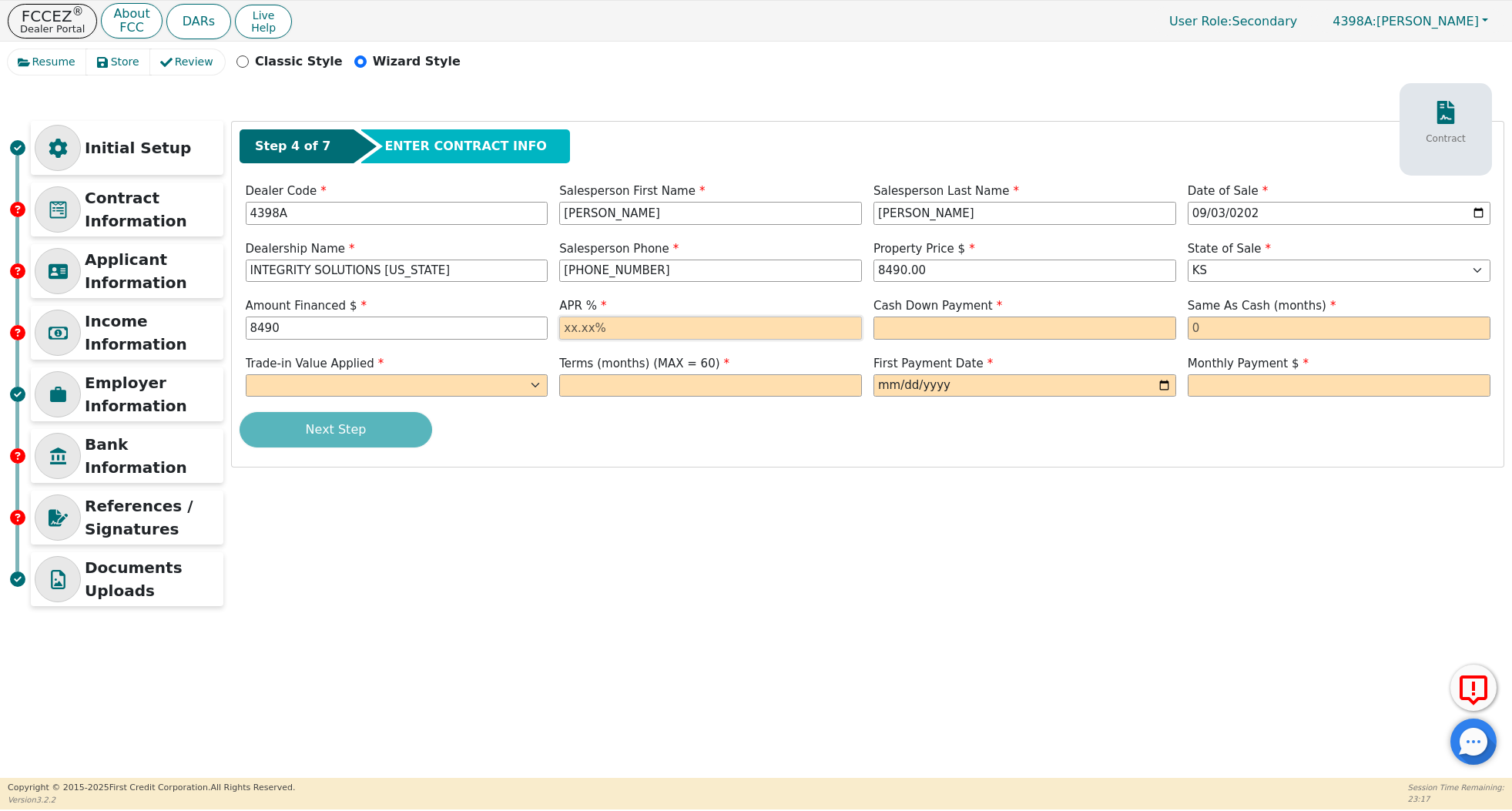
type input "8490.00"
type input "17.99"
type input "0.00"
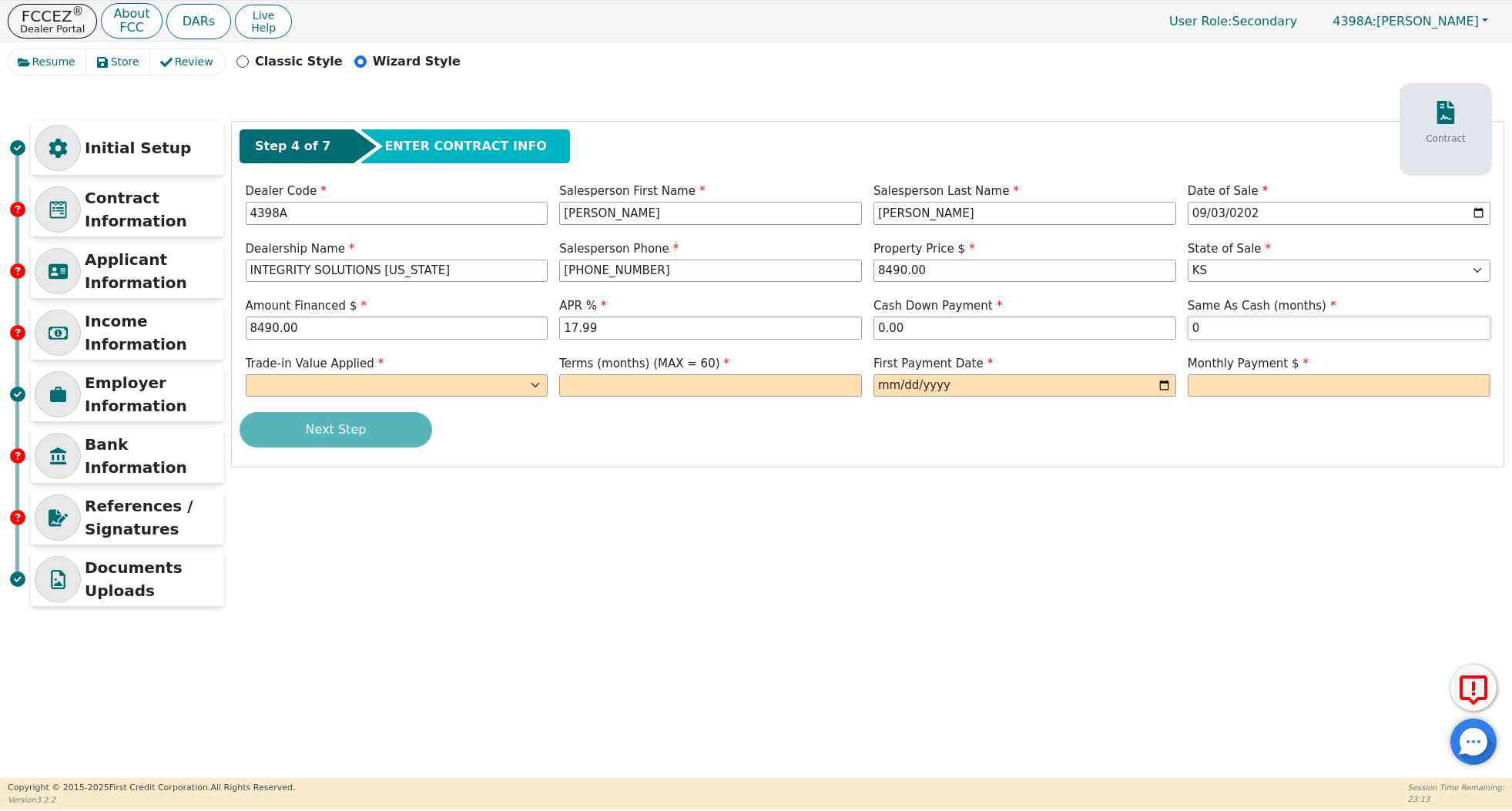
type input "0"
select select "n"
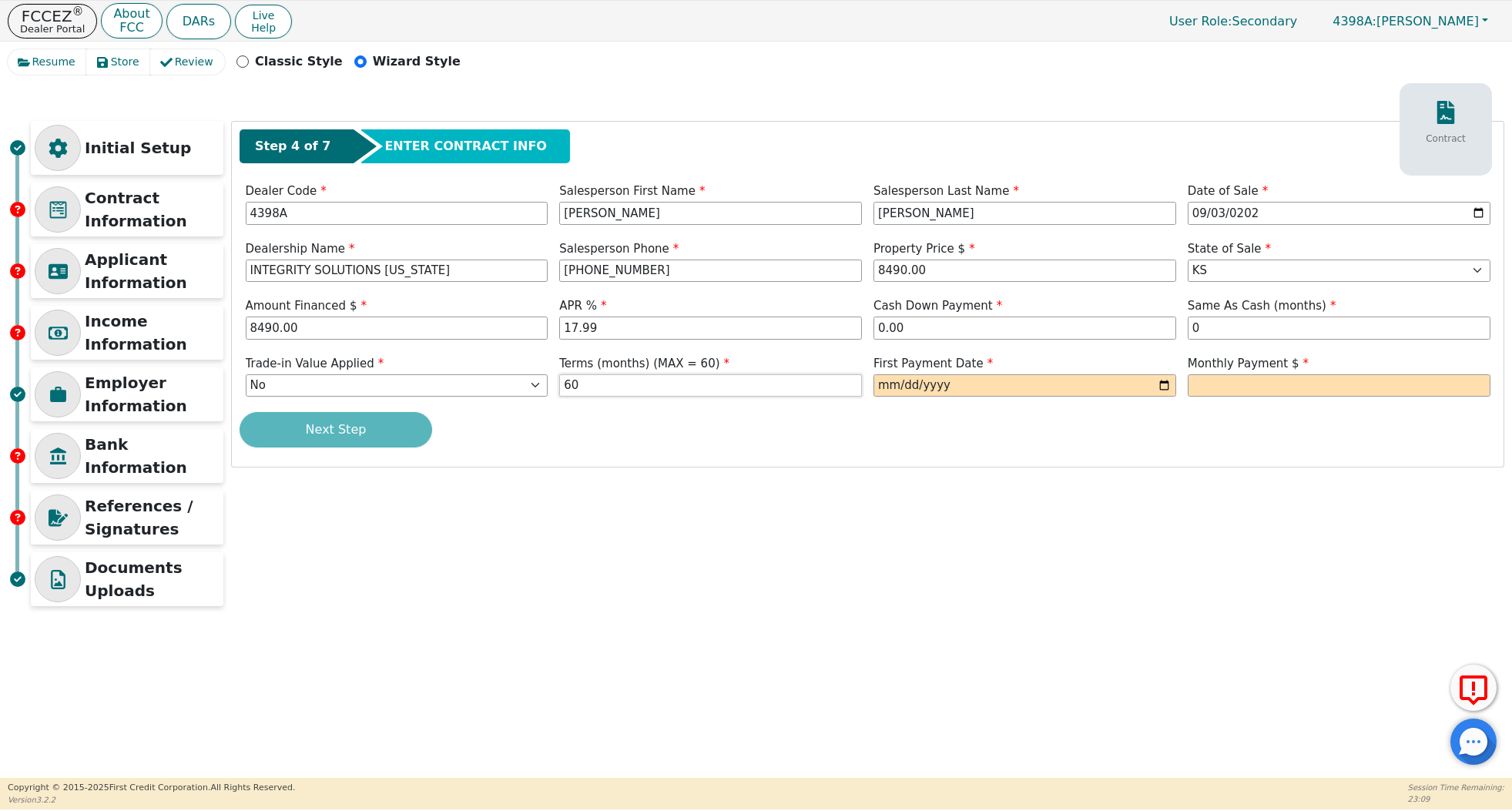
type input "60"
type input "[DATE]"
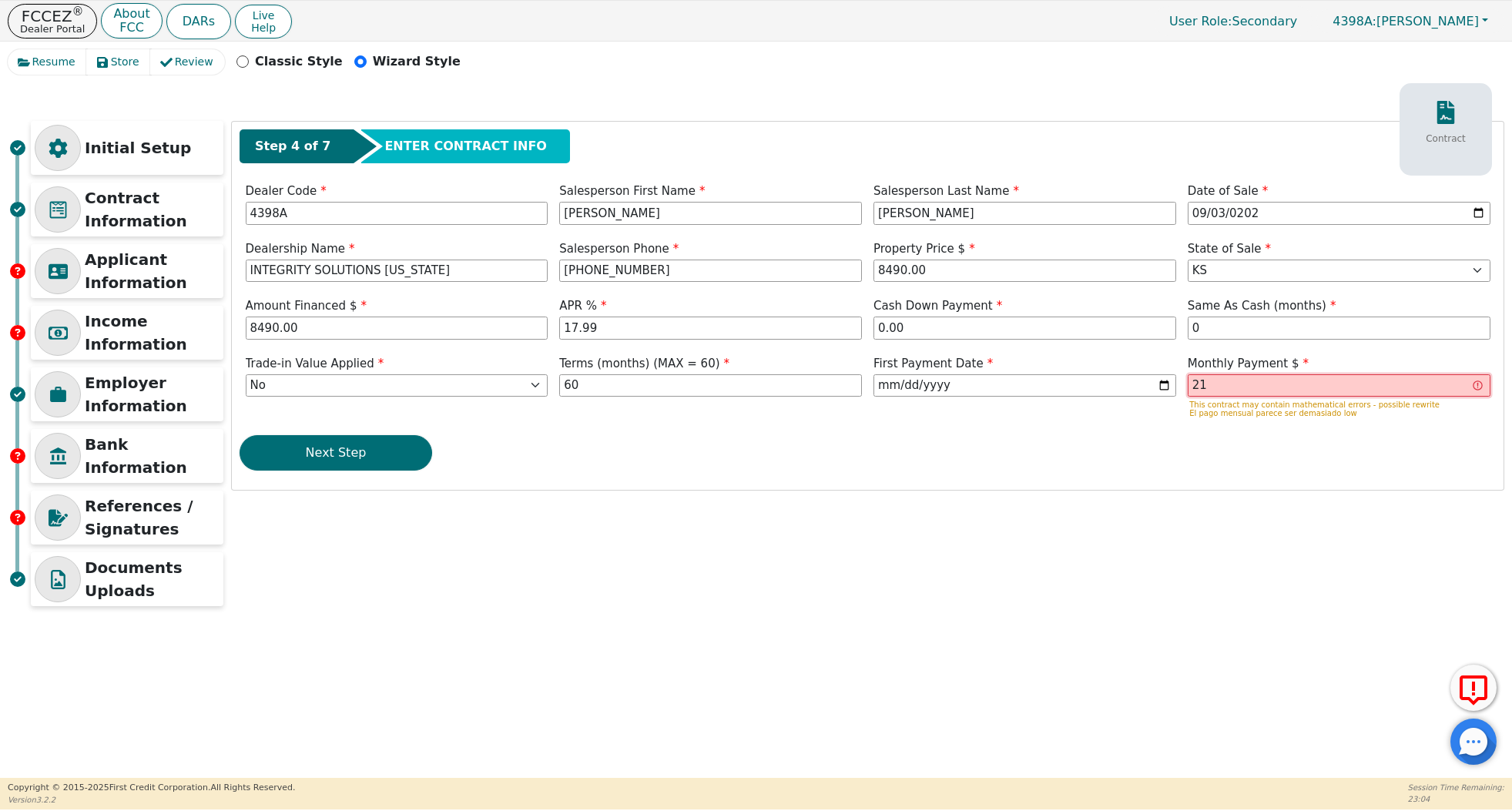
type input "2"
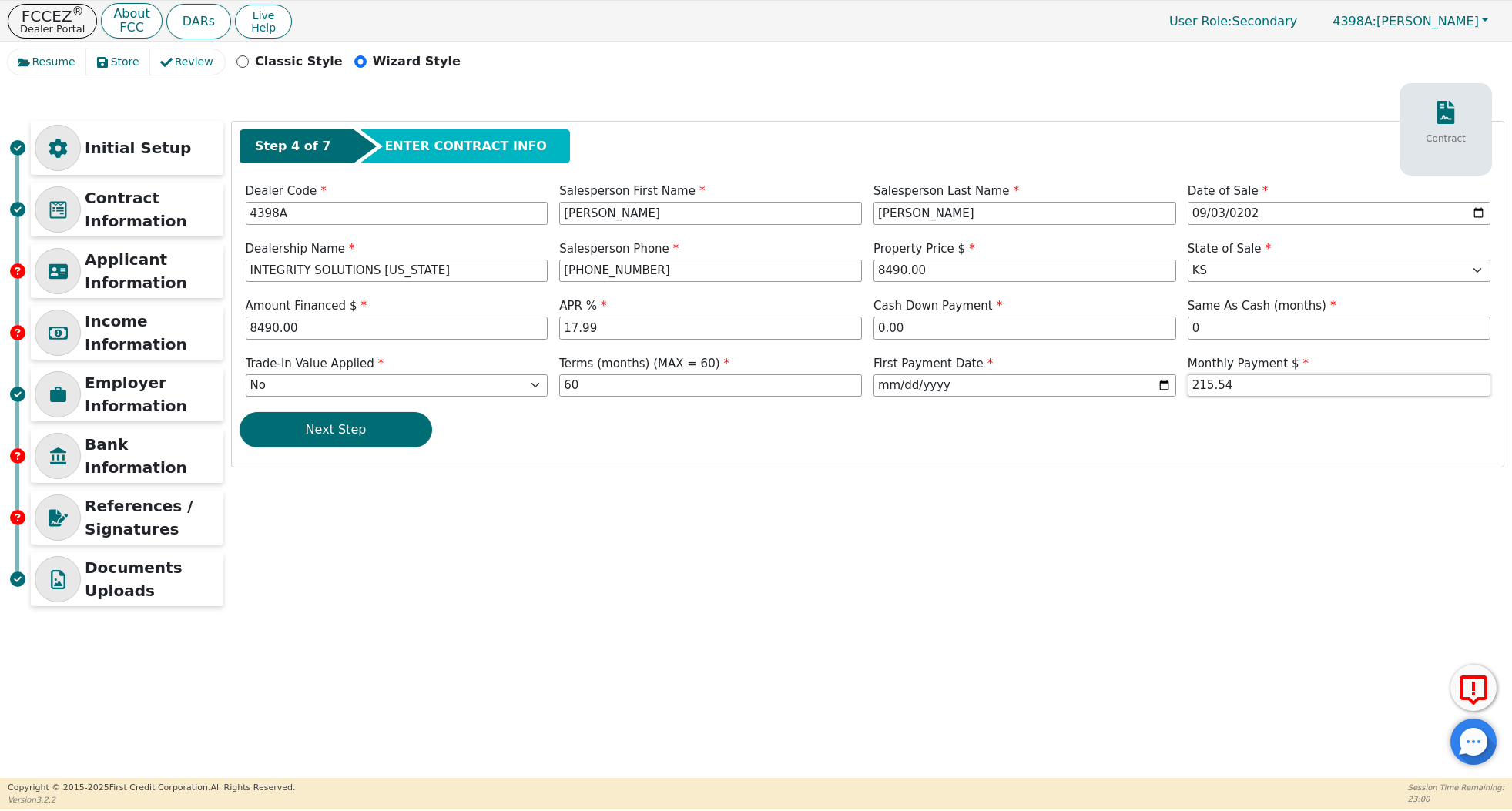
type input "215.54"
click at [865, 461] on div "Step 4 of 7 ENTER CONTRACT INFO Contract Dealer Code 4398A Salesperson First Na…" at bounding box center [868, 294] width 1272 height 345
click at [308, 426] on button "Next Step" at bounding box center [335, 429] width 192 height 36
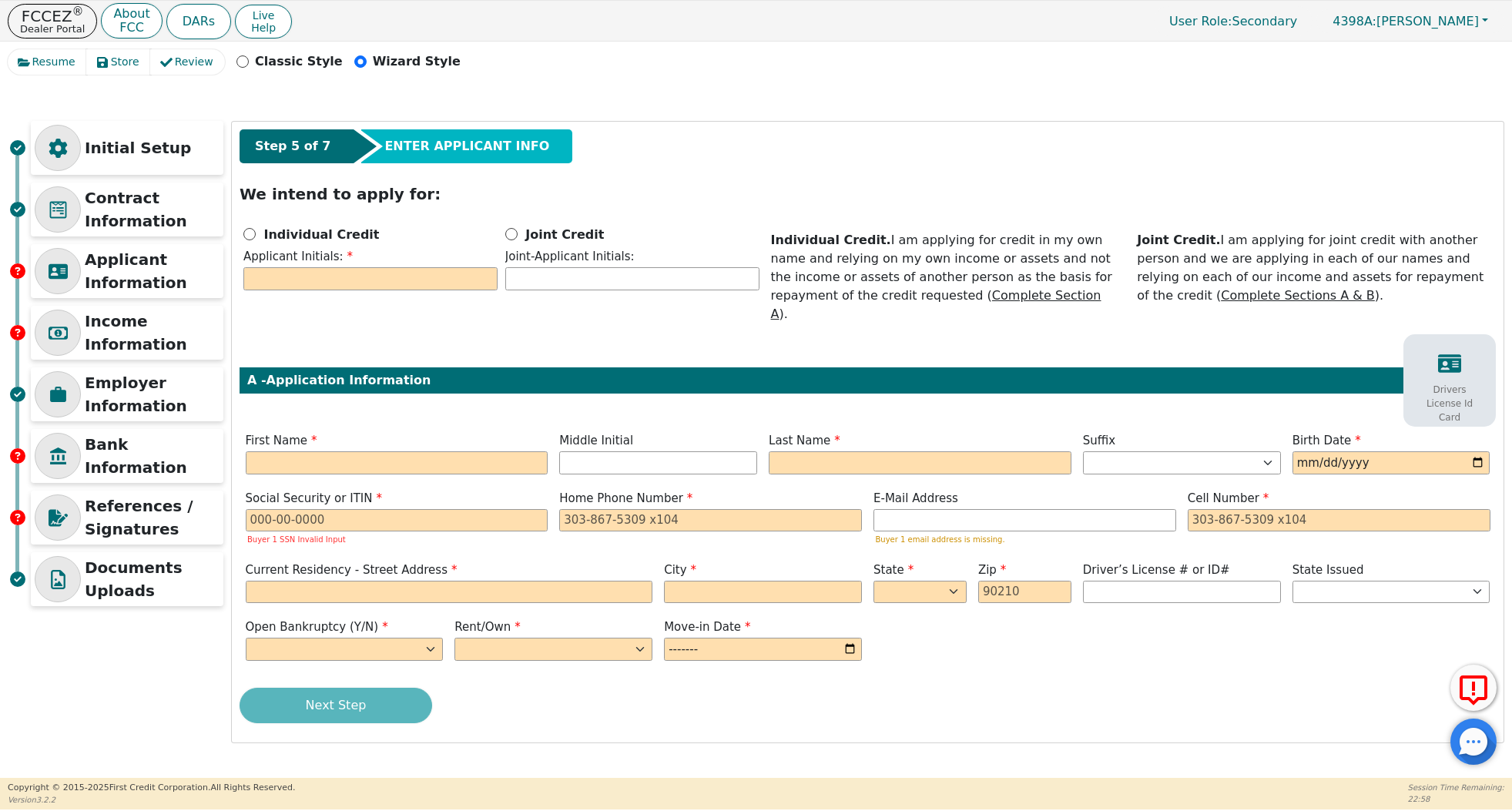
click at [258, 234] on div "Individual Credit" at bounding box center [370, 234] width 254 height 18
click at [246, 234] on input "Individual Credit" at bounding box center [250, 234] width 13 height 13
radio input "true"
click at [287, 281] on input "text" at bounding box center [370, 278] width 254 height 23
type input "R"
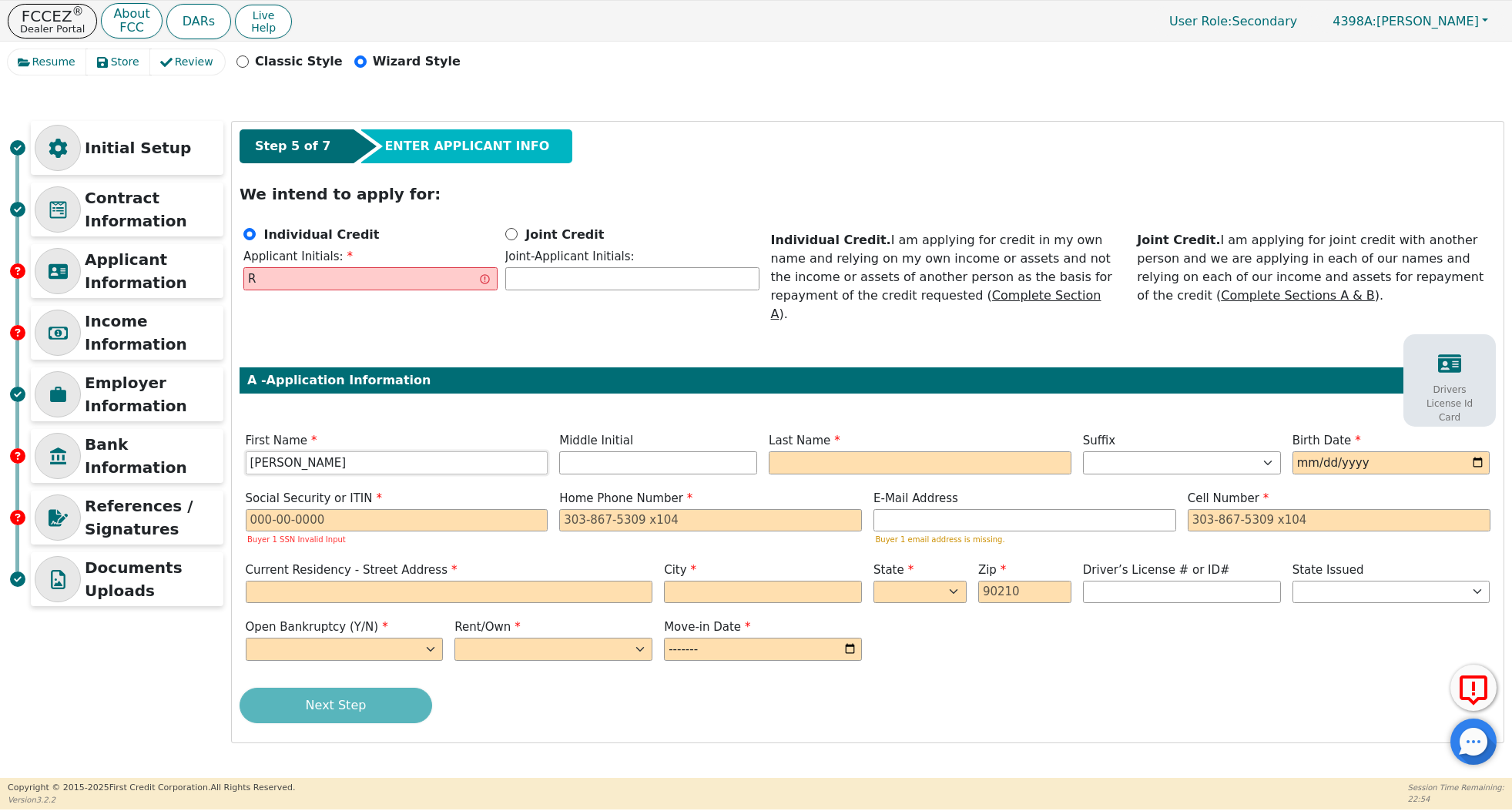
type input "[PERSON_NAME]"
type input "RR"
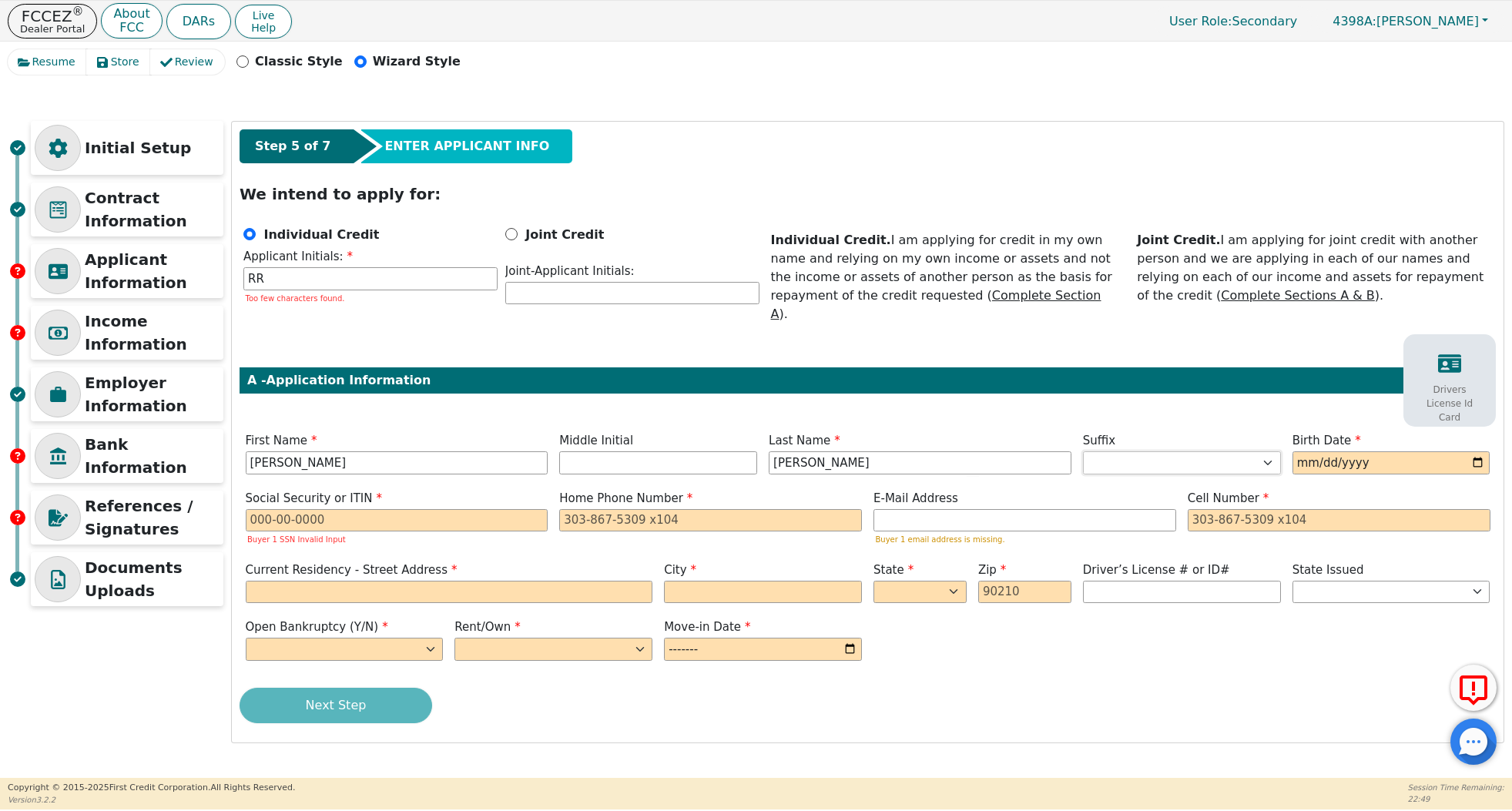
type input "[PERSON_NAME]"
type input "[DATE]"
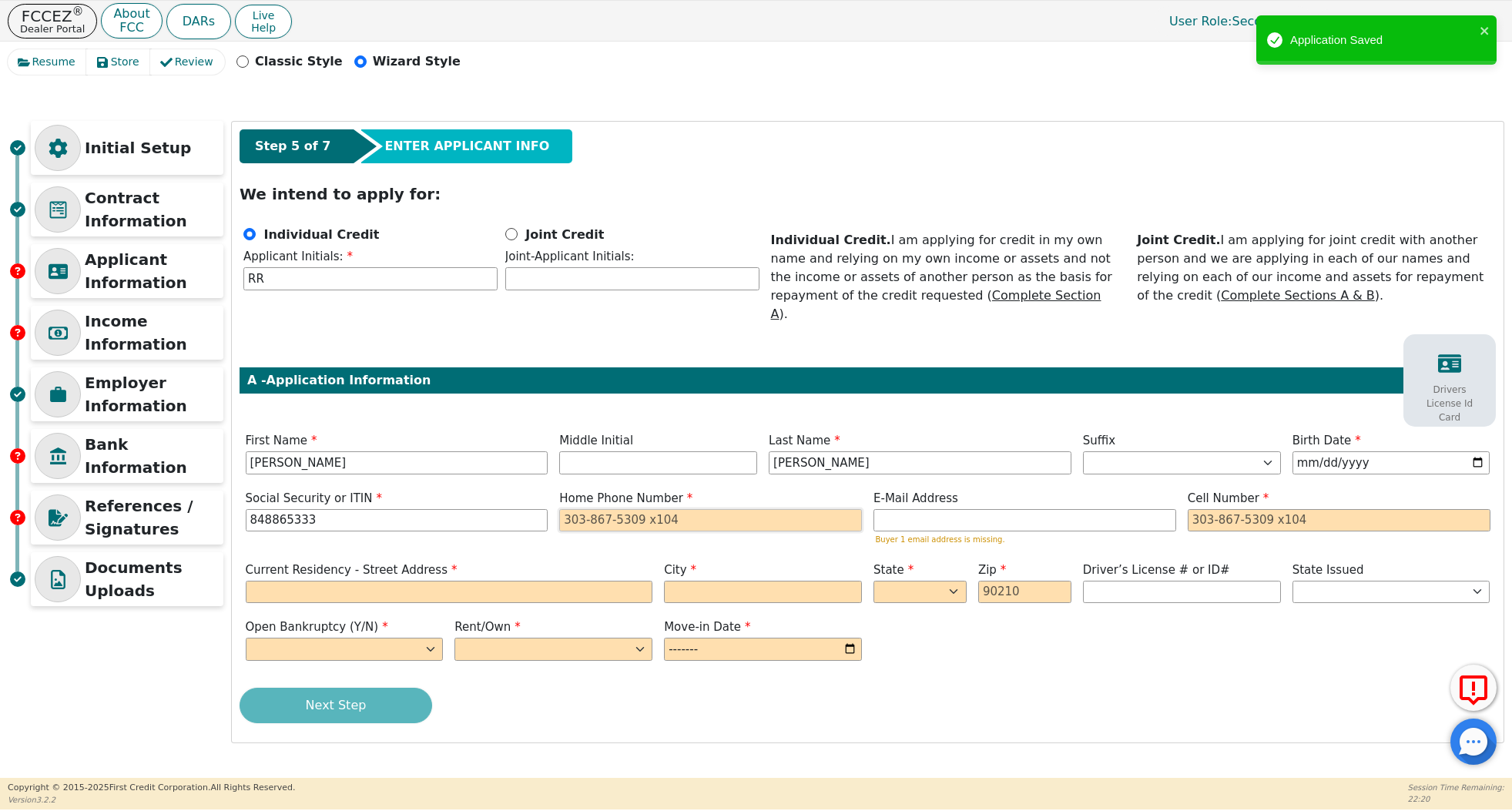
type input "***-**-5333"
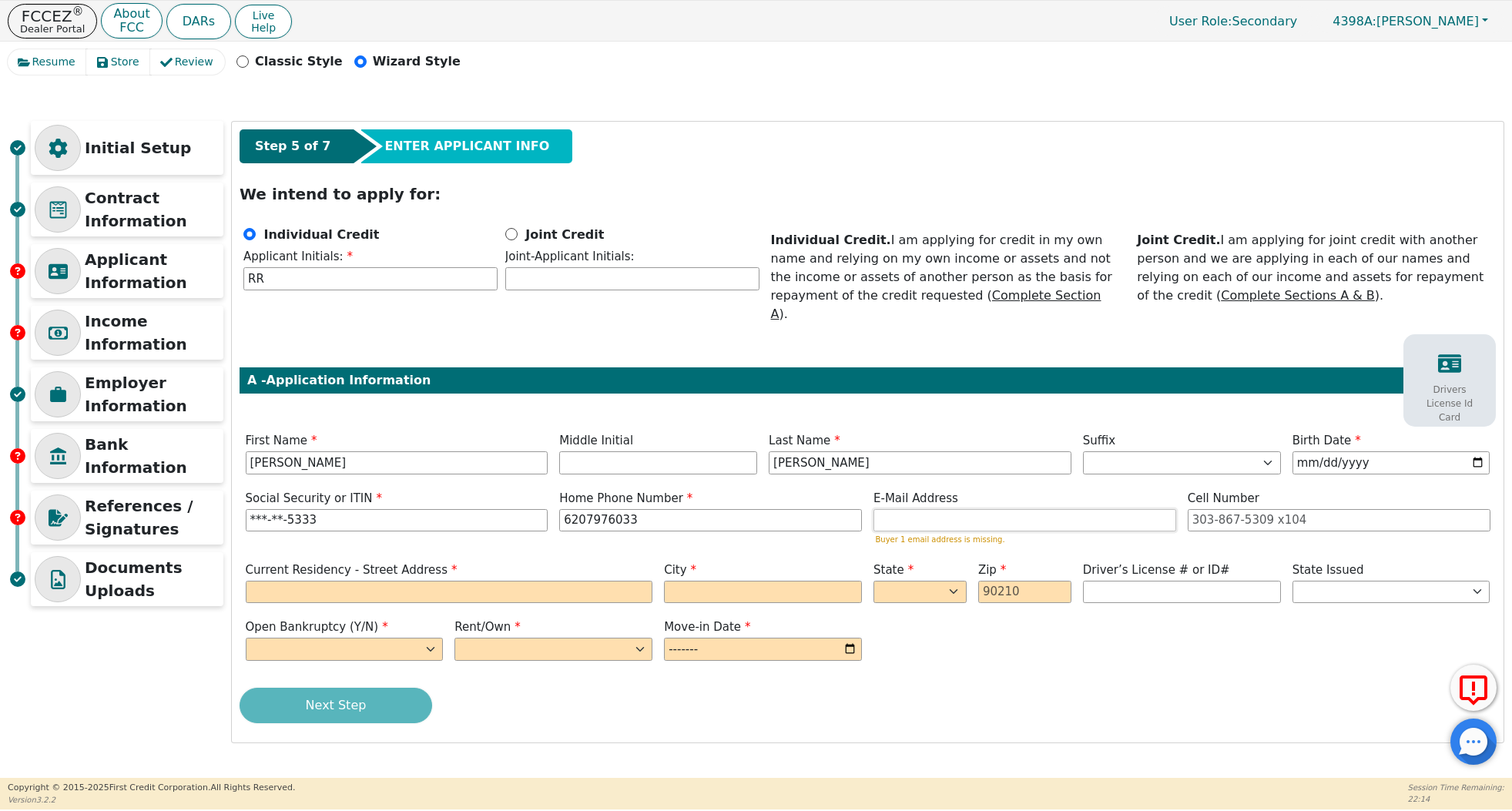
type input "[PHONE_NUMBER]"
paste input "[EMAIL_ADDRESS][DOMAIN_NAME]"
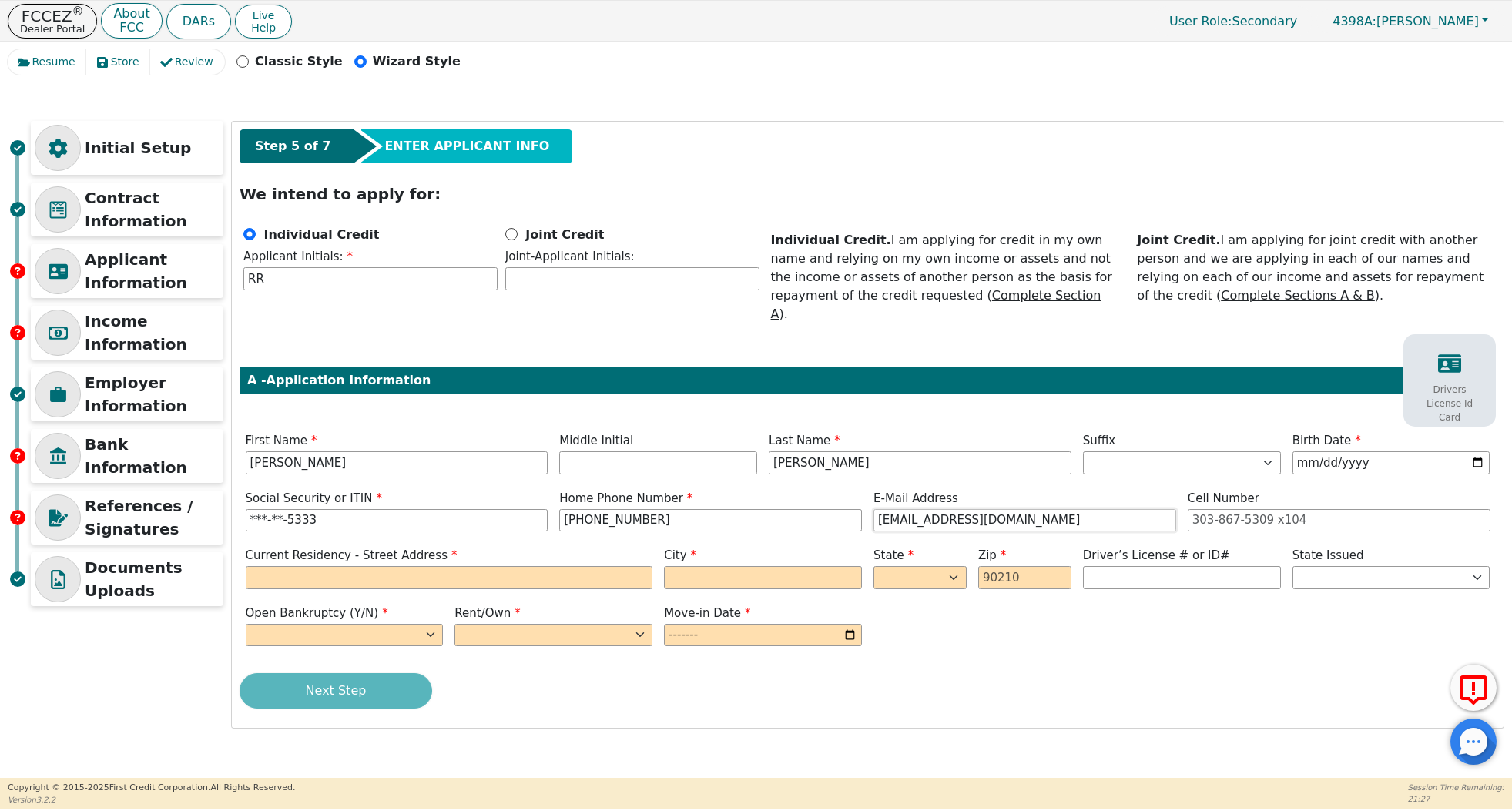
type input "[EMAIL_ADDRESS][DOMAIN_NAME]"
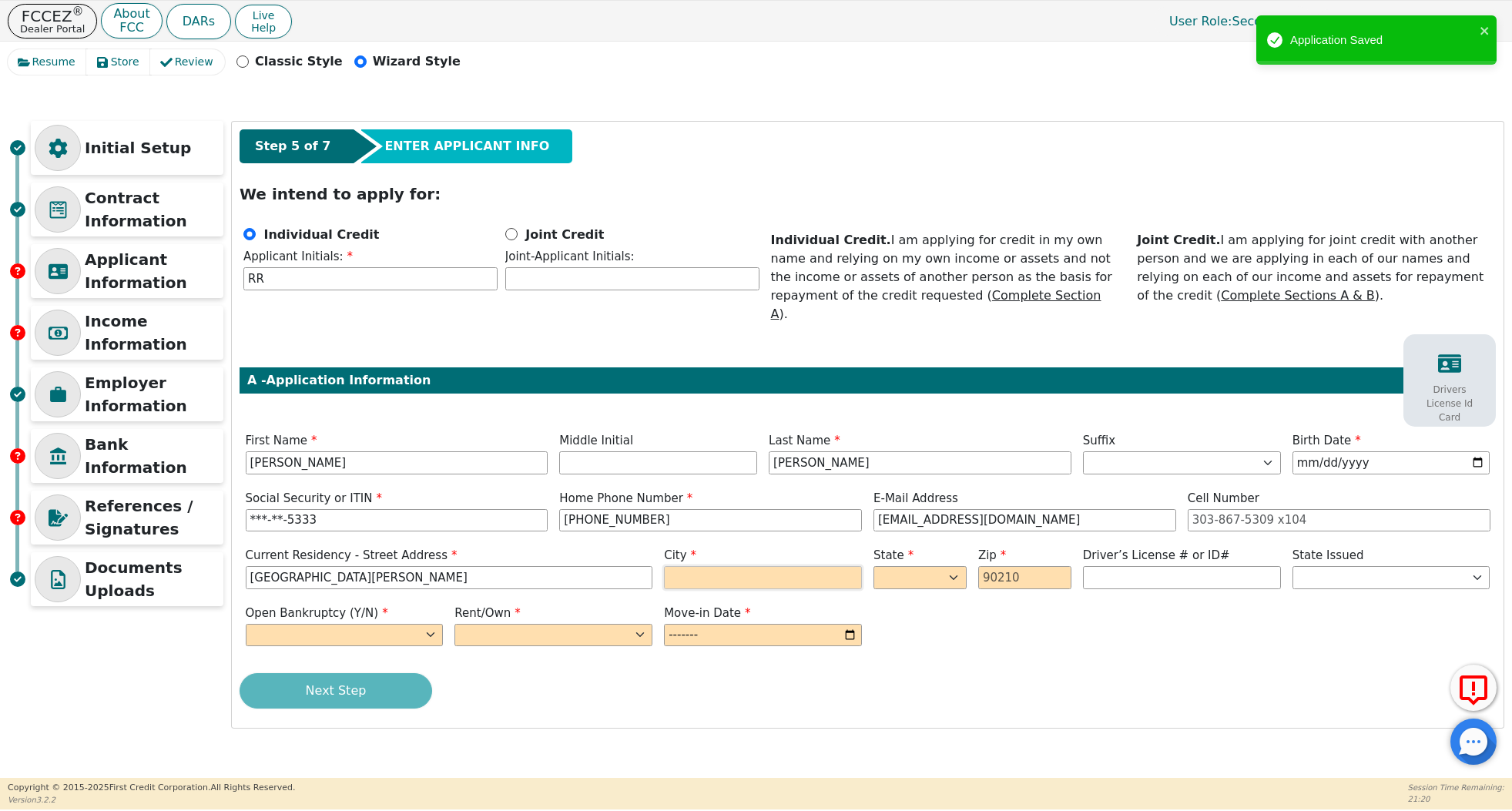
type input "[GEOGRAPHIC_DATA][PERSON_NAME]"
type input "GREAT BEND"
select select "KS"
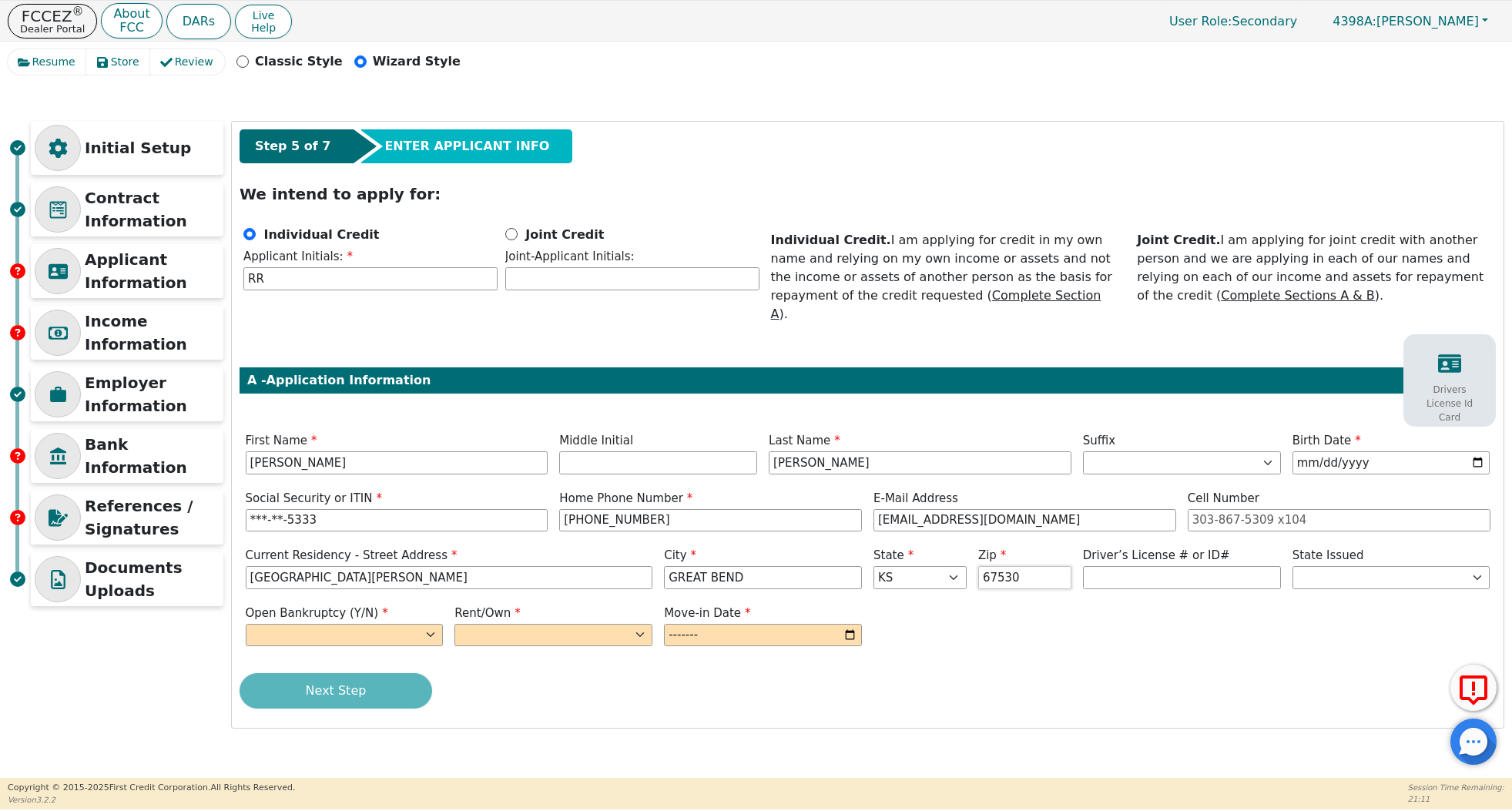
type input "67530"
select select "n"
select select "Own"
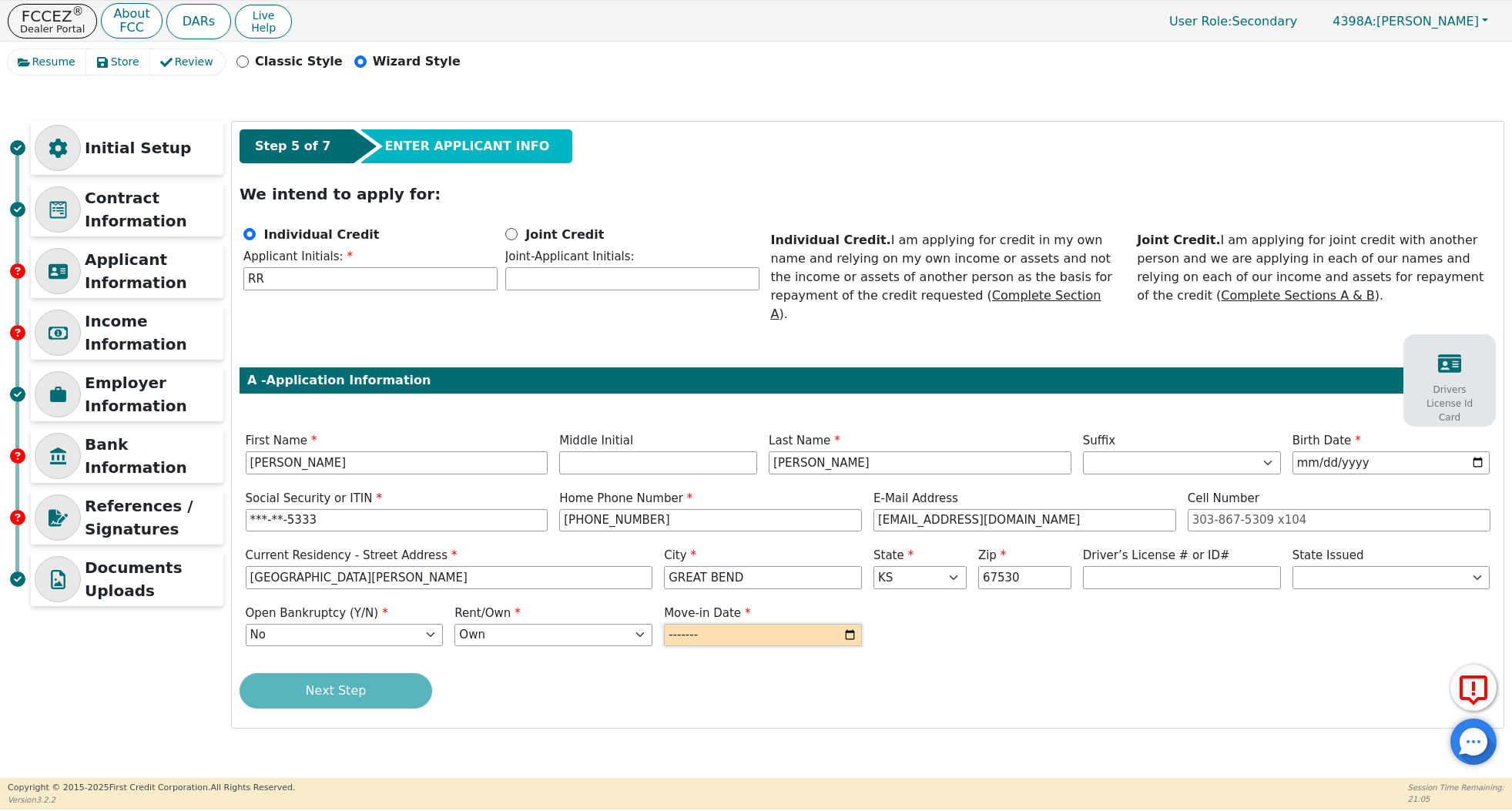
click at [769, 624] on input "month" at bounding box center [763, 635] width 198 height 23
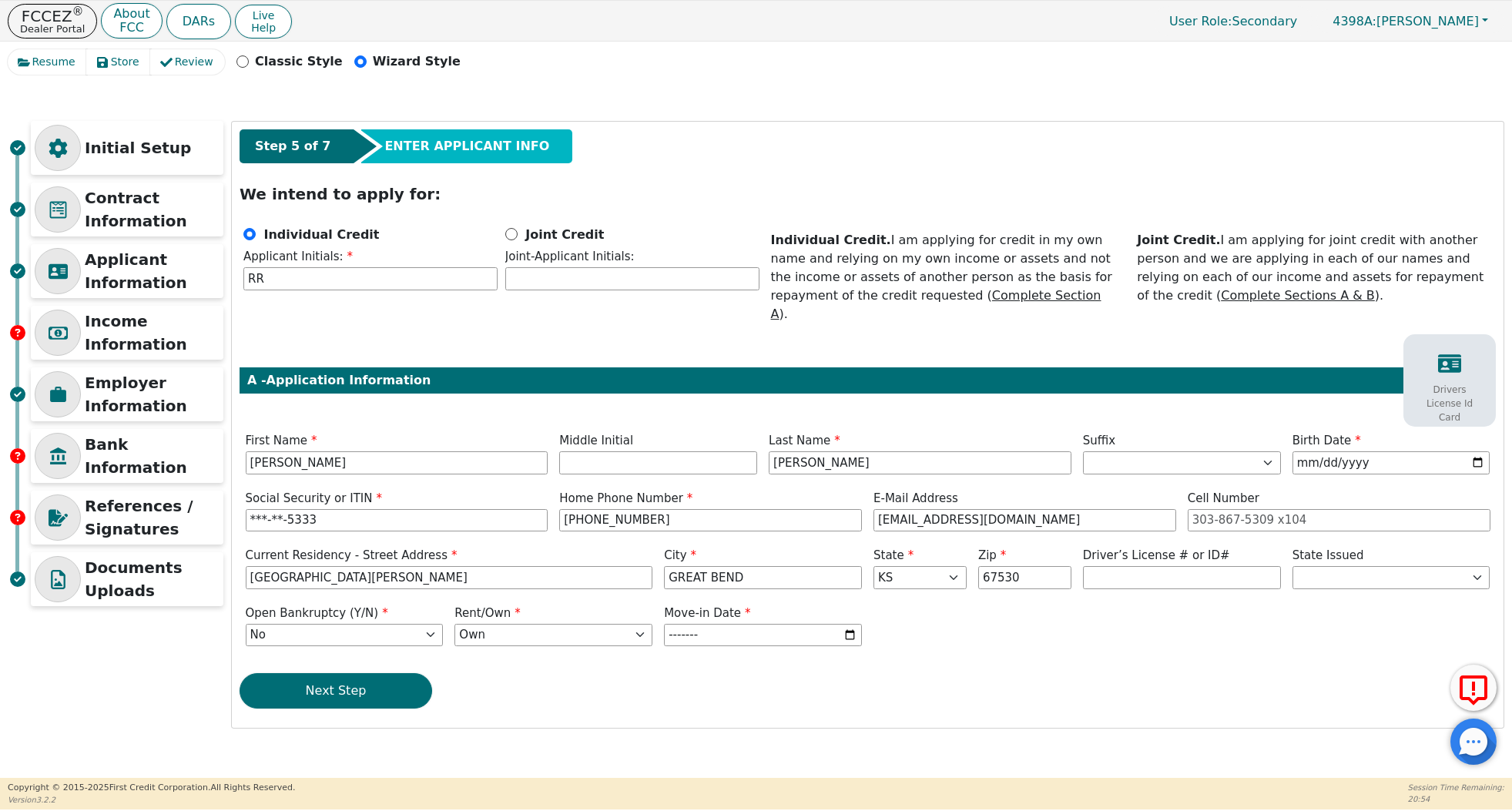
type input "2003-01"
click at [755, 673] on div "Next Step" at bounding box center [868, 691] width 1257 height 36
click at [329, 673] on button "Next Step" at bounding box center [335, 691] width 192 height 36
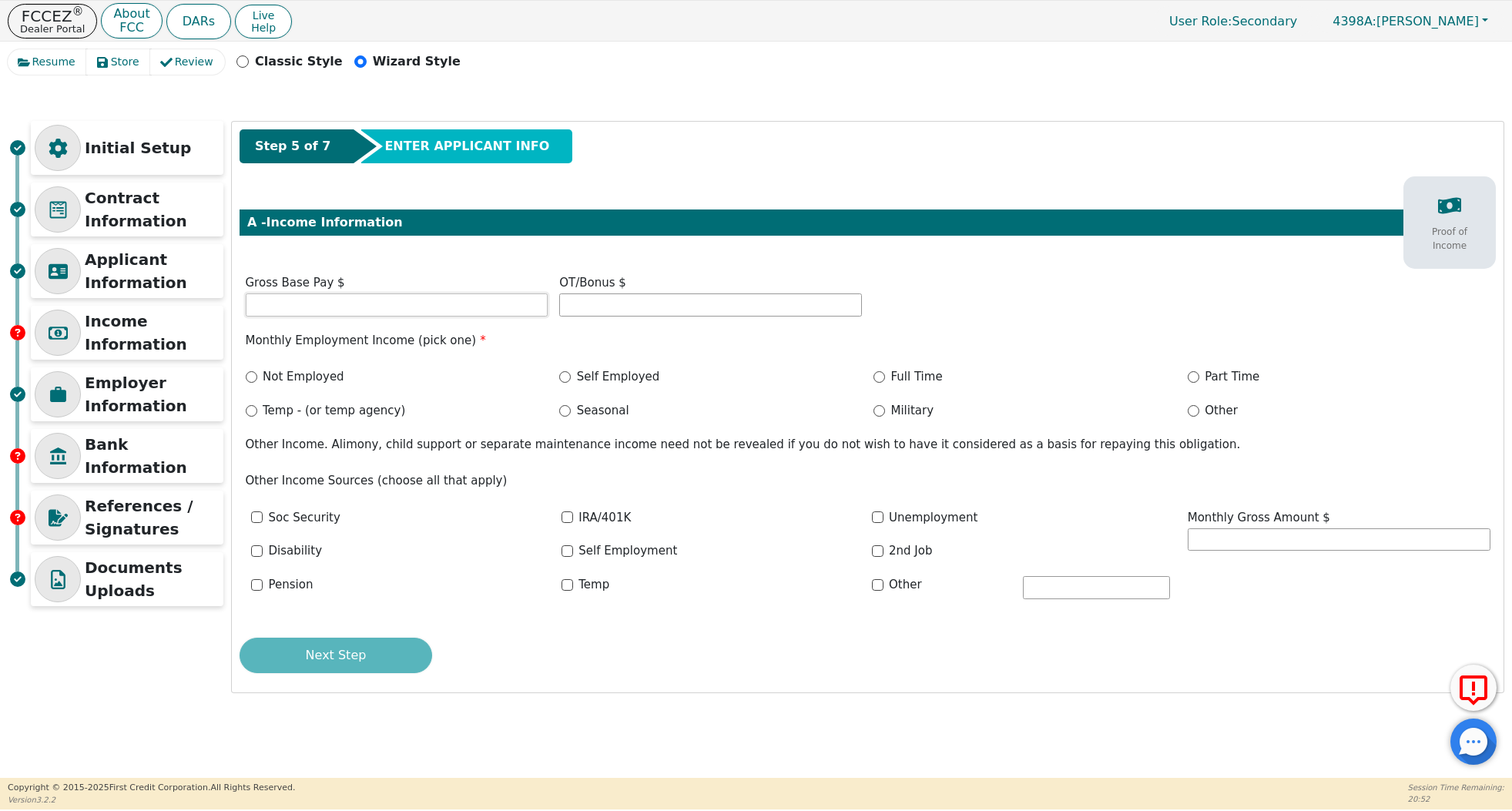
click at [385, 298] on input "text" at bounding box center [397, 304] width 303 height 23
type input "4400.00"
click at [890, 385] on div "Full Time" at bounding box center [1025, 377] width 303 height 18
click at [884, 383] on div "Full Time" at bounding box center [1025, 376] width 303 height 17
click at [878, 373] on input "Full Time" at bounding box center [879, 376] width 12 height 12
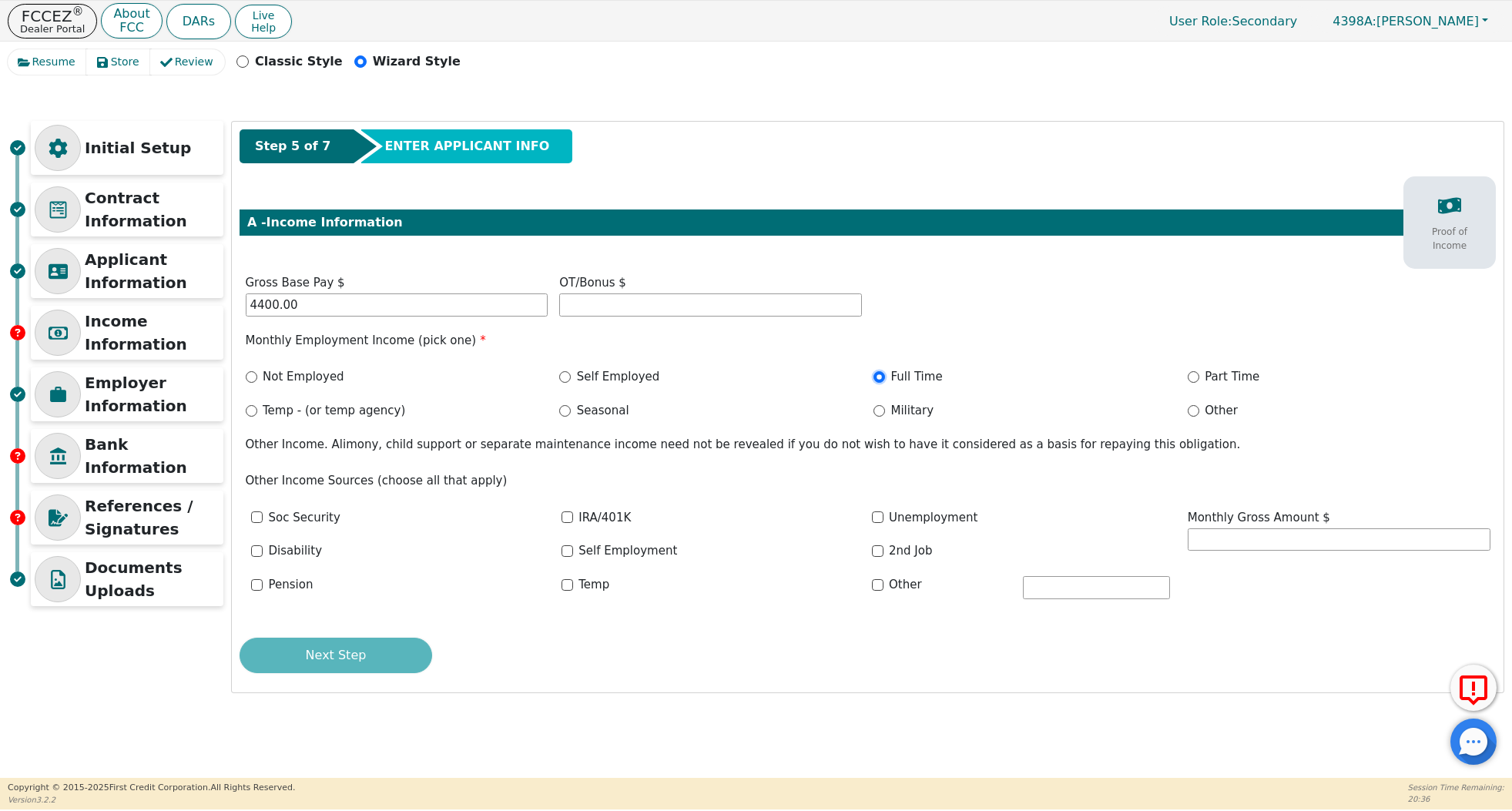
radio input "true"
click at [371, 662] on button "Next Step" at bounding box center [335, 655] width 192 height 36
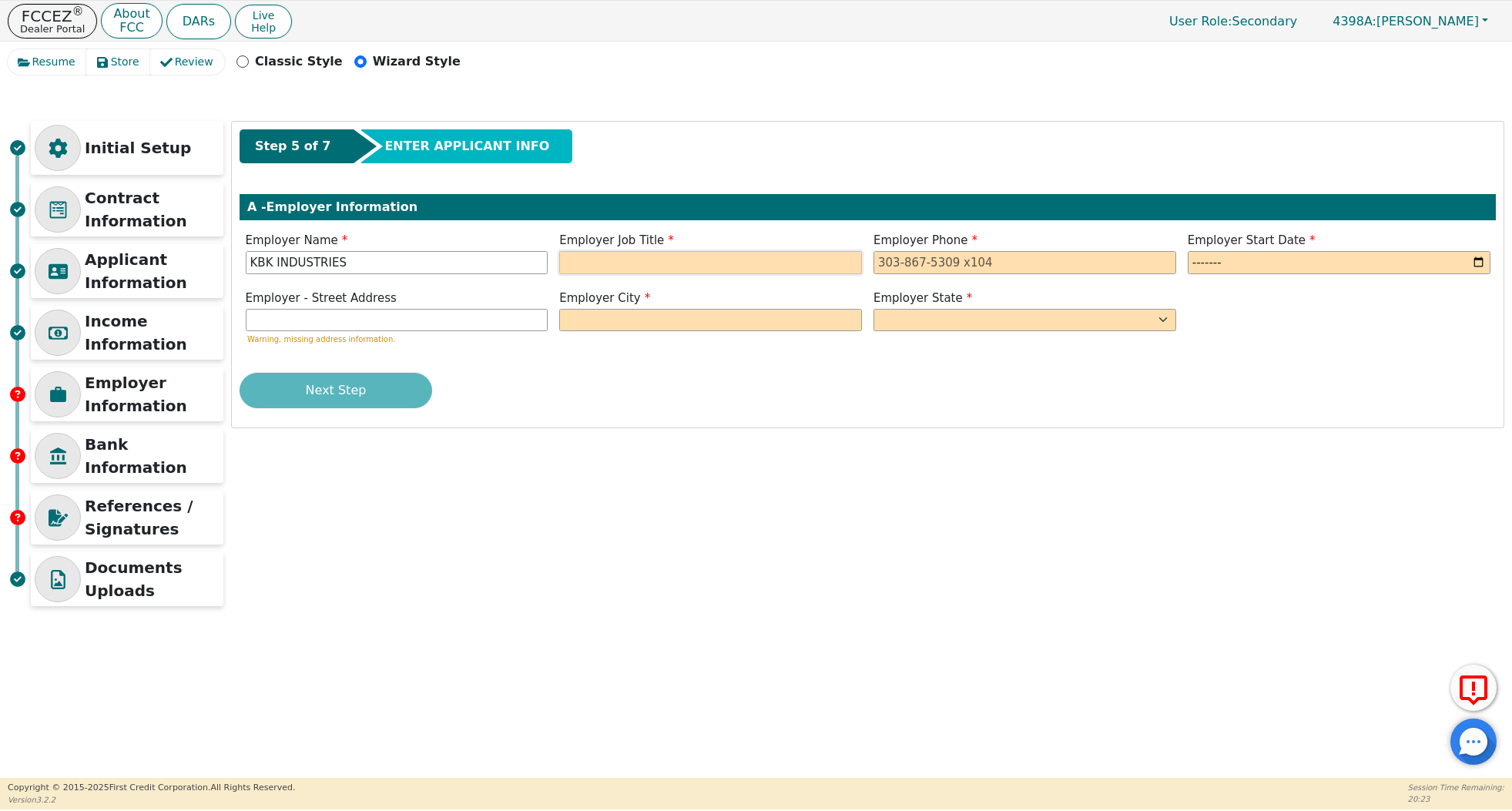
type input "KBK INDUSTRIES"
type input "LABOR"
click at [1103, 271] on input "tel" at bounding box center [1025, 262] width 303 height 23
type input "8"
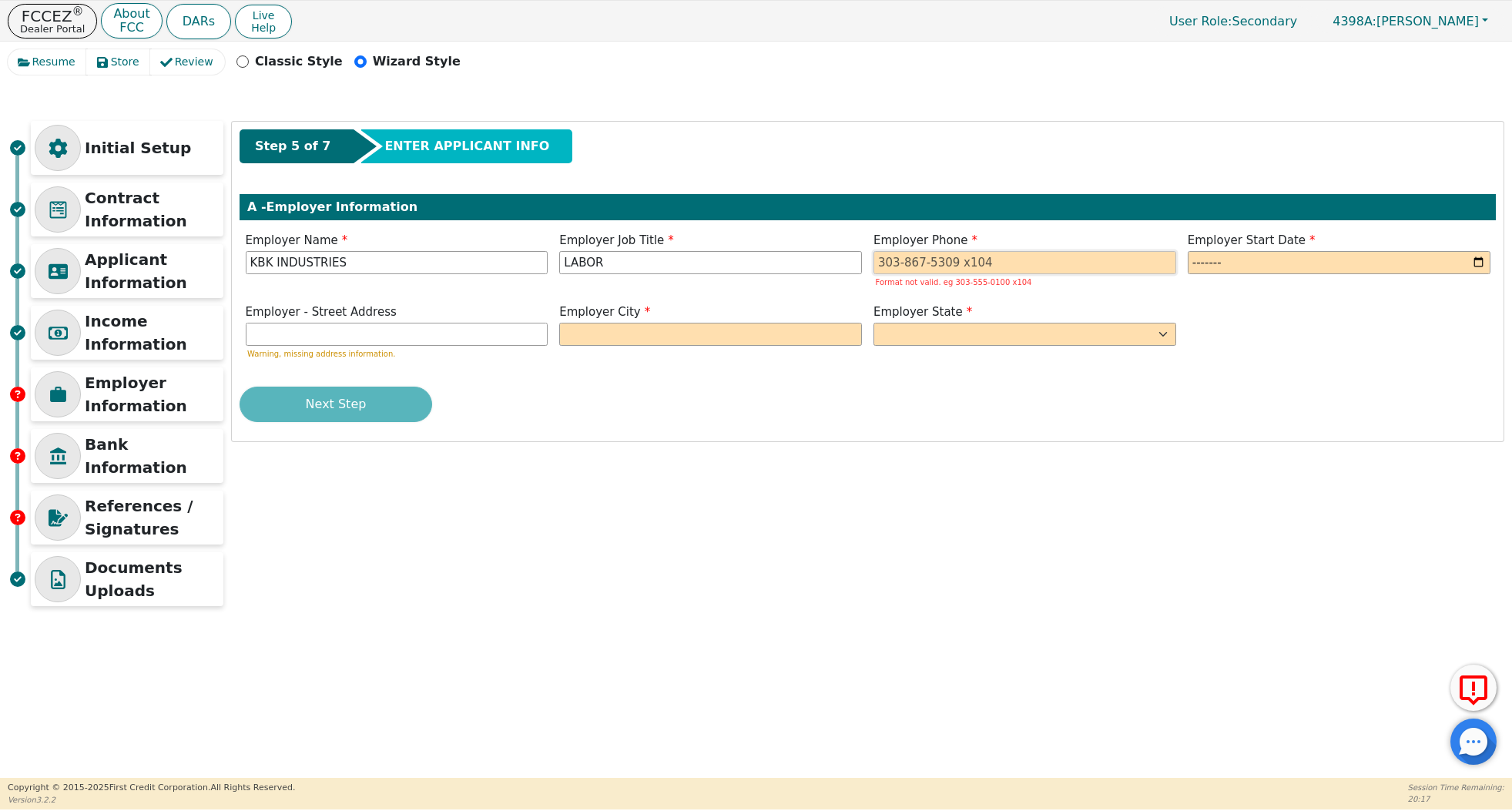
type input "8"
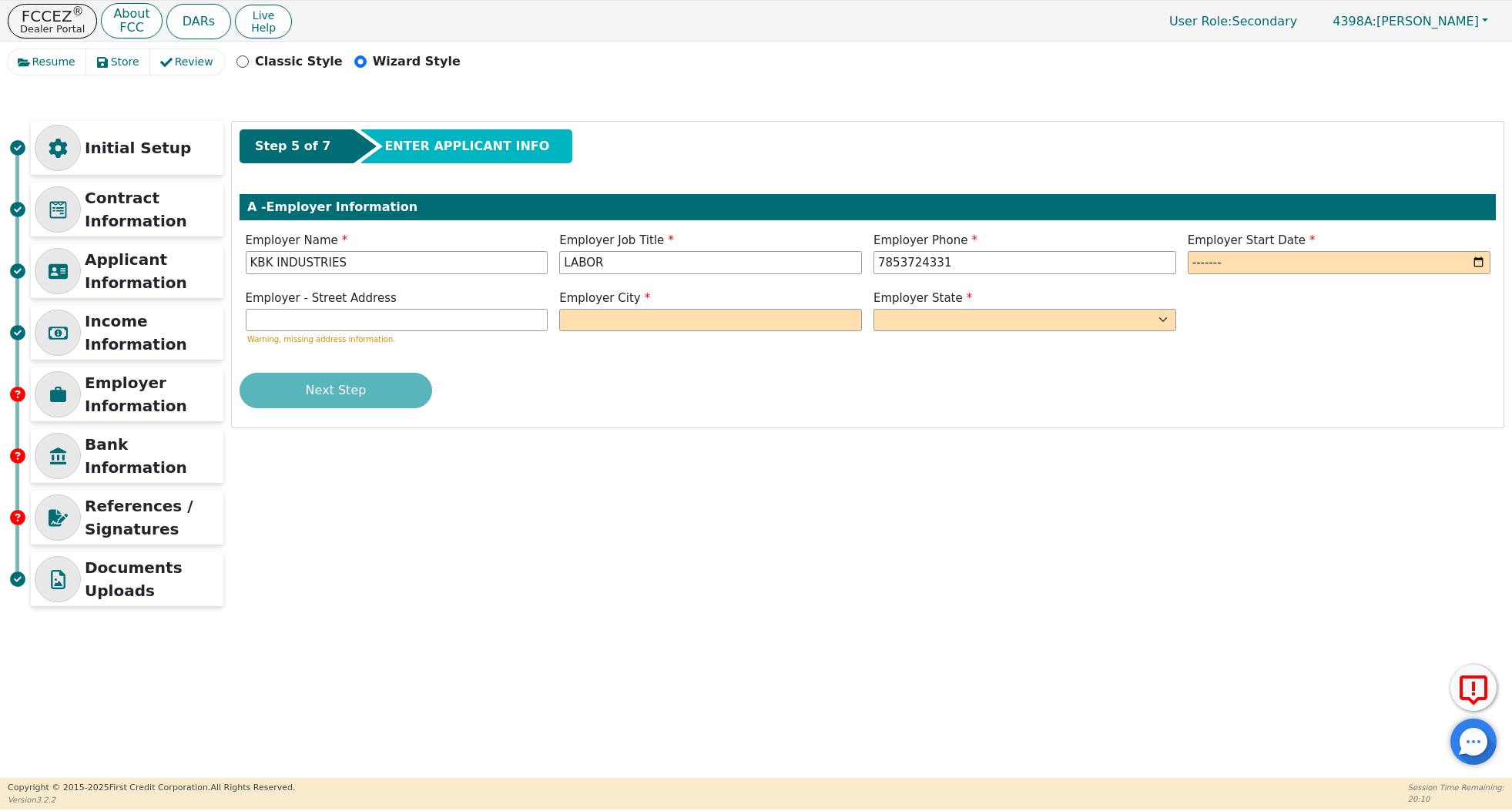
type input "[PHONE_NUMBER]"
click at [1287, 252] on div "Employer Start Date" at bounding box center [1340, 252] width 303 height 42
click at [1294, 265] on input "month" at bounding box center [1340, 262] width 303 height 23
type input "2017-01"
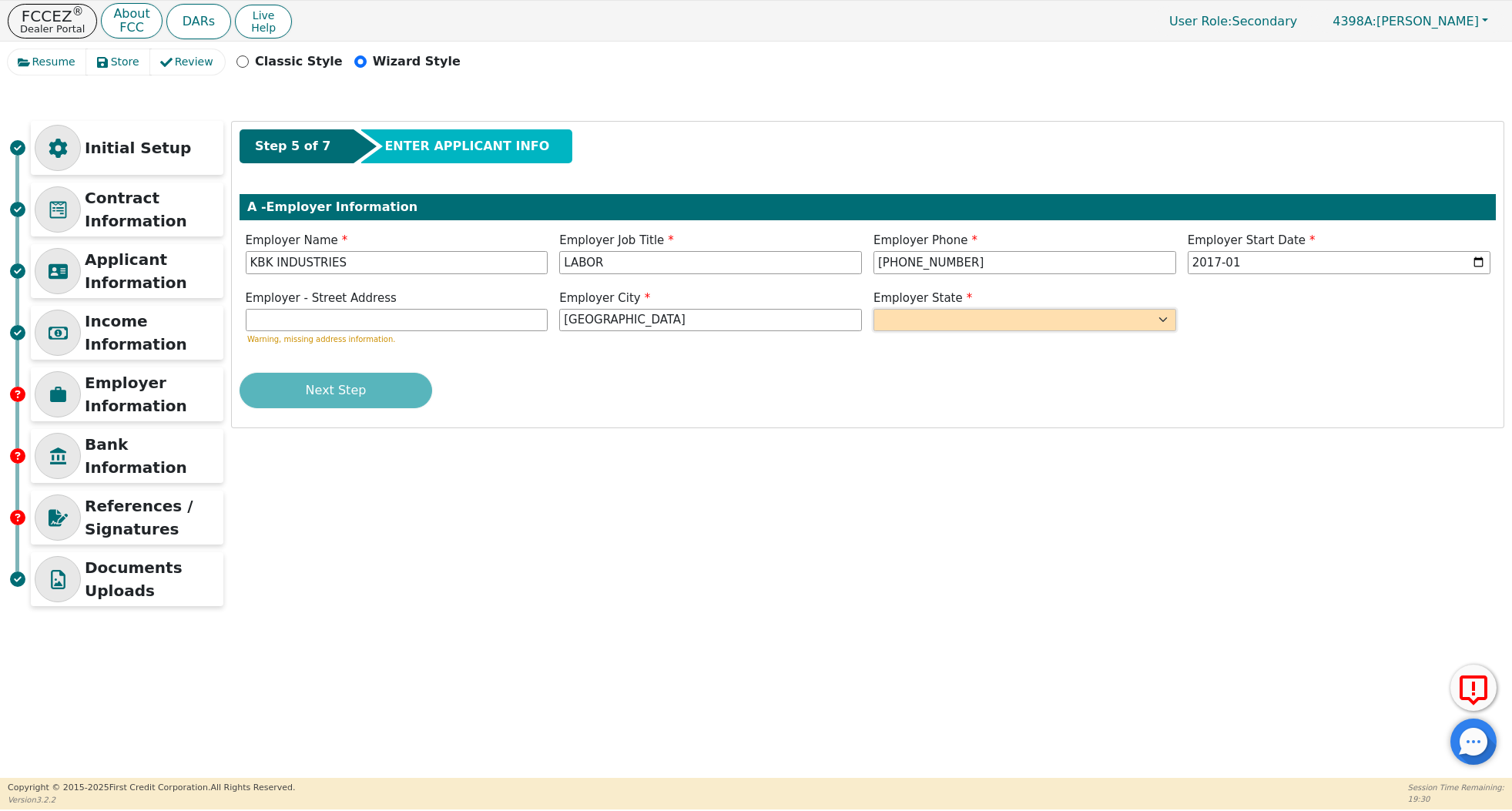
type input "[GEOGRAPHIC_DATA]"
select select "KS"
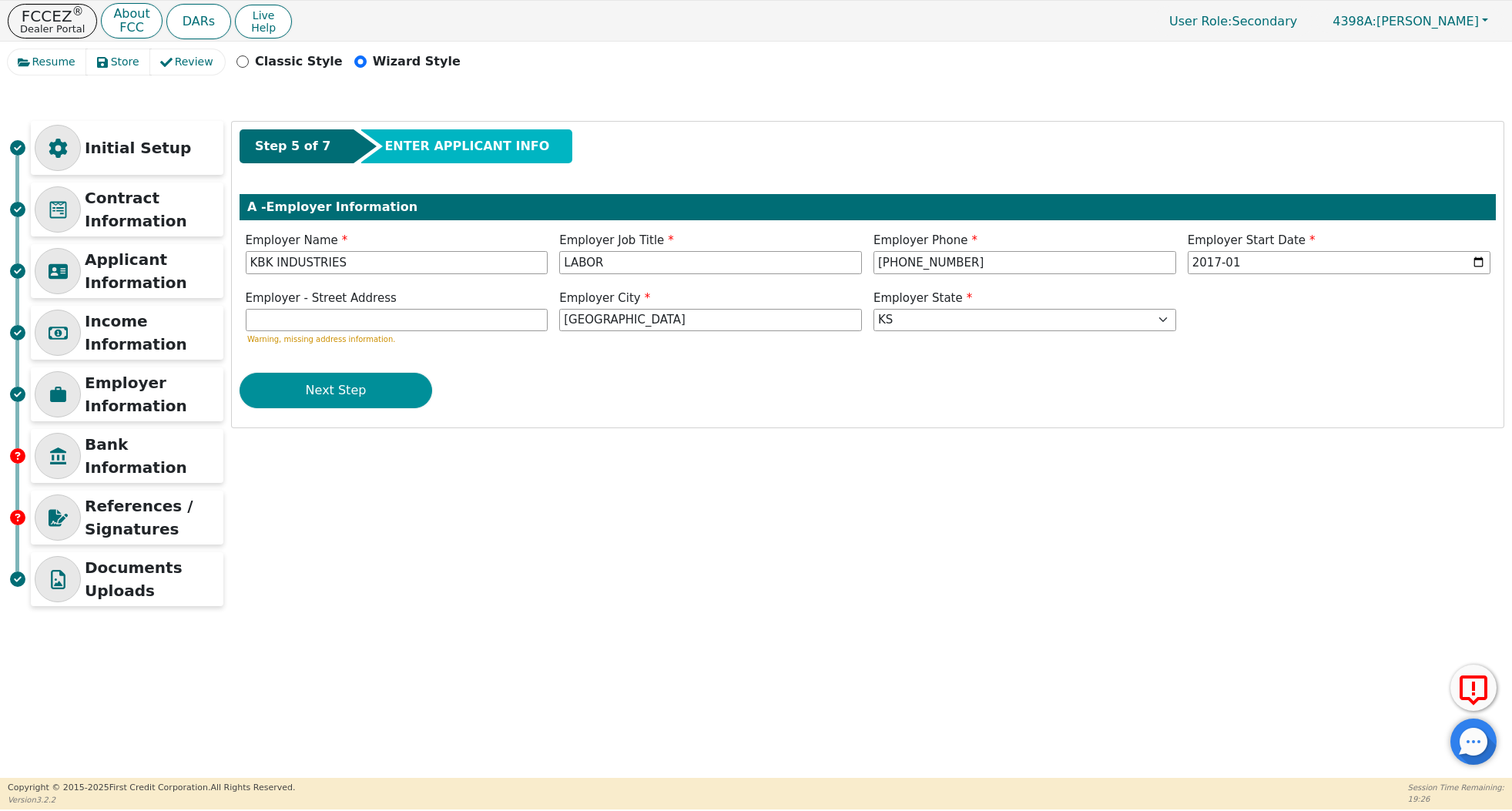
click at [339, 395] on button "Next Step" at bounding box center [335, 390] width 192 height 36
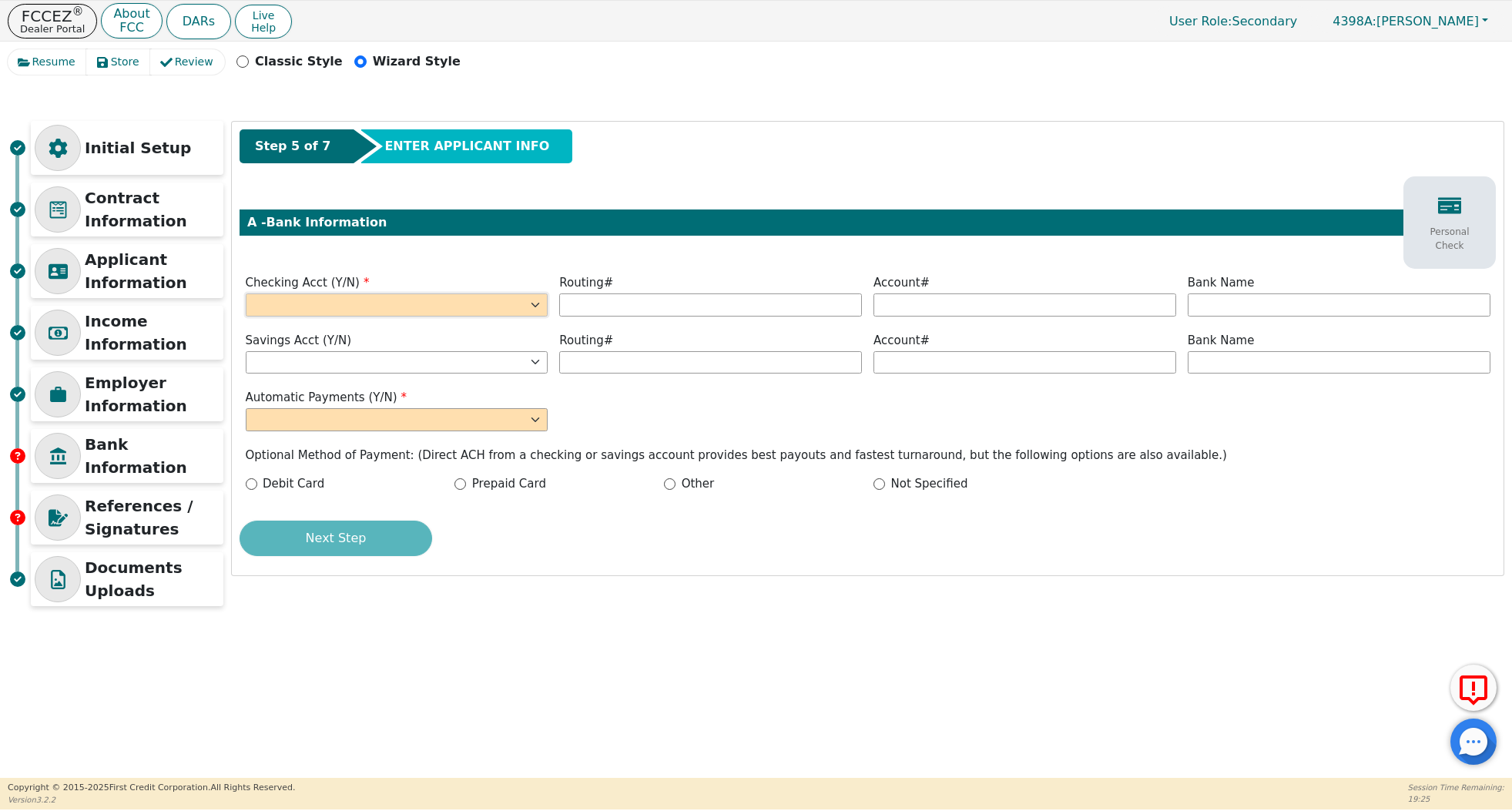
select select "y"
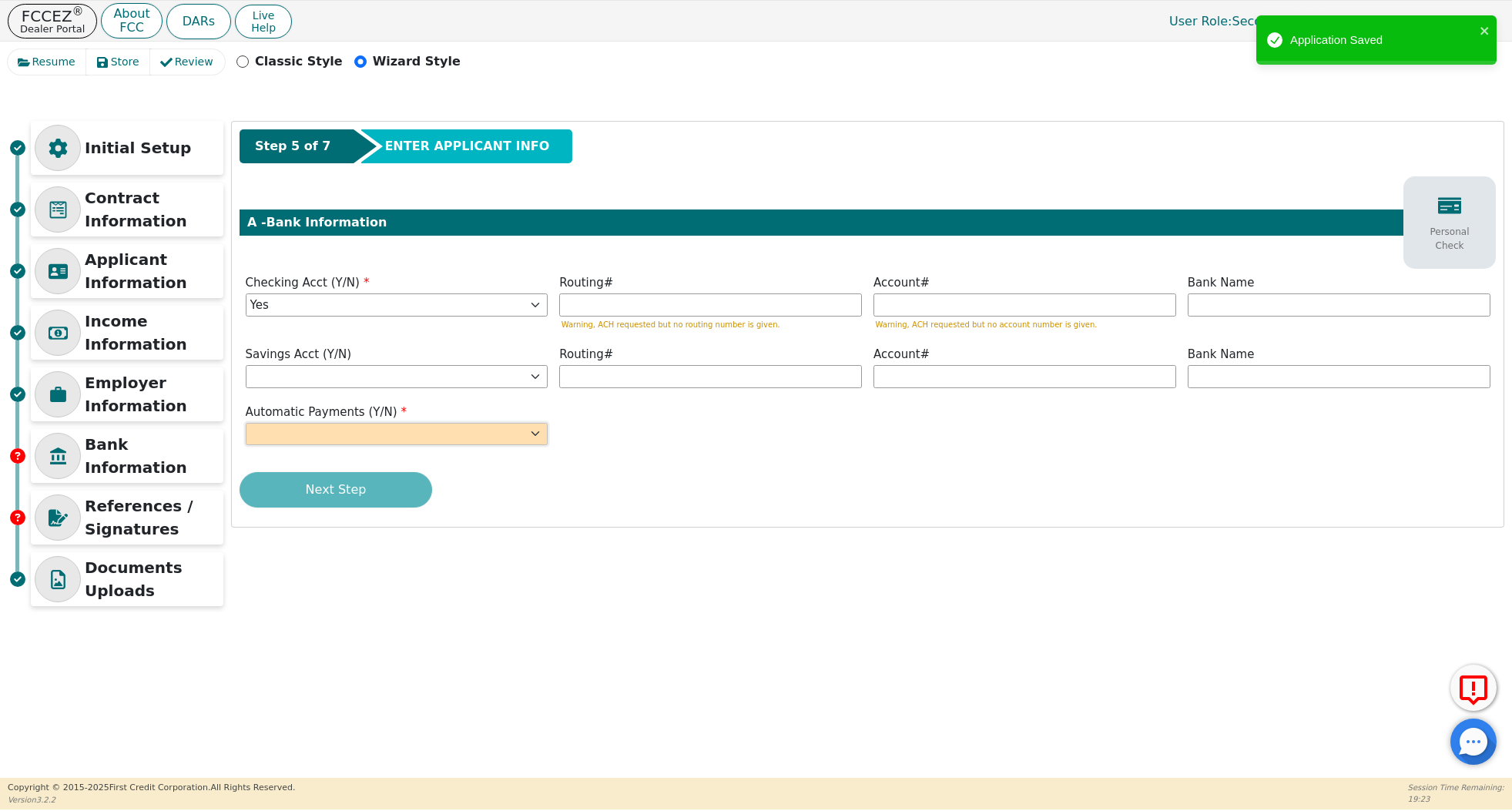
select select "y"
click at [725, 295] on input "text" at bounding box center [711, 304] width 303 height 23
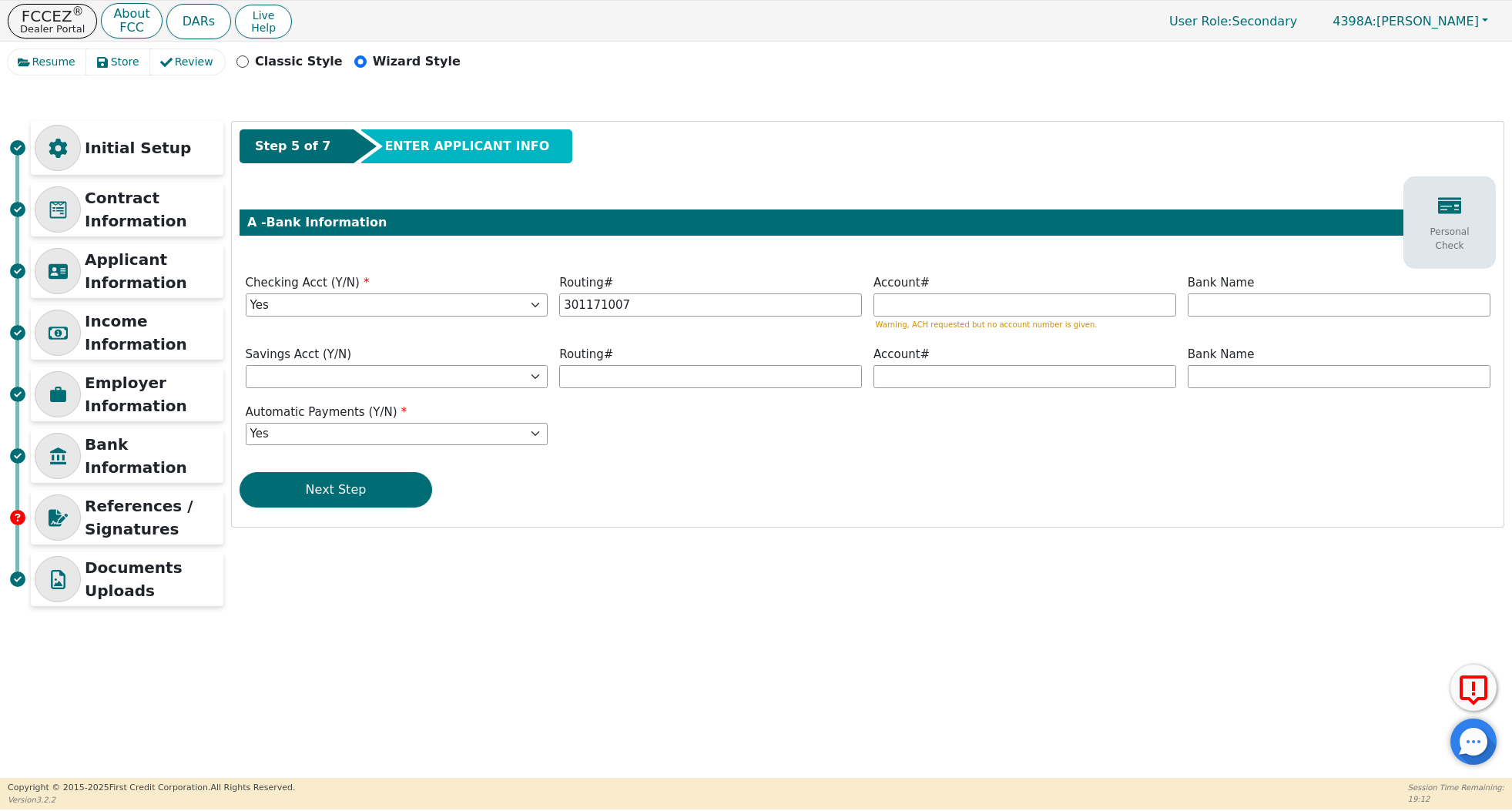
type input "*********"
click at [1039, 323] on p "Warning, ACH requested but no account number is given." at bounding box center [1025, 324] width 299 height 8
click at [1039, 313] on input "text" at bounding box center [1025, 304] width 303 height 23
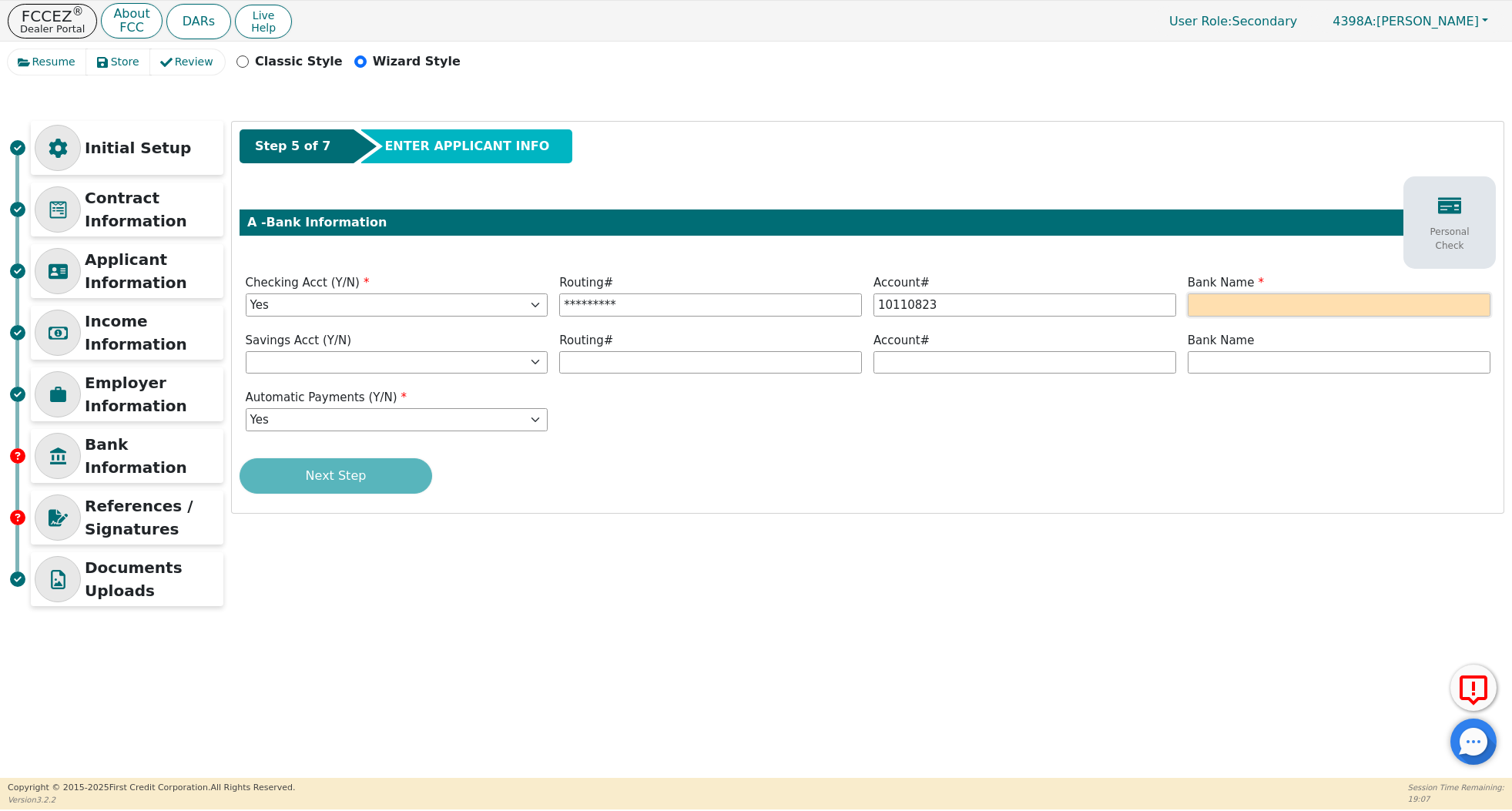
type input "********"
click at [1338, 307] on input "text" at bounding box center [1340, 304] width 303 height 23
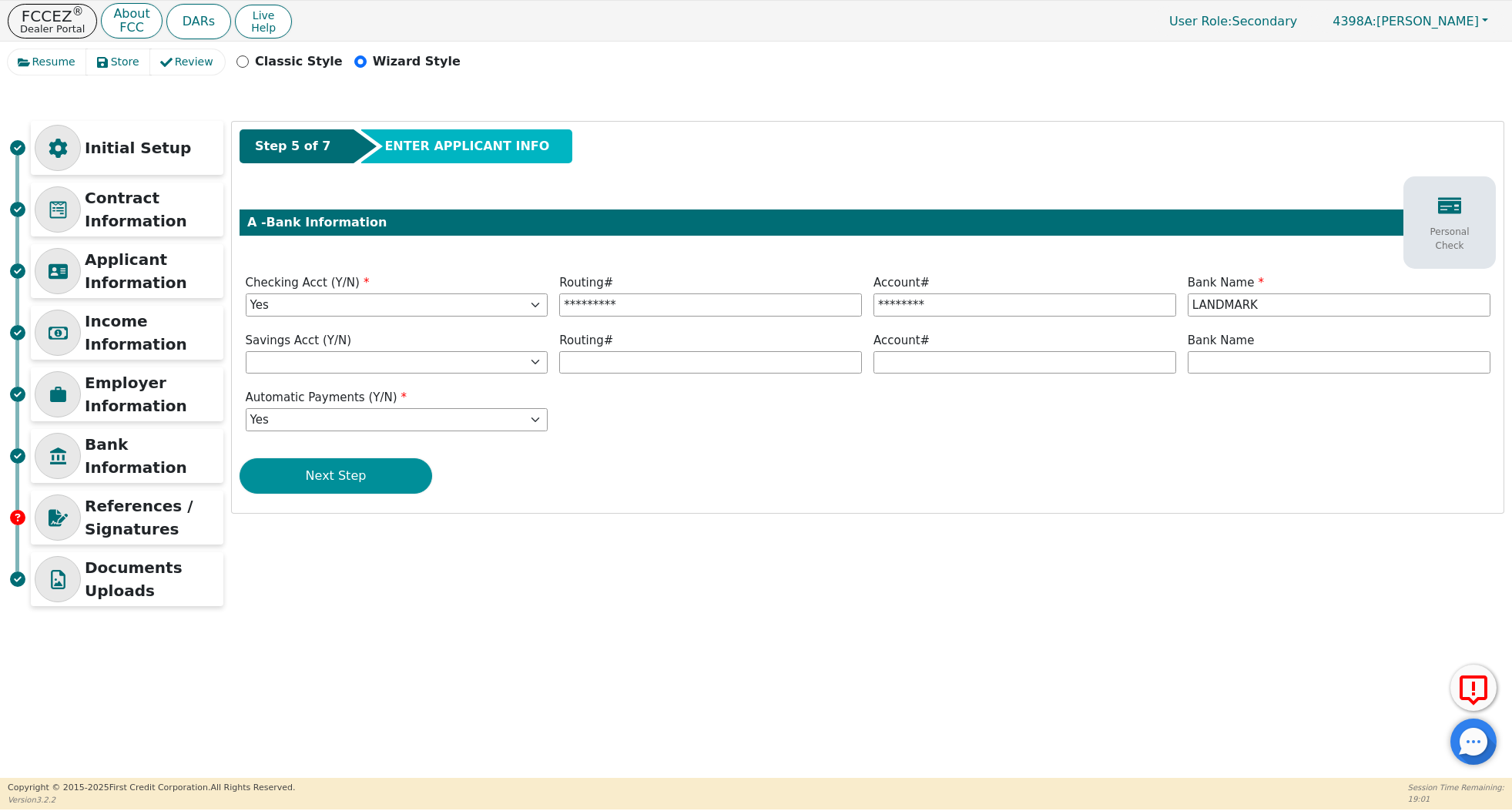
type input "LANDMARK"
click at [371, 471] on button "Next Step" at bounding box center [335, 476] width 192 height 36
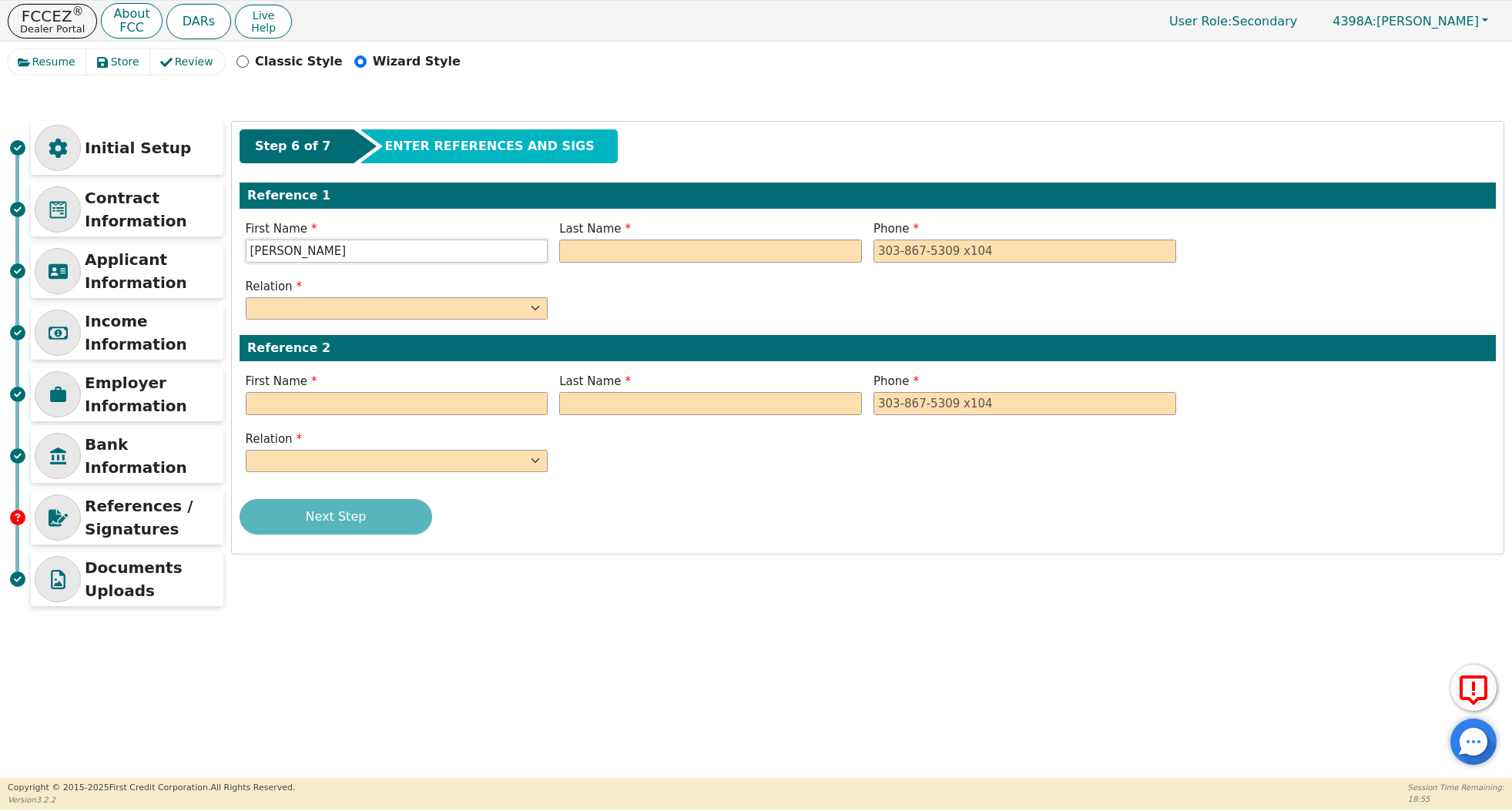
type input "[PERSON_NAME]"
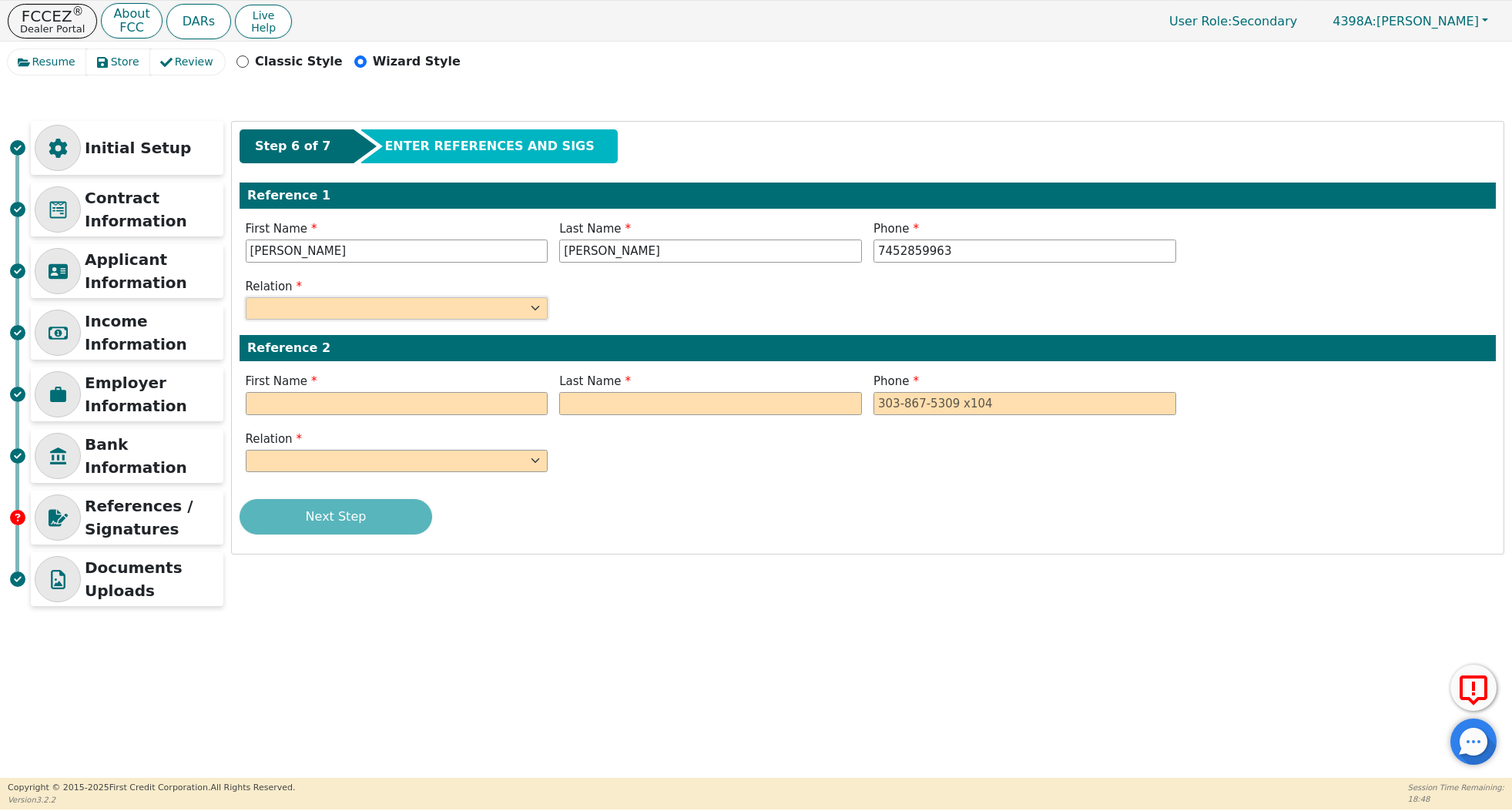
type input "[PHONE_NUMBER]"
select select "FRIEND"
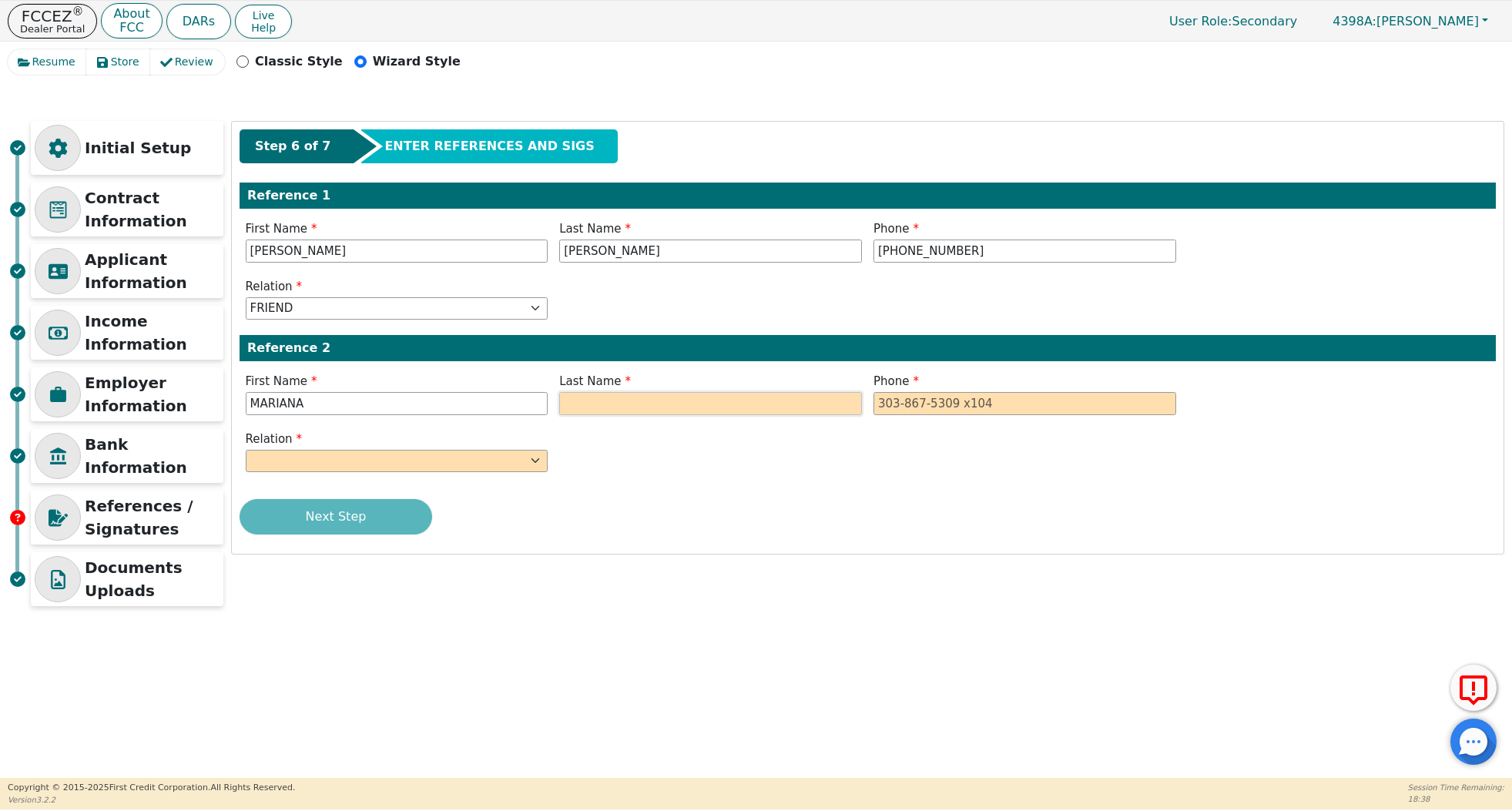
type input "MARIANA"
type input "[PERSON_NAME]"
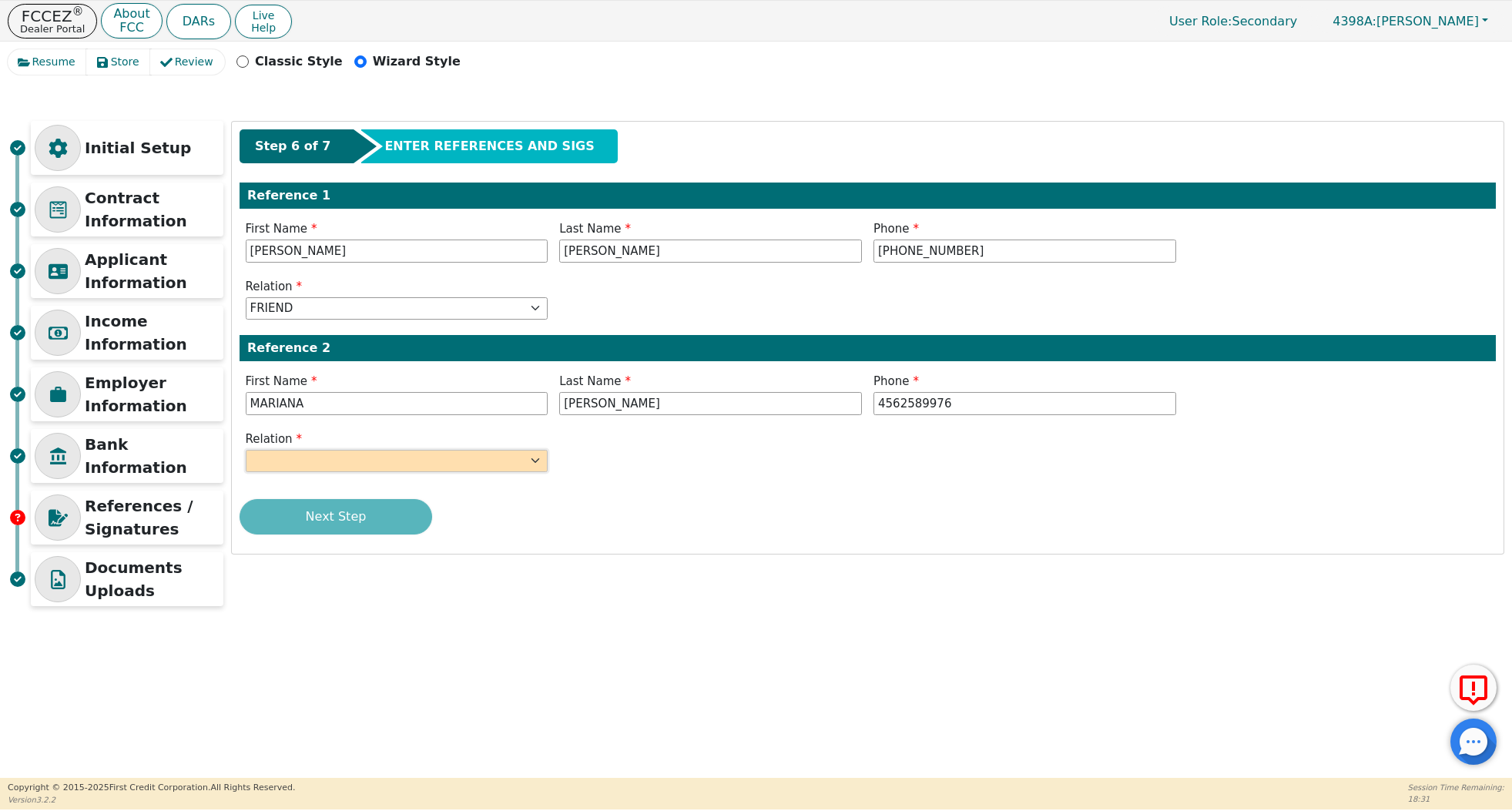
type input "[PHONE_NUMBER]"
select select "FRIEND"
click at [315, 524] on div "Next Step" at bounding box center [868, 517] width 1257 height 36
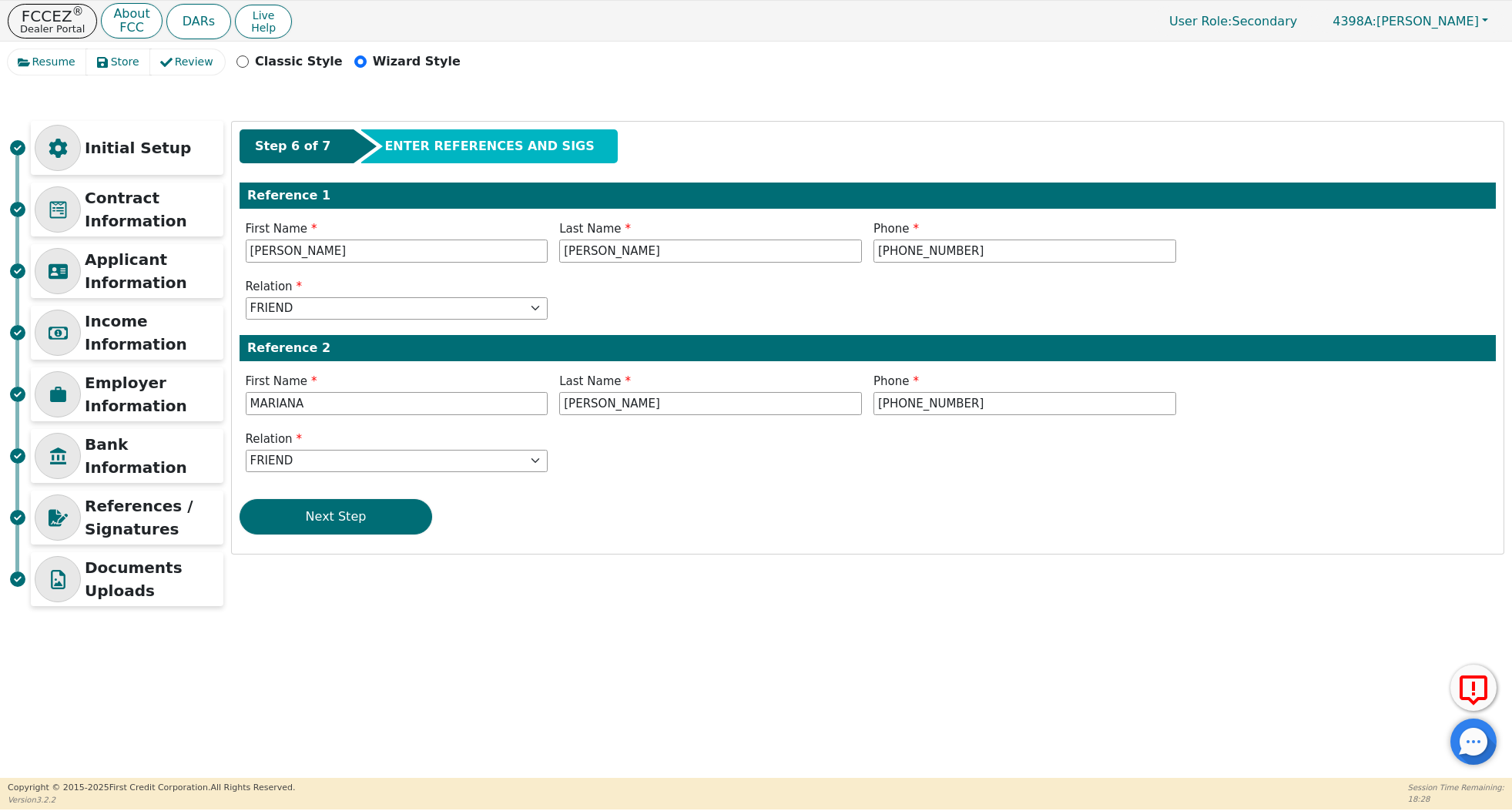
click at [315, 524] on button "Next Step" at bounding box center [335, 517] width 192 height 36
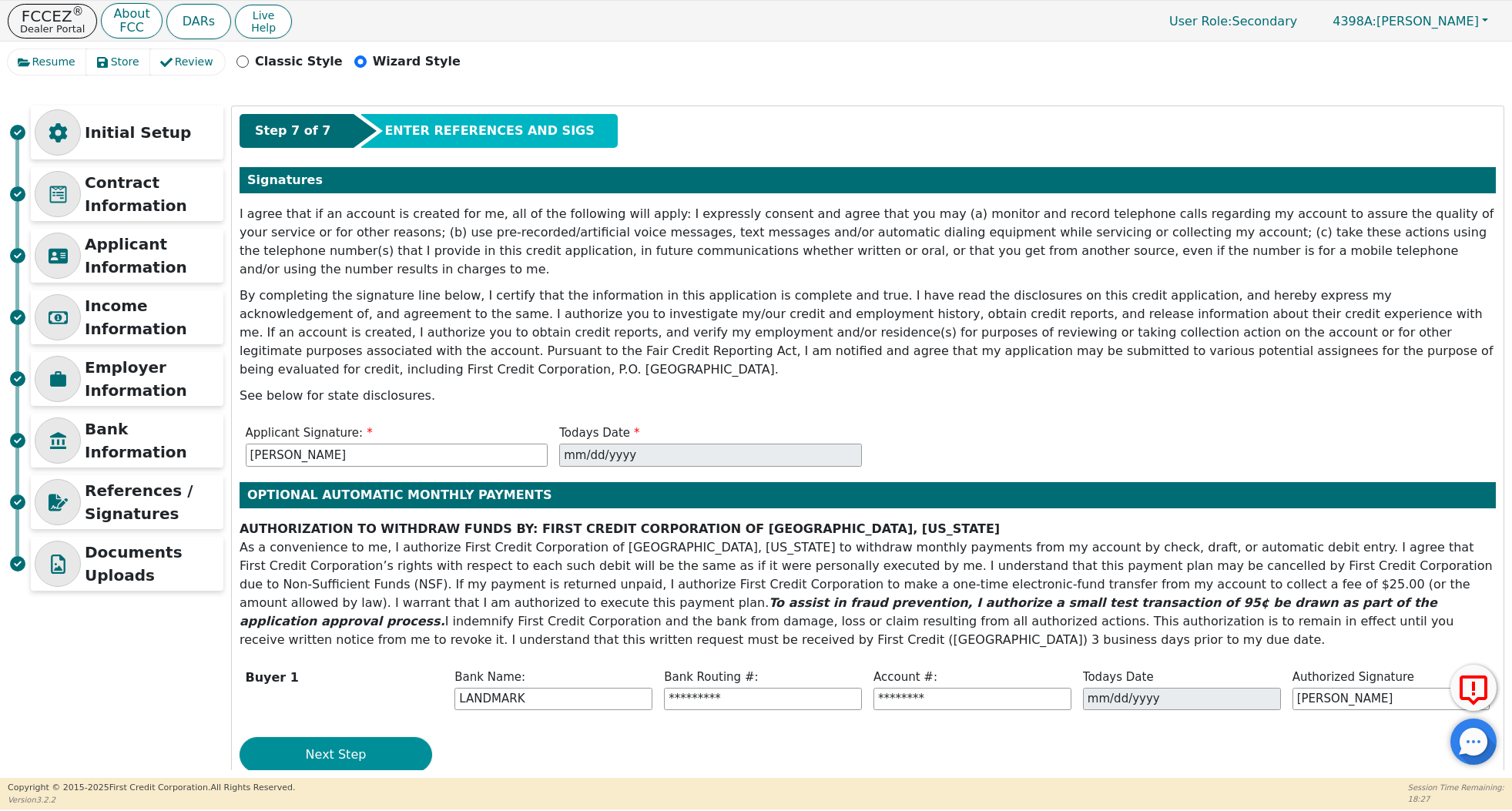
scroll to position [12, 0]
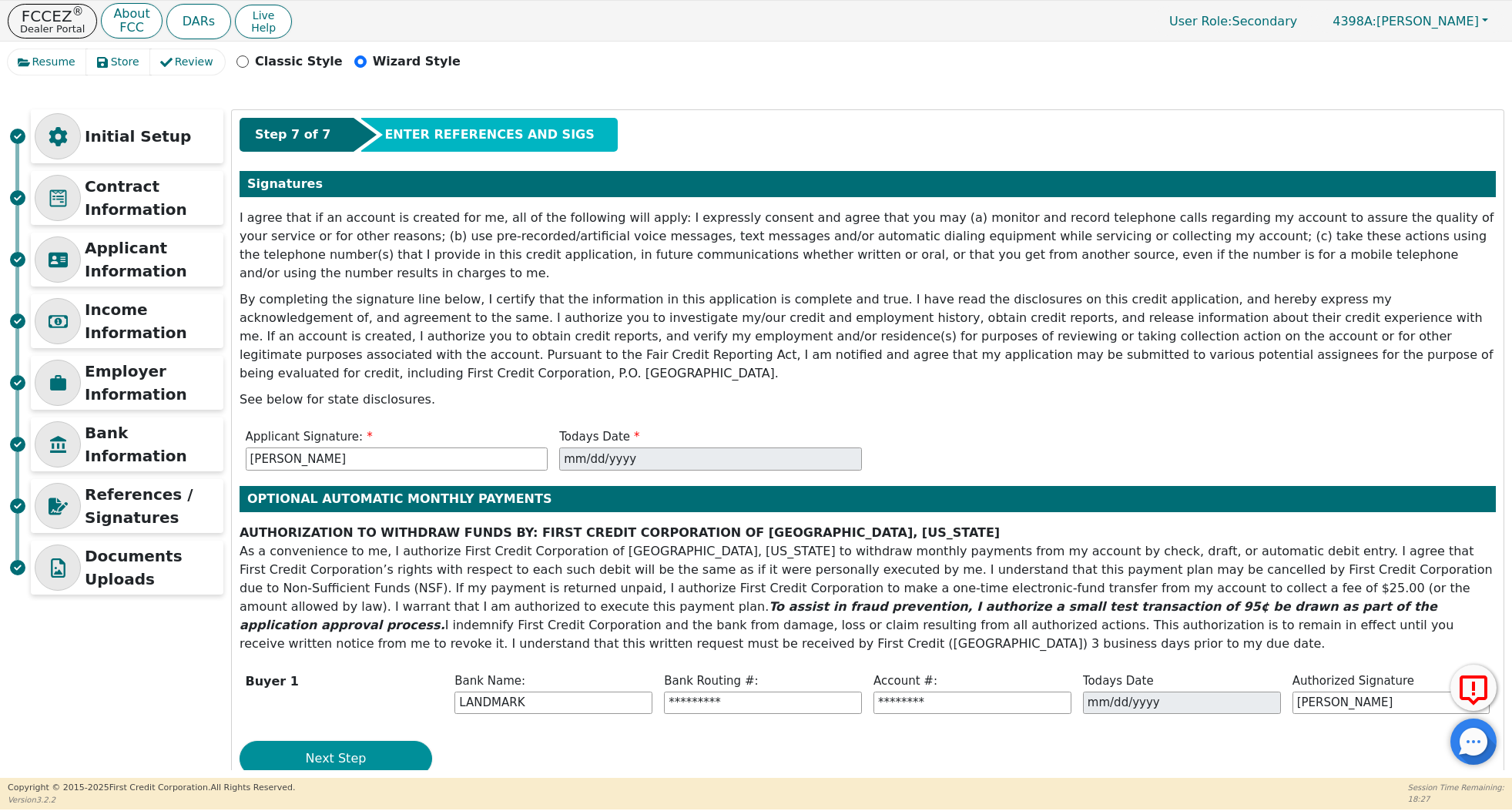
click at [356, 741] on button "Next Step" at bounding box center [335, 758] width 192 height 36
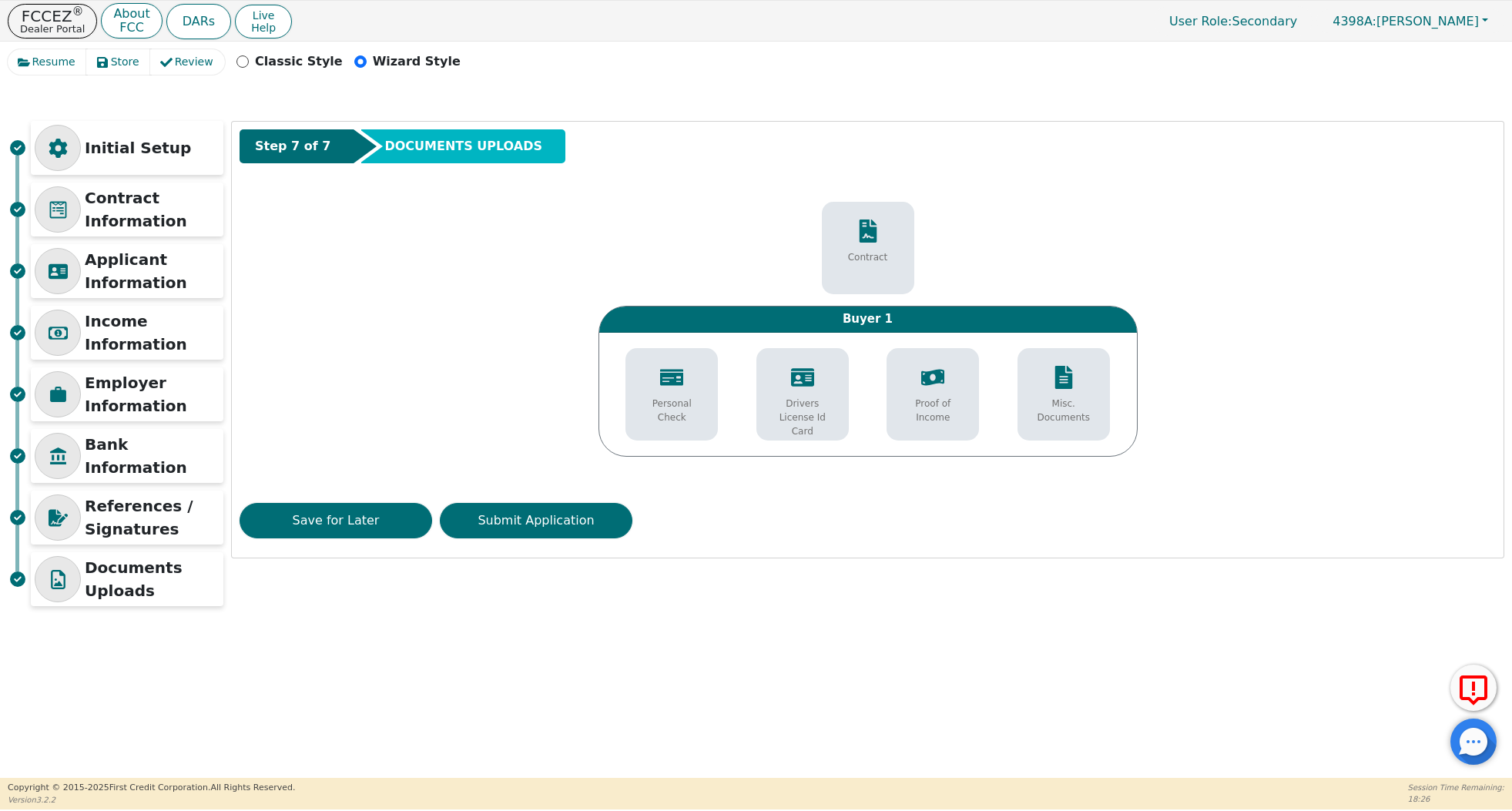
scroll to position [0, 0]
click at [545, 530] on button "Submit Application" at bounding box center [536, 520] width 192 height 36
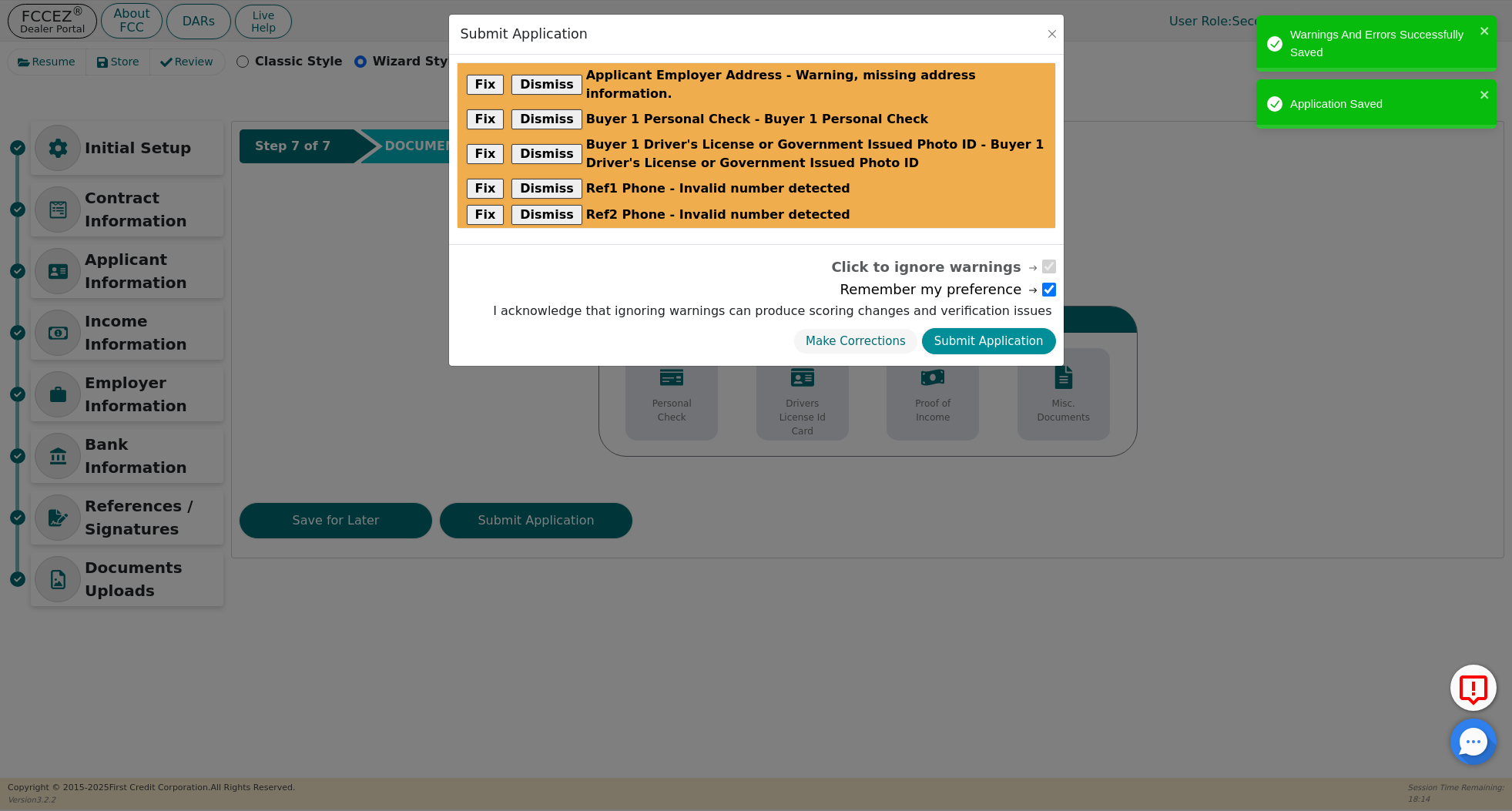
click at [1029, 331] on button "Submit Application" at bounding box center [989, 342] width 134 height 27
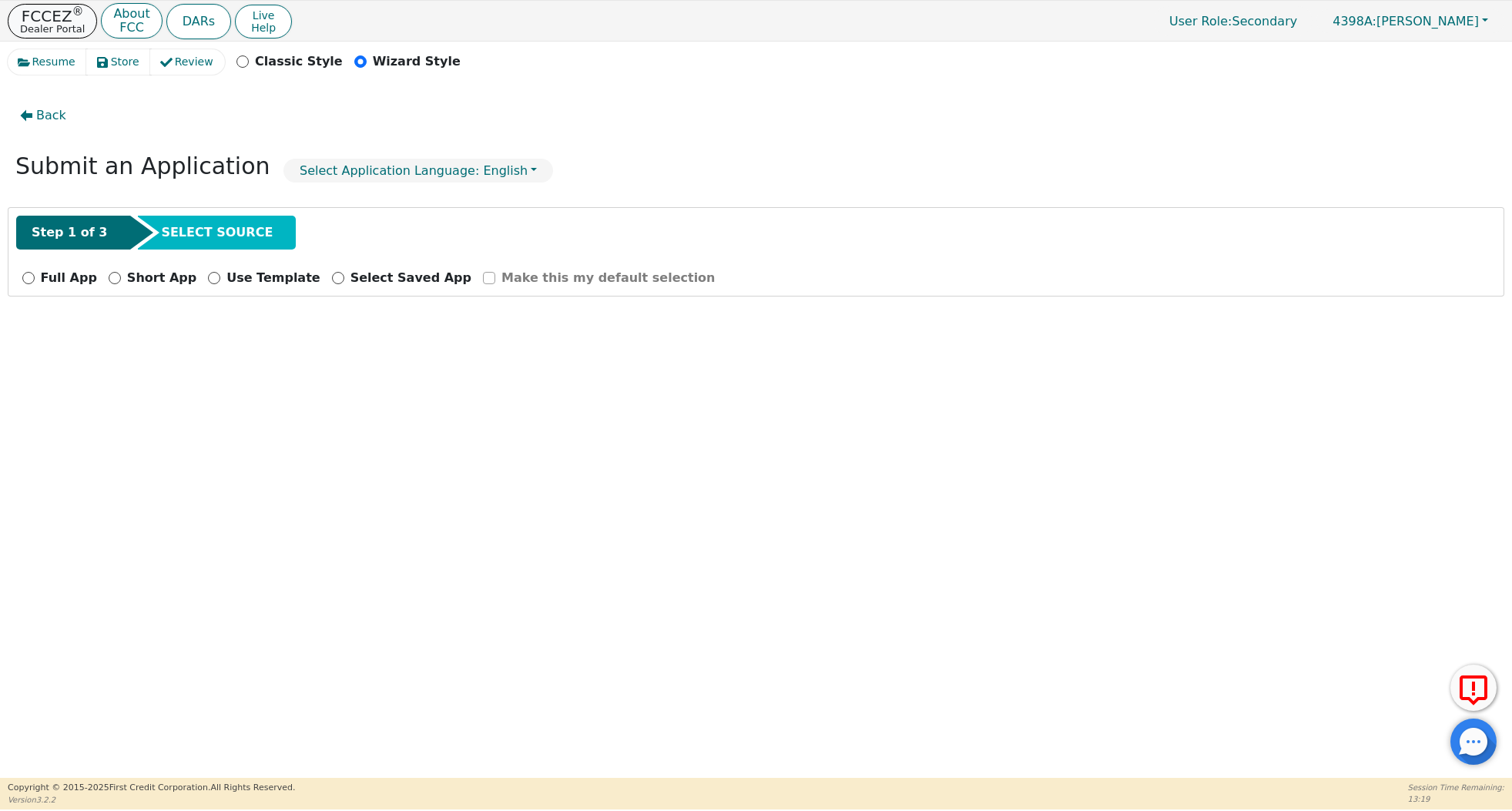
click at [46, 15] on p "FCCEZ ®" at bounding box center [52, 15] width 65 height 15
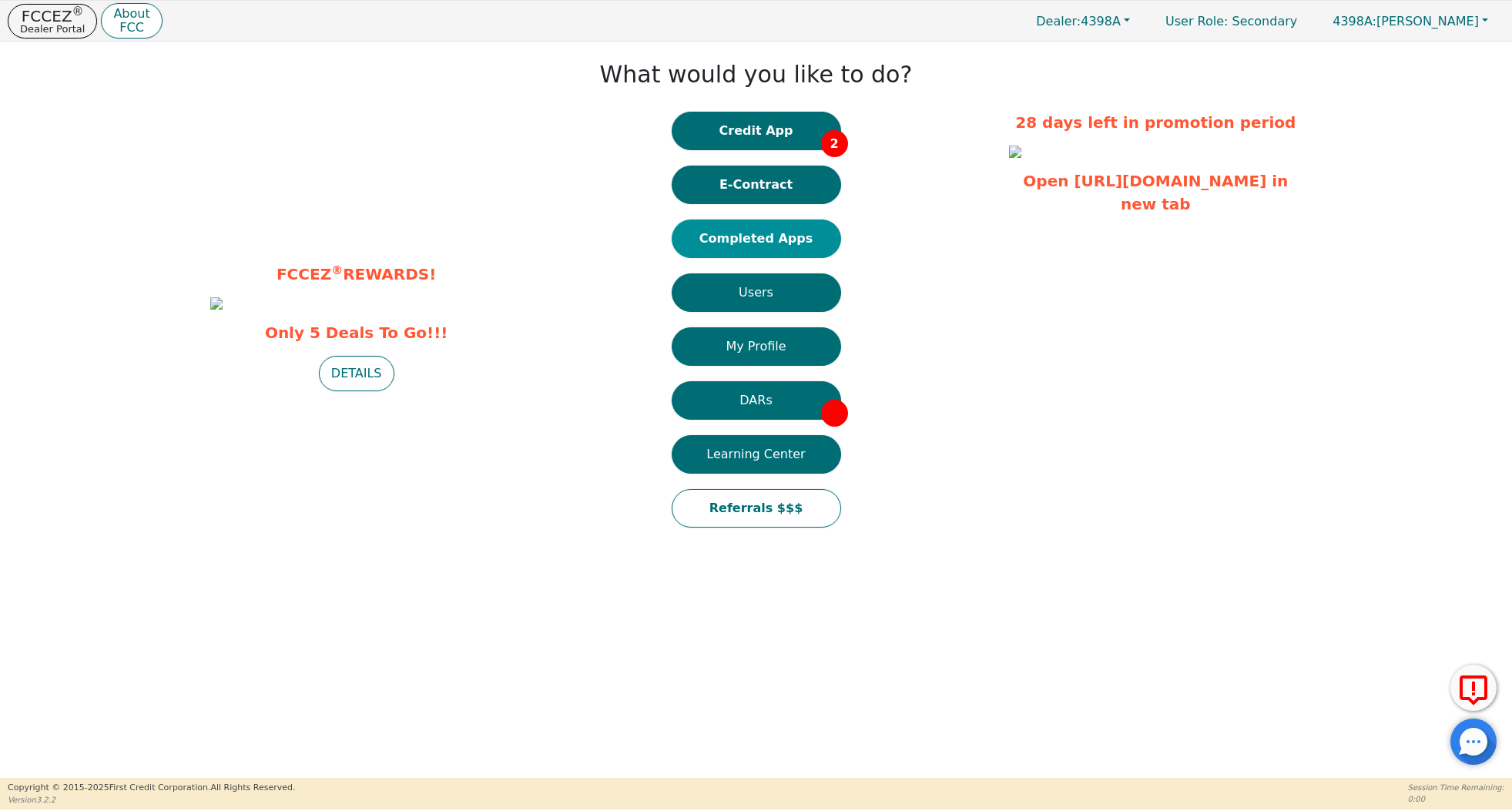
click at [798, 252] on button "Completed Apps" at bounding box center [756, 239] width 170 height 38
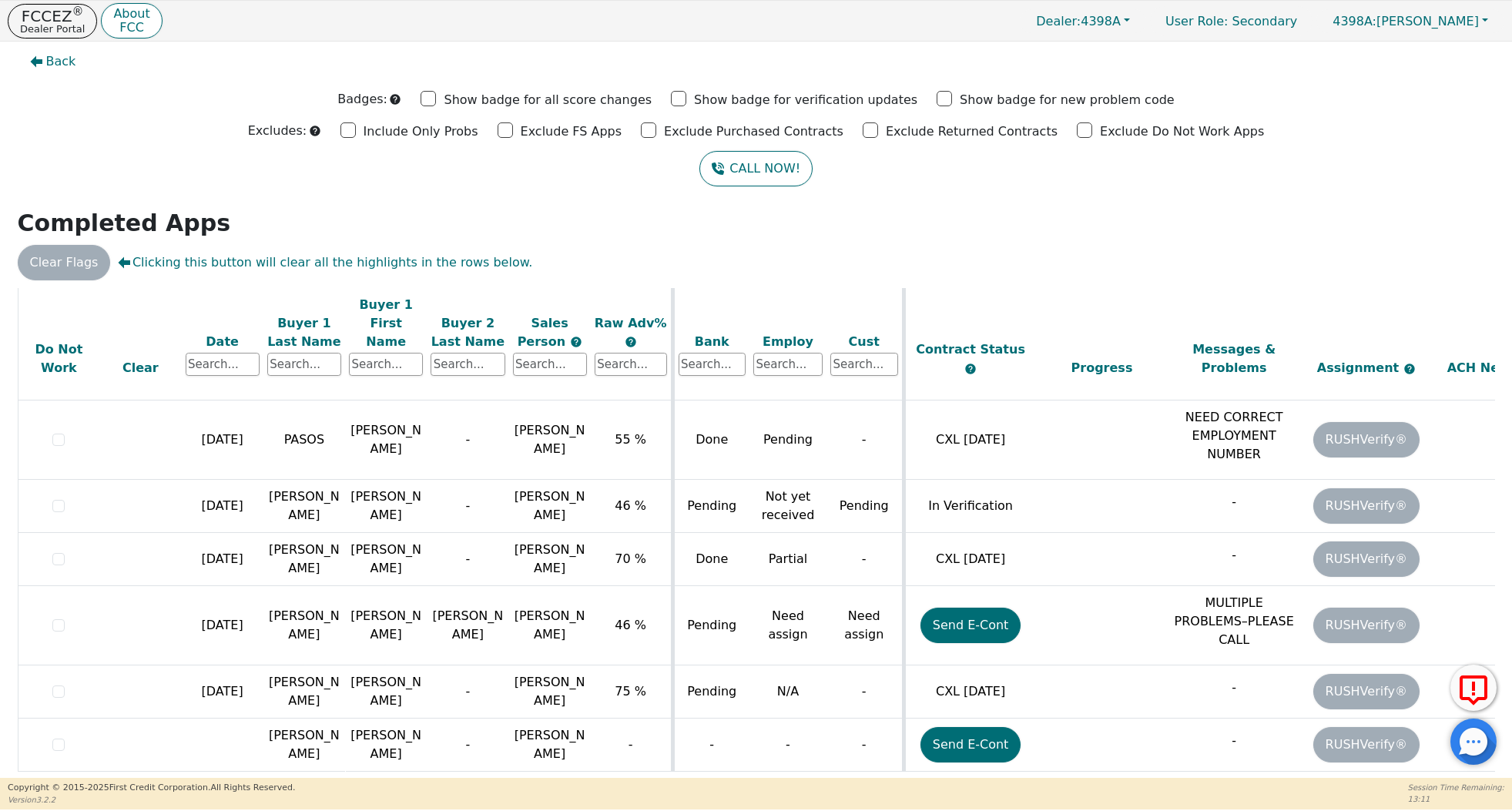
scroll to position [5, 0]
